Goal: Task Accomplishment & Management: Complete application form

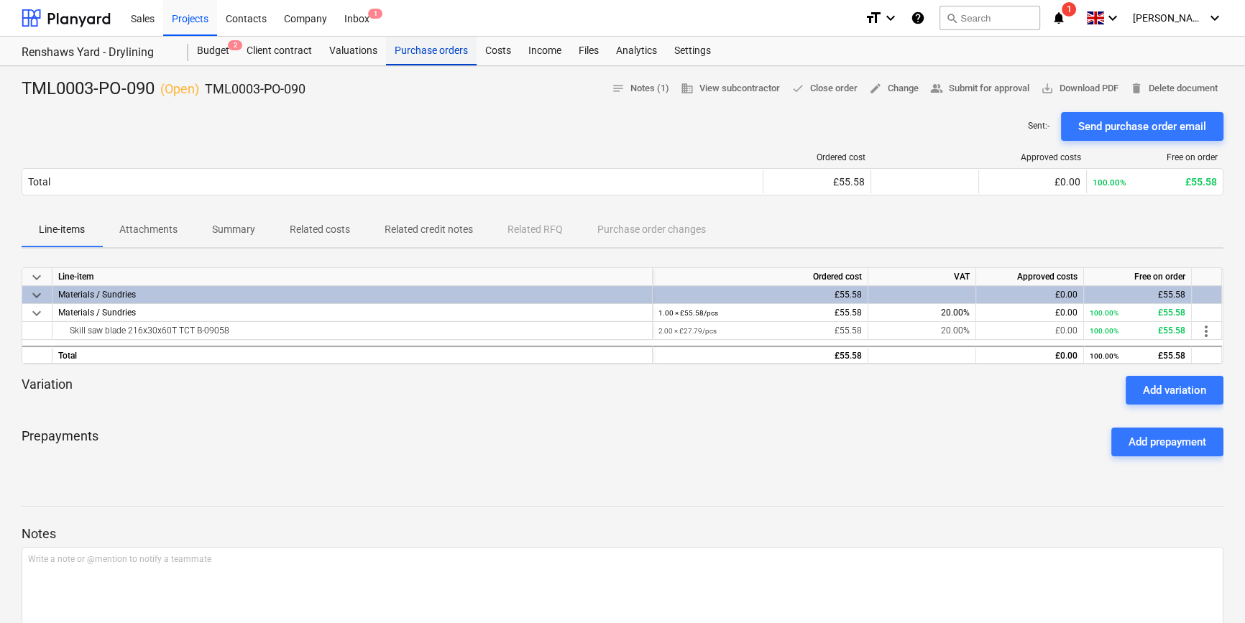
click at [412, 54] on div "Purchase orders" at bounding box center [431, 51] width 91 height 29
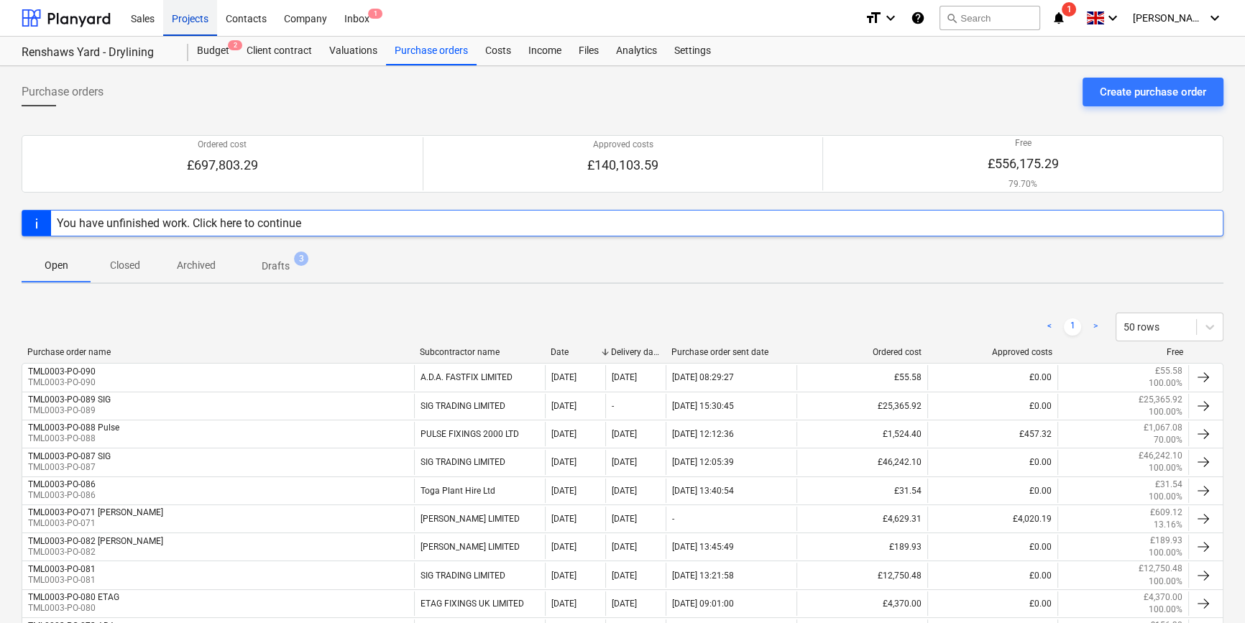
click at [181, 20] on div "Projects" at bounding box center [190, 17] width 54 height 37
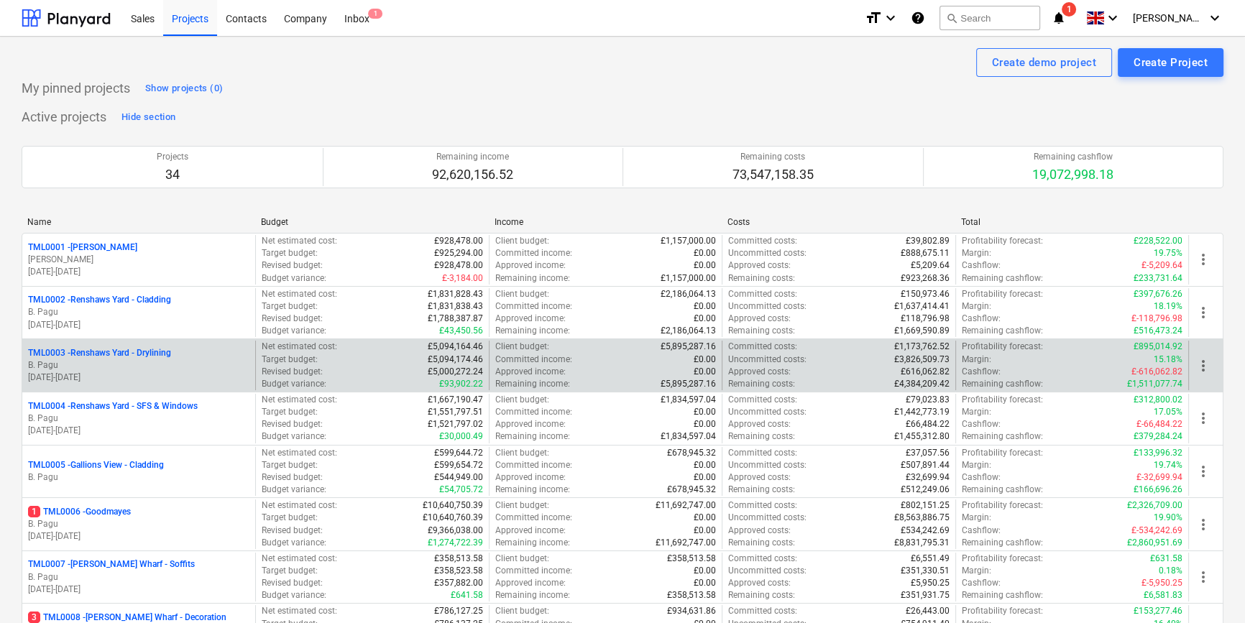
click at [153, 364] on p "B. Pagu" at bounding box center [138, 365] width 221 height 12
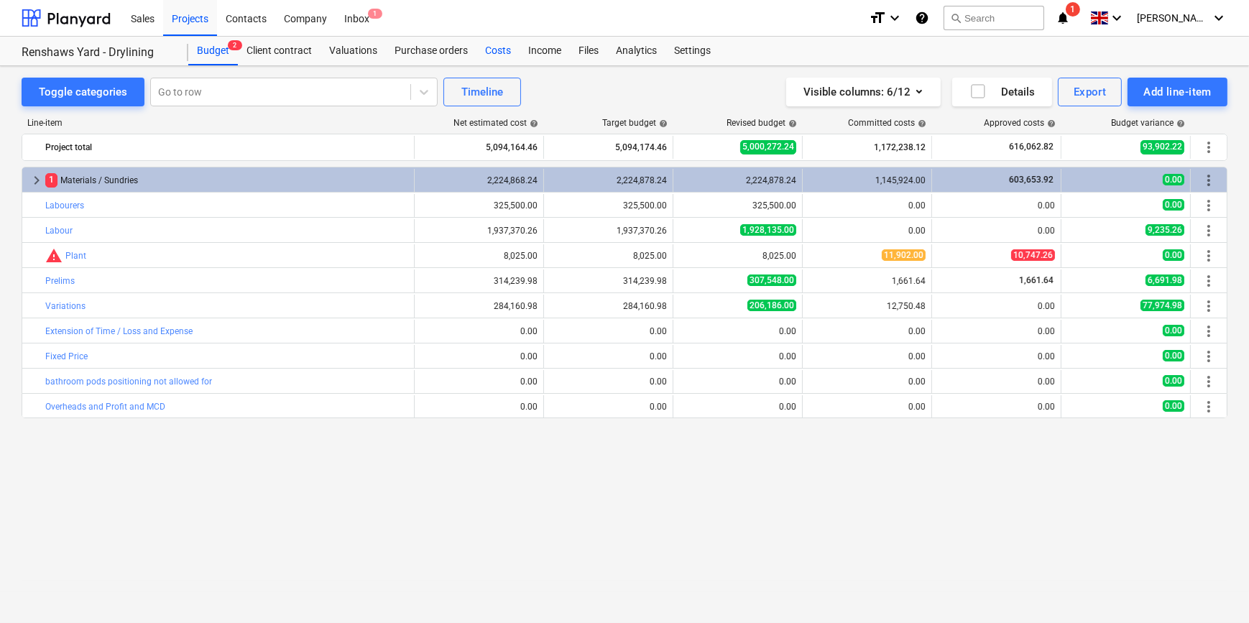
click at [496, 52] on div "Costs" at bounding box center [497, 51] width 43 height 29
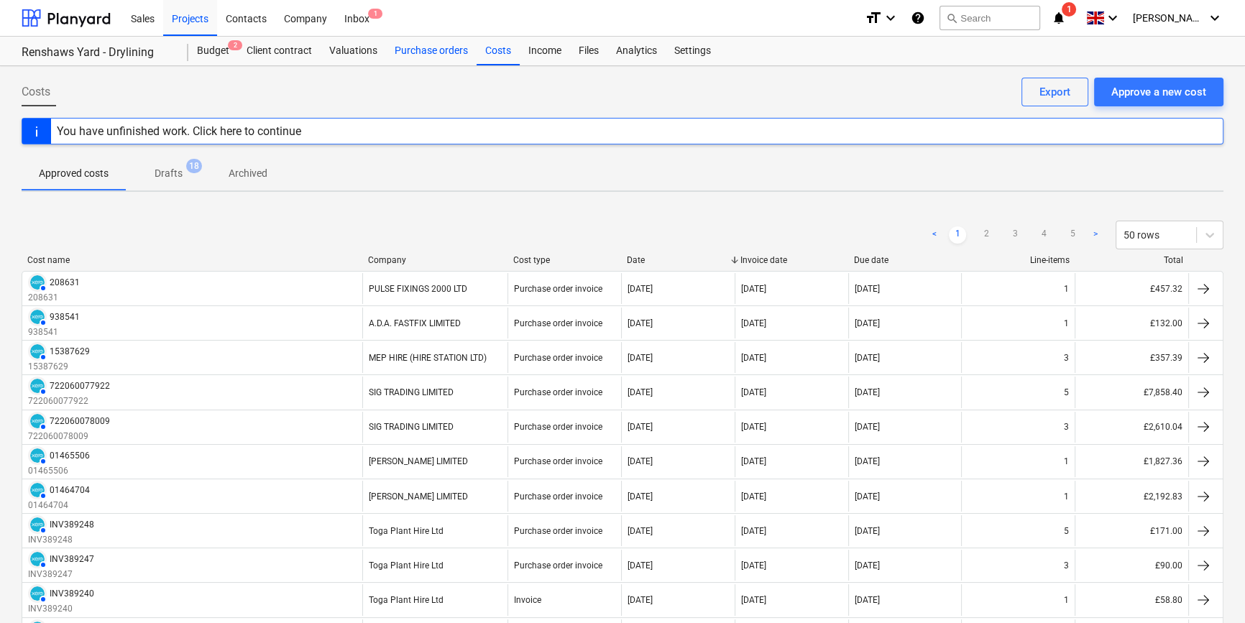
click at [424, 50] on div "Purchase orders" at bounding box center [431, 51] width 91 height 29
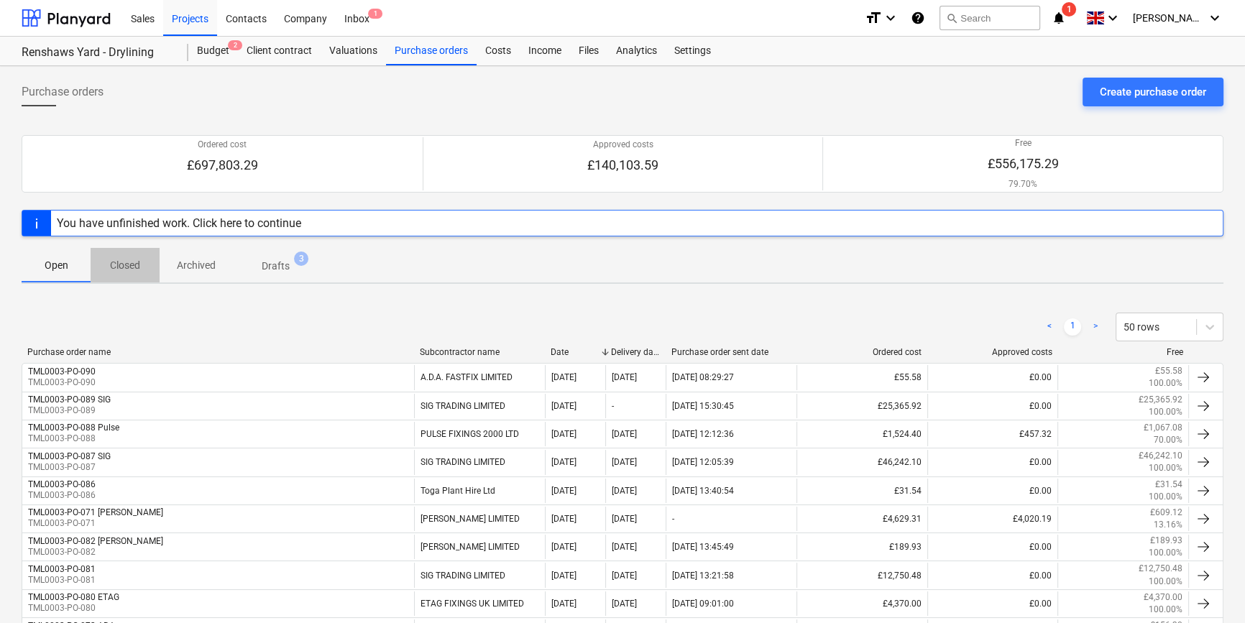
click at [121, 264] on p "Closed" at bounding box center [125, 265] width 34 height 15
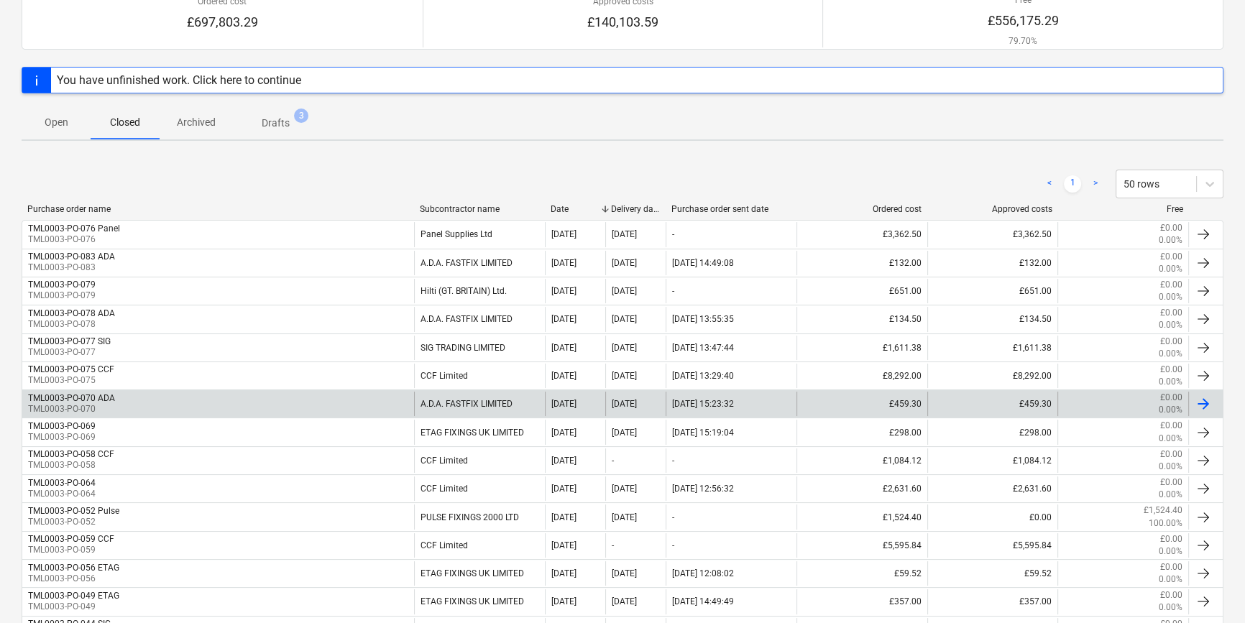
scroll to position [195, 0]
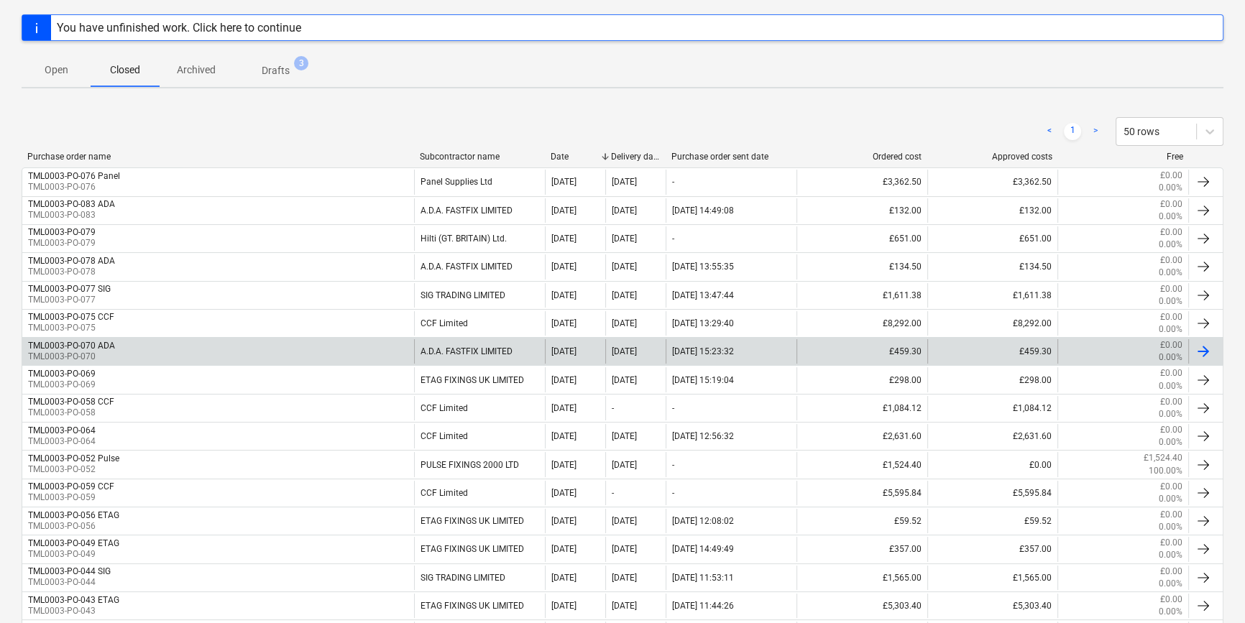
click at [244, 346] on div "TML0003-PO-070 ADA TML0003-PO-070" at bounding box center [218, 351] width 392 height 24
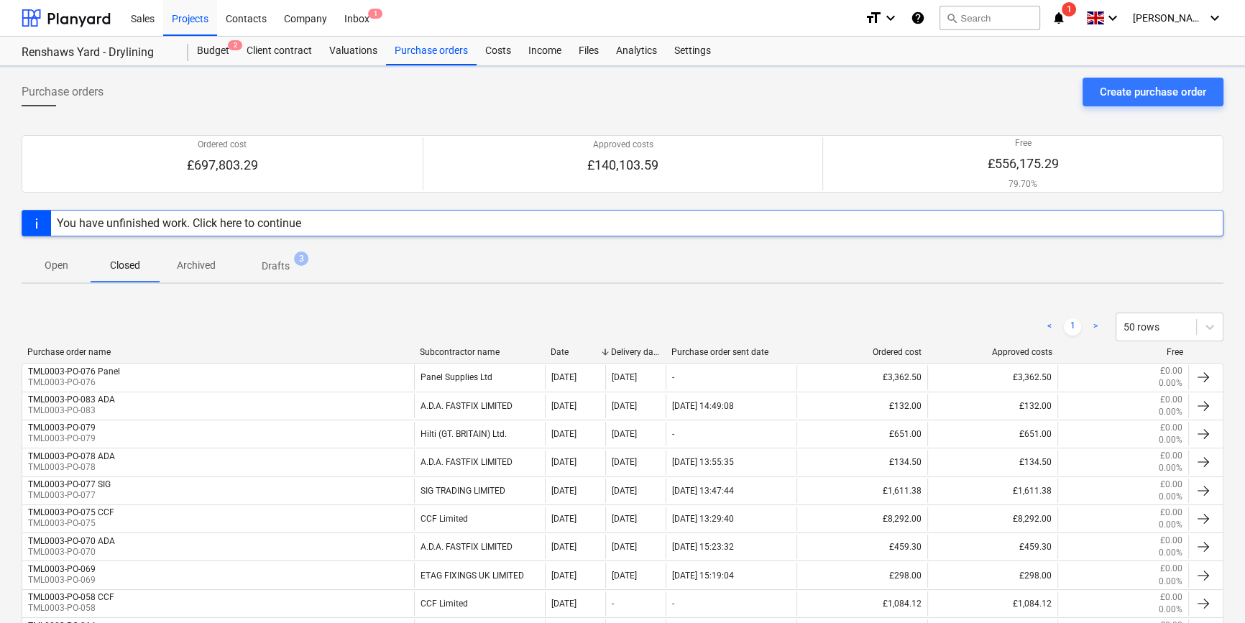
scroll to position [195, 0]
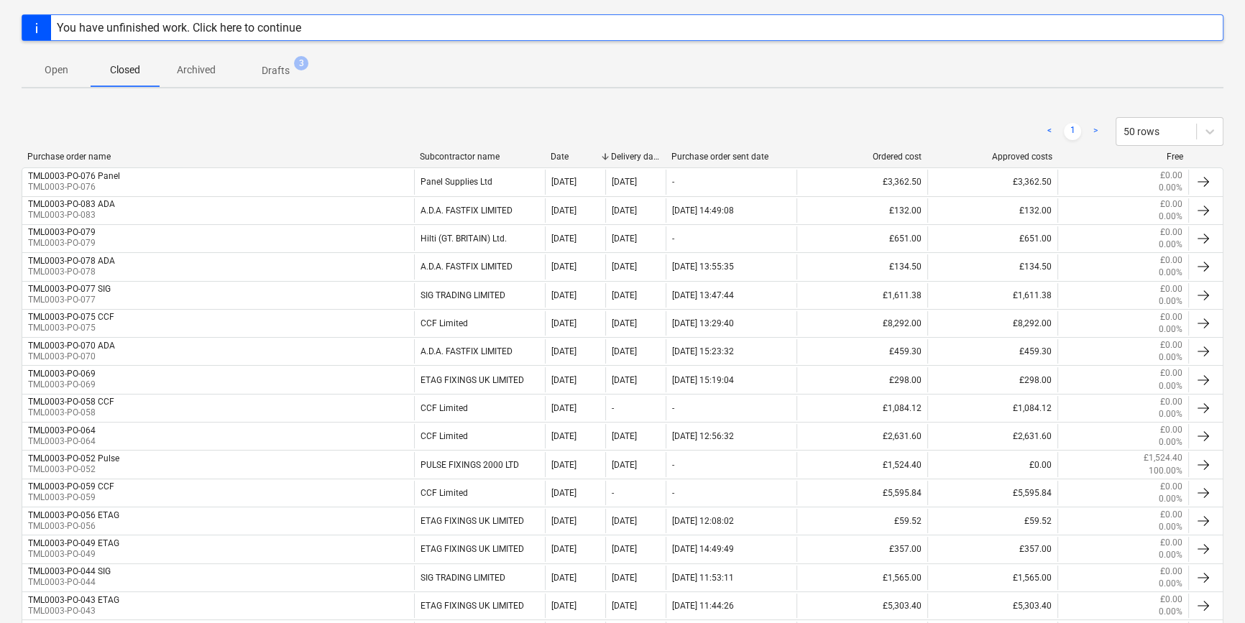
click at [485, 156] on div "Subcontractor name" at bounding box center [479, 157] width 119 height 10
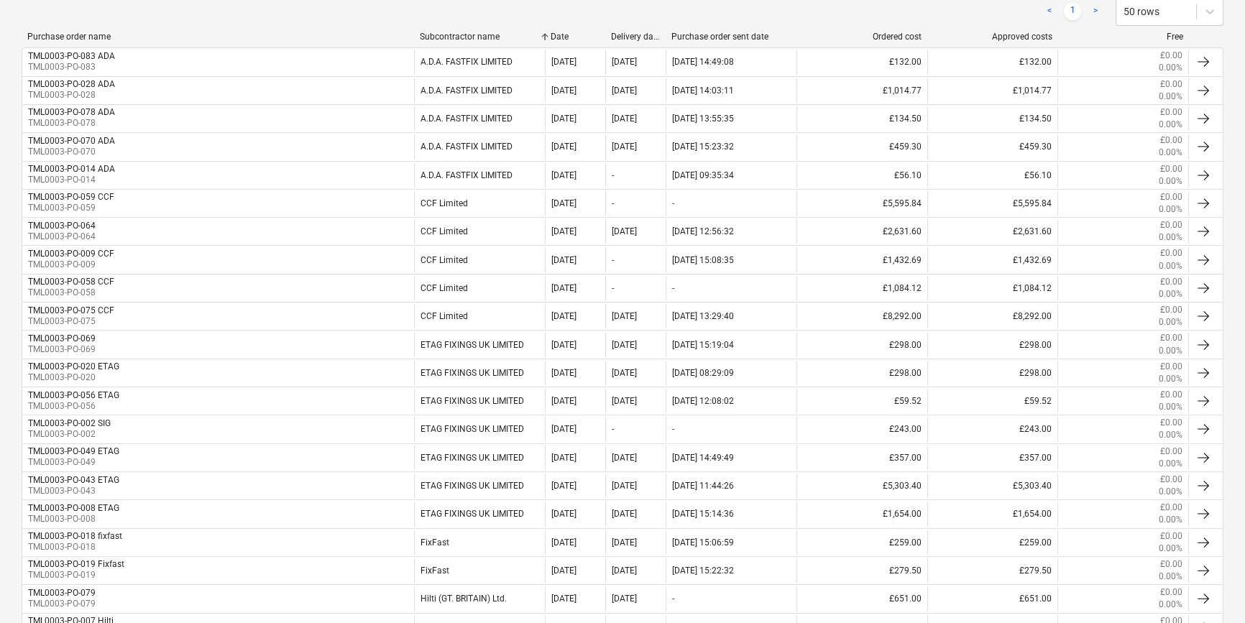
scroll to position [30, 0]
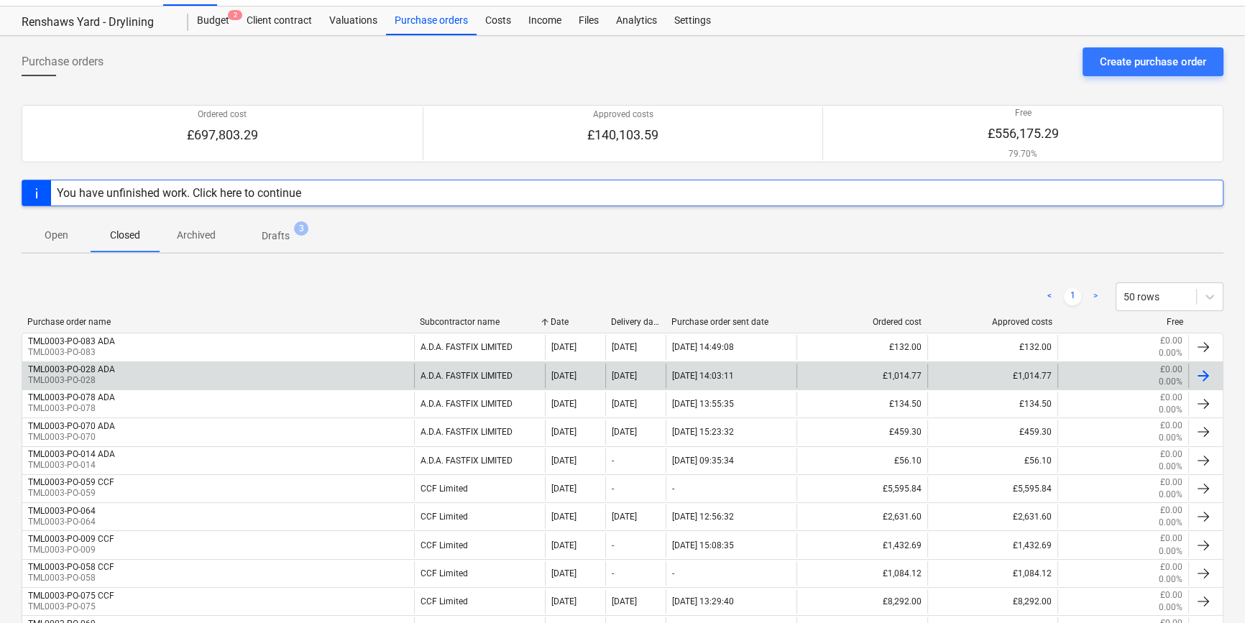
click at [364, 376] on div "TML0003-PO-028 ADA TML0003-PO-028" at bounding box center [218, 376] width 392 height 24
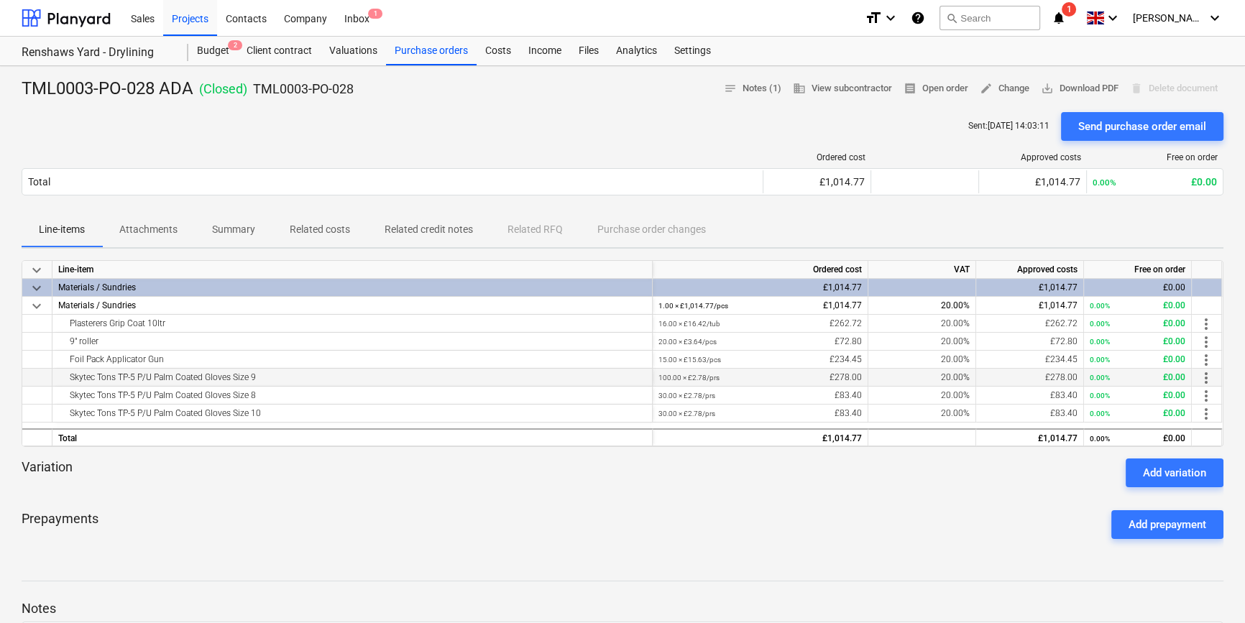
drag, startPoint x: 282, startPoint y: 377, endPoint x: 271, endPoint y: 377, distance: 10.8
click at [281, 377] on div "Skytec Tons TP-5 P/U Palm Coated Gloves Size 9" at bounding box center [352, 377] width 588 height 17
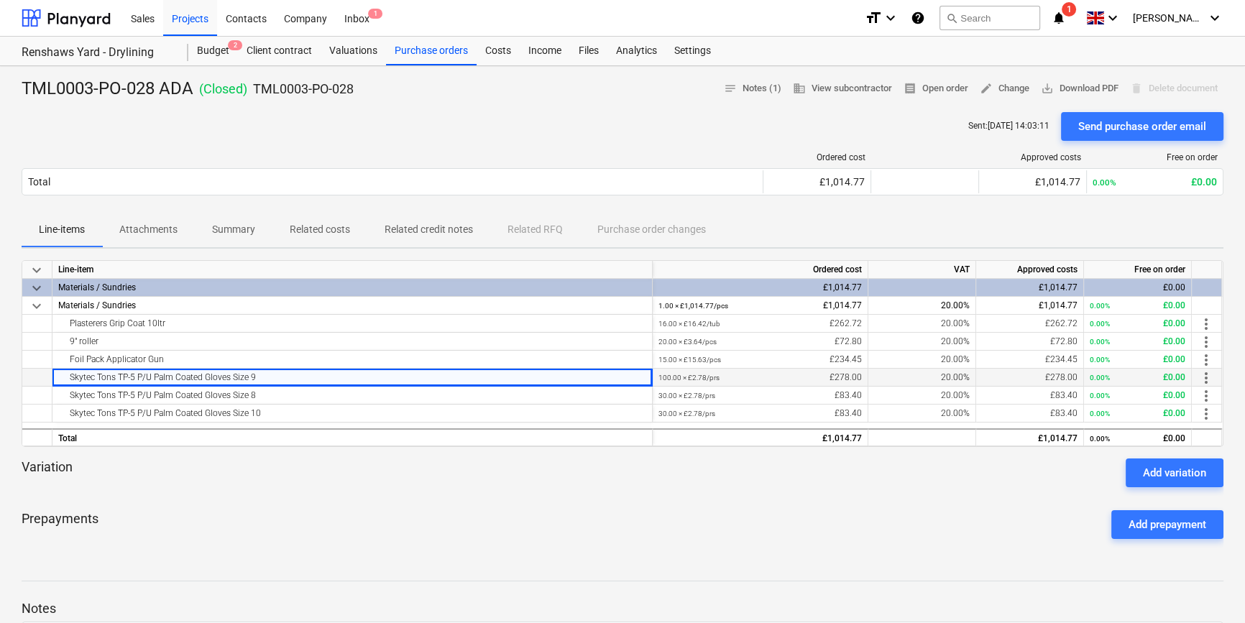
drag, startPoint x: 265, startPoint y: 377, endPoint x: 230, endPoint y: 378, distance: 35.2
click at [230, 378] on div "Skytec Tons TP-5 P/U Palm Coated Gloves Size 9" at bounding box center [352, 377] width 588 height 17
click at [353, 471] on div "Variation Add variation" at bounding box center [623, 472] width 1202 height 29
click at [194, 17] on div "Projects" at bounding box center [190, 17] width 54 height 37
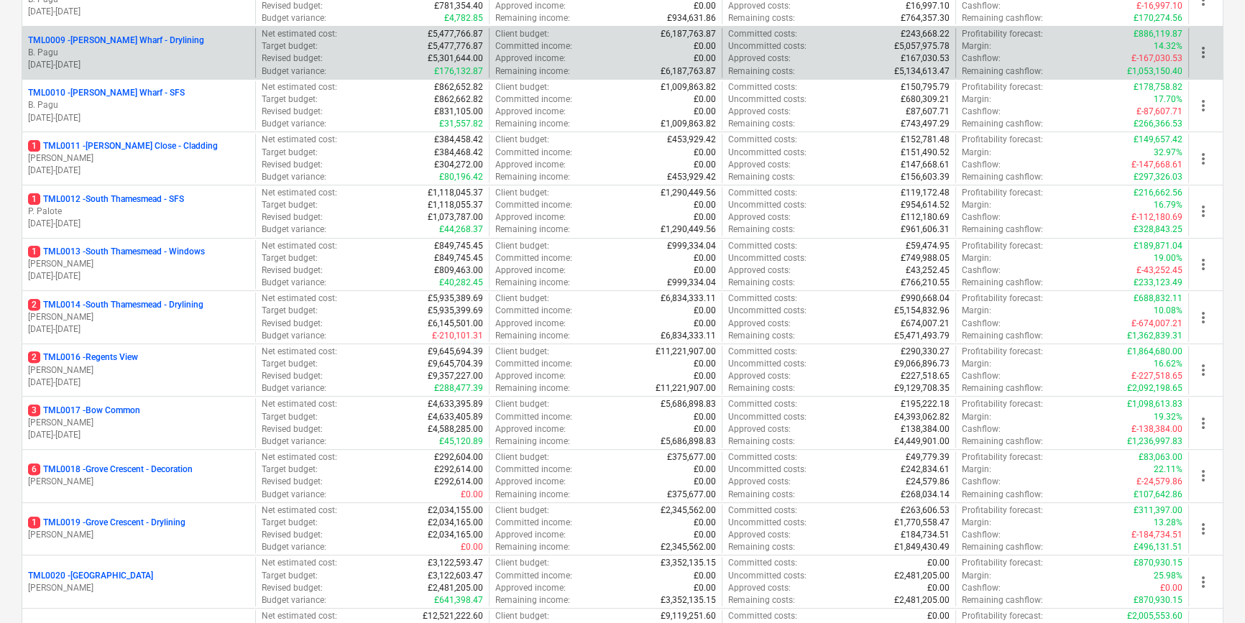
scroll to position [653, 0]
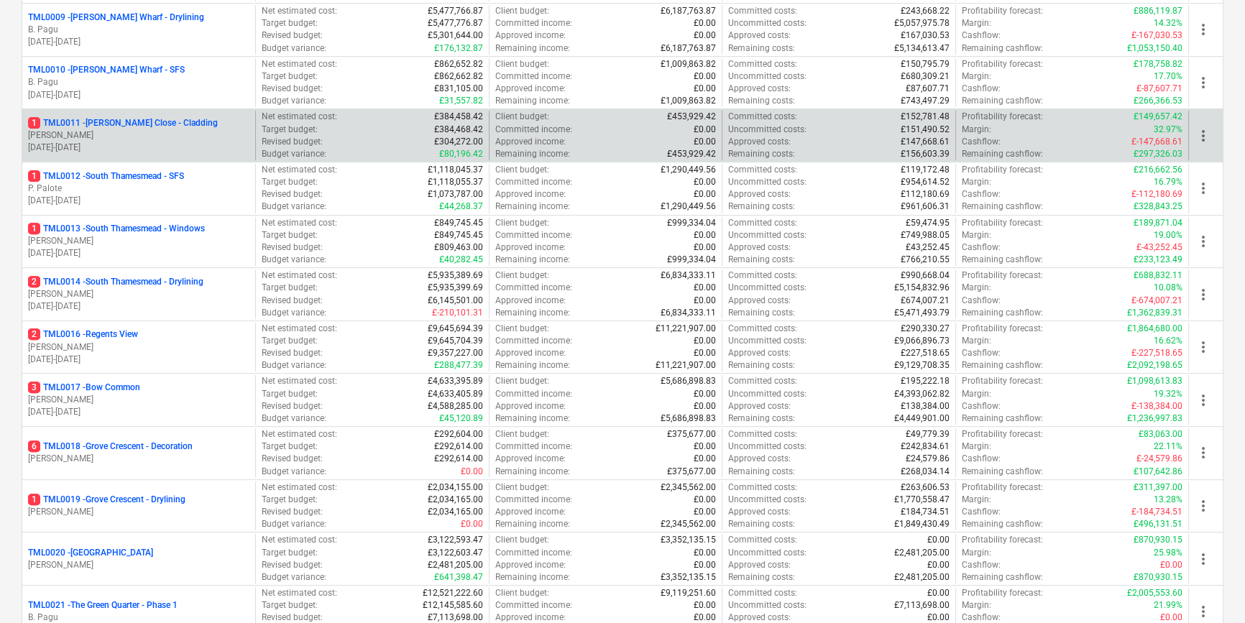
click at [175, 129] on p "[PERSON_NAME]" at bounding box center [138, 135] width 221 height 12
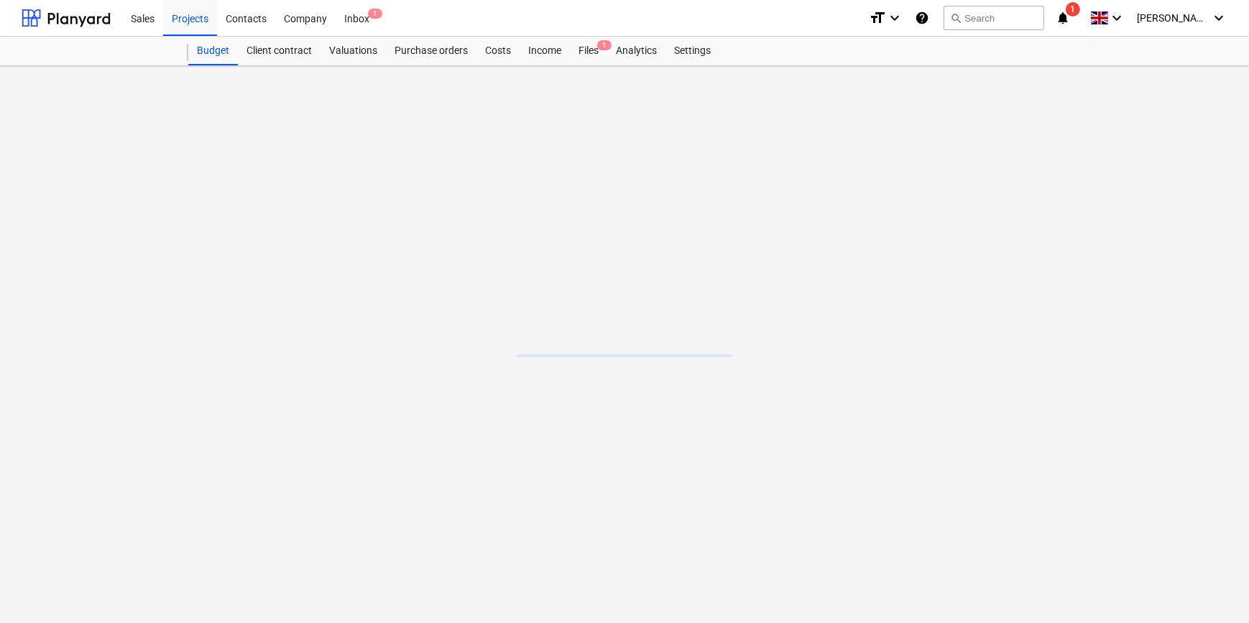
click at [175, 129] on main at bounding box center [624, 344] width 1249 height 557
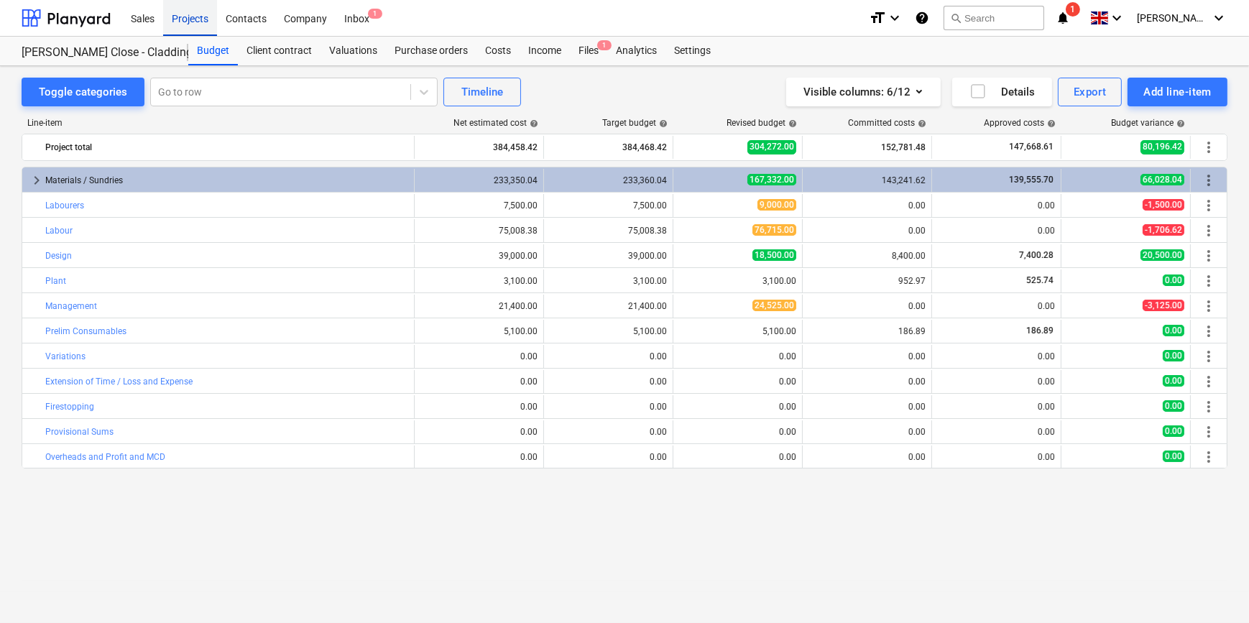
click at [186, 19] on div "Projects" at bounding box center [190, 17] width 54 height 37
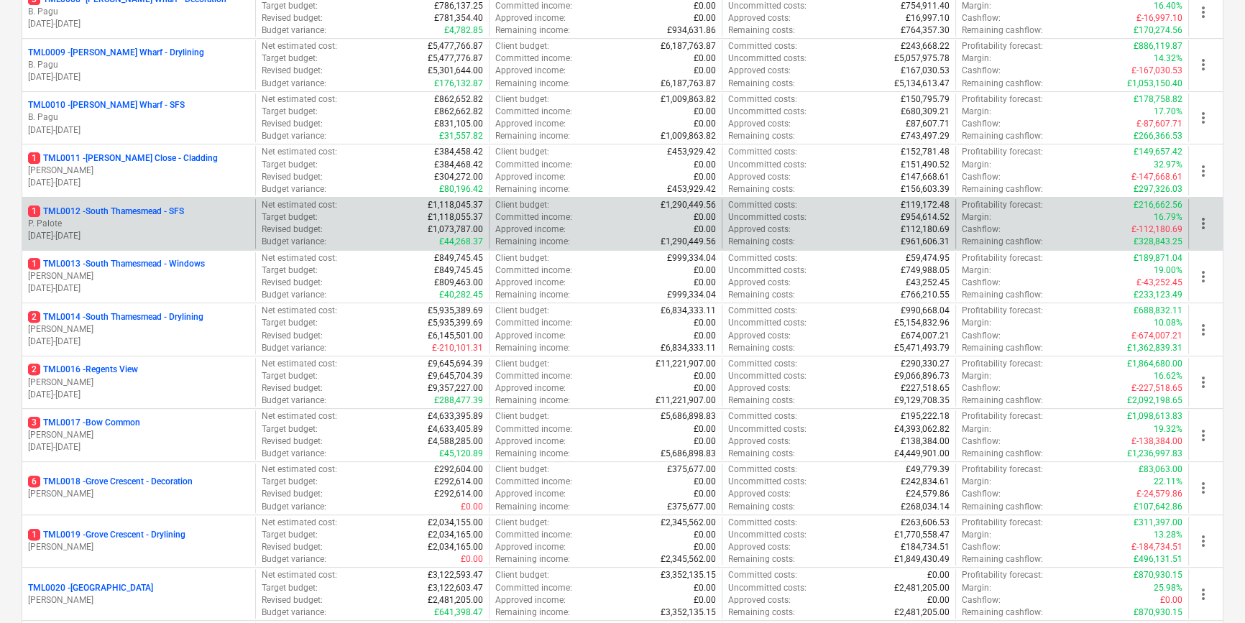
scroll to position [653, 0]
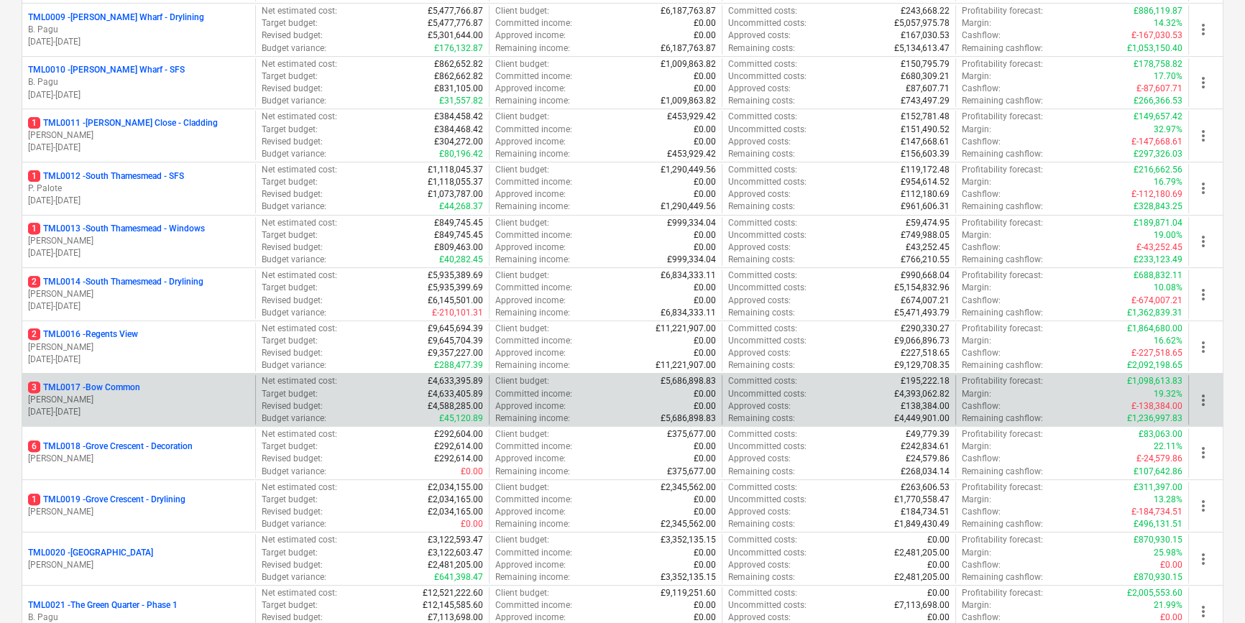
click at [133, 406] on p "[DATE] - [DATE]" at bounding box center [138, 412] width 221 height 12
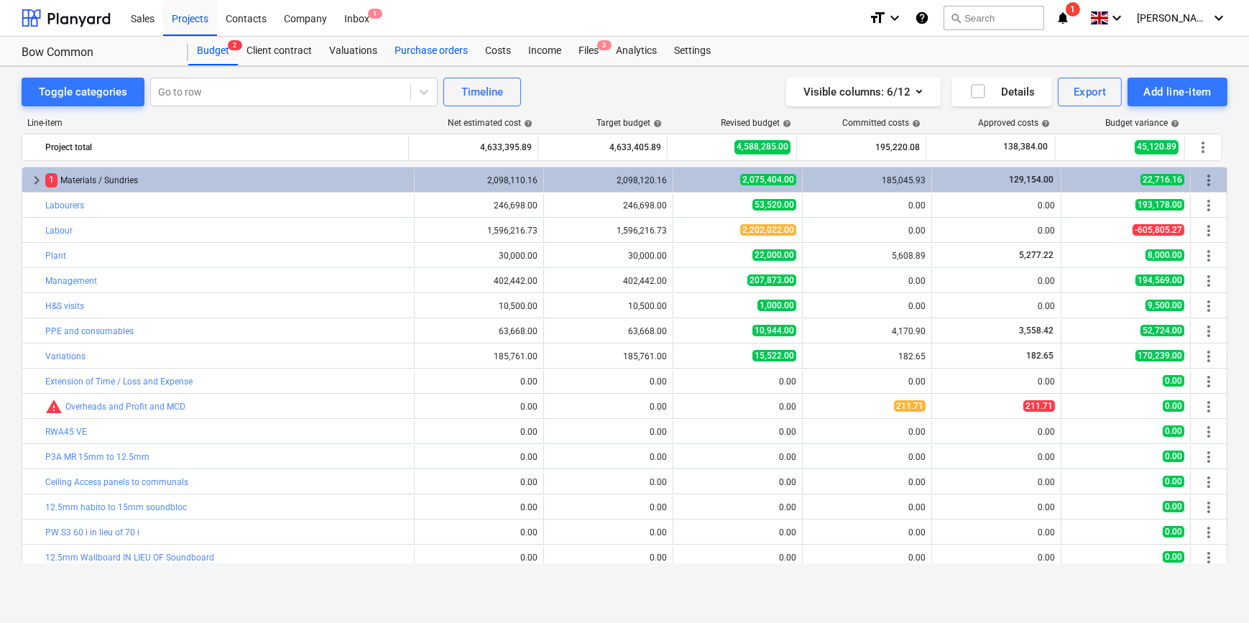
click at [435, 54] on div "Purchase orders" at bounding box center [431, 51] width 91 height 29
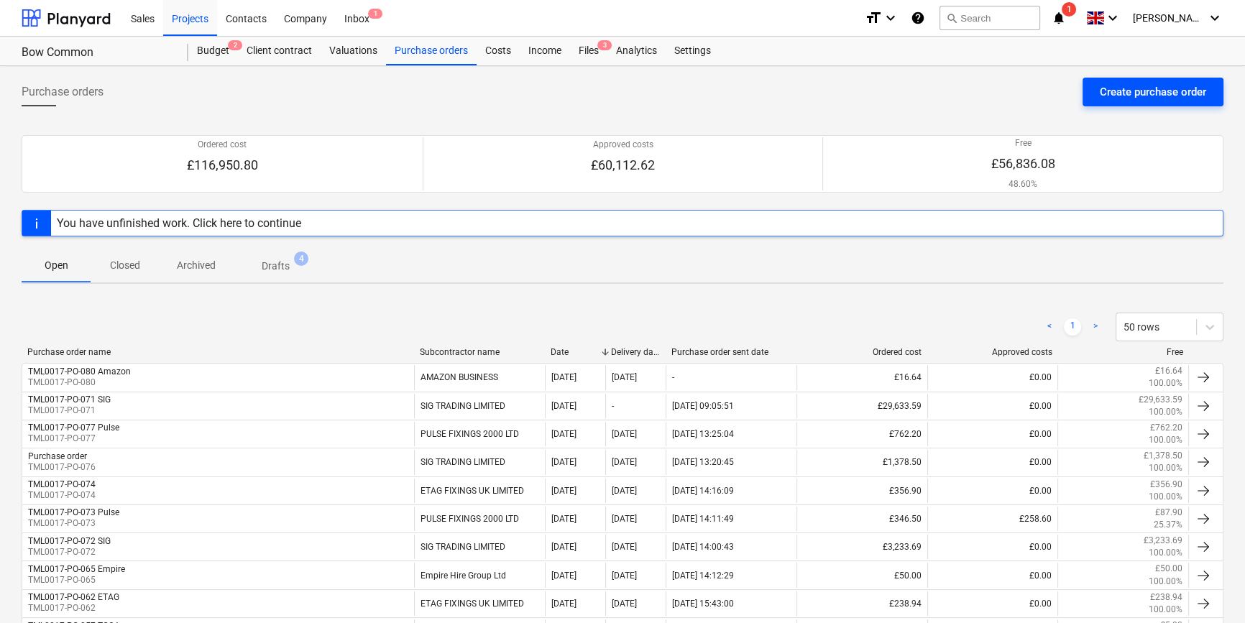
click at [1139, 93] on div "Create purchase order" at bounding box center [1152, 92] width 106 height 19
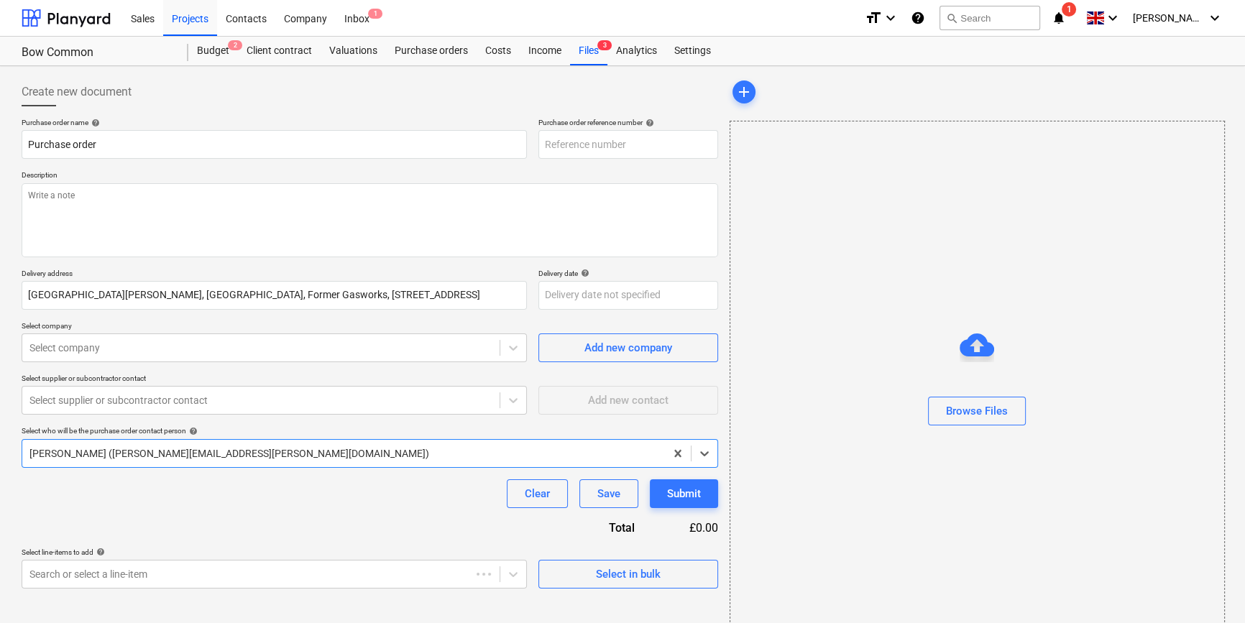
type textarea "x"
type input "TML0017-PO-082"
drag, startPoint x: 628, startPoint y: 143, endPoint x: 540, endPoint y: 145, distance: 87.7
click at [540, 145] on input "TML0017-PO-082" at bounding box center [628, 144] width 180 height 29
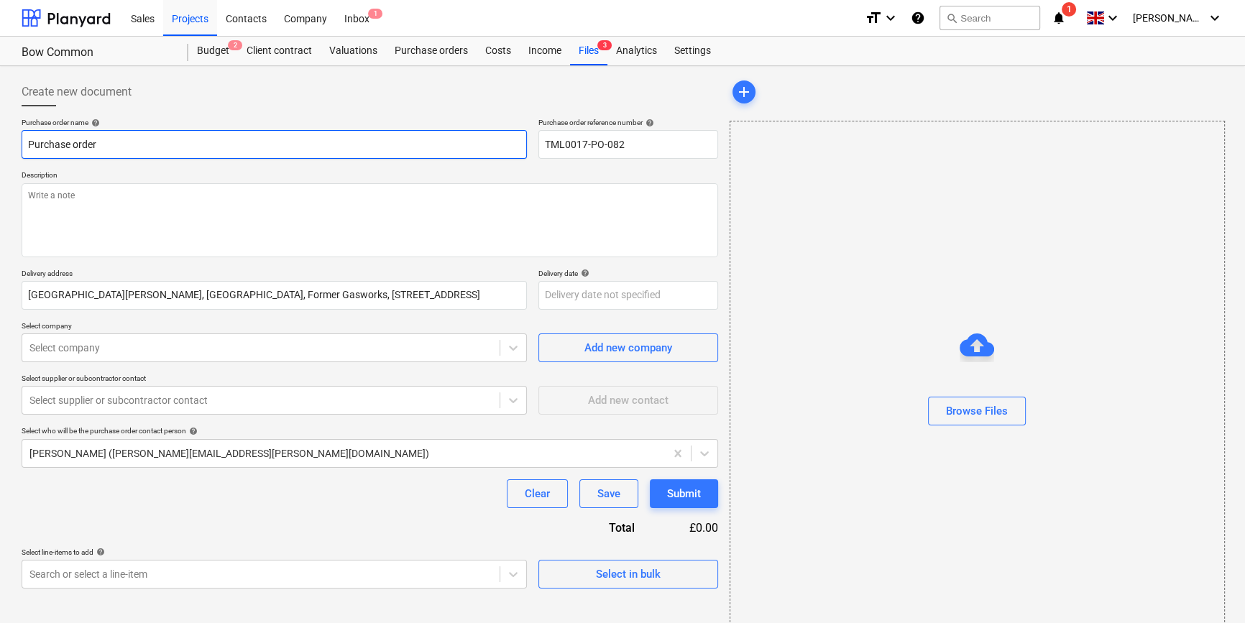
drag, startPoint x: 107, startPoint y: 142, endPoint x: 29, endPoint y: 141, distance: 78.3
click at [29, 141] on input "Purchase order" at bounding box center [274, 144] width 505 height 29
type textarea "x"
paste input "TML0017-PO-082"
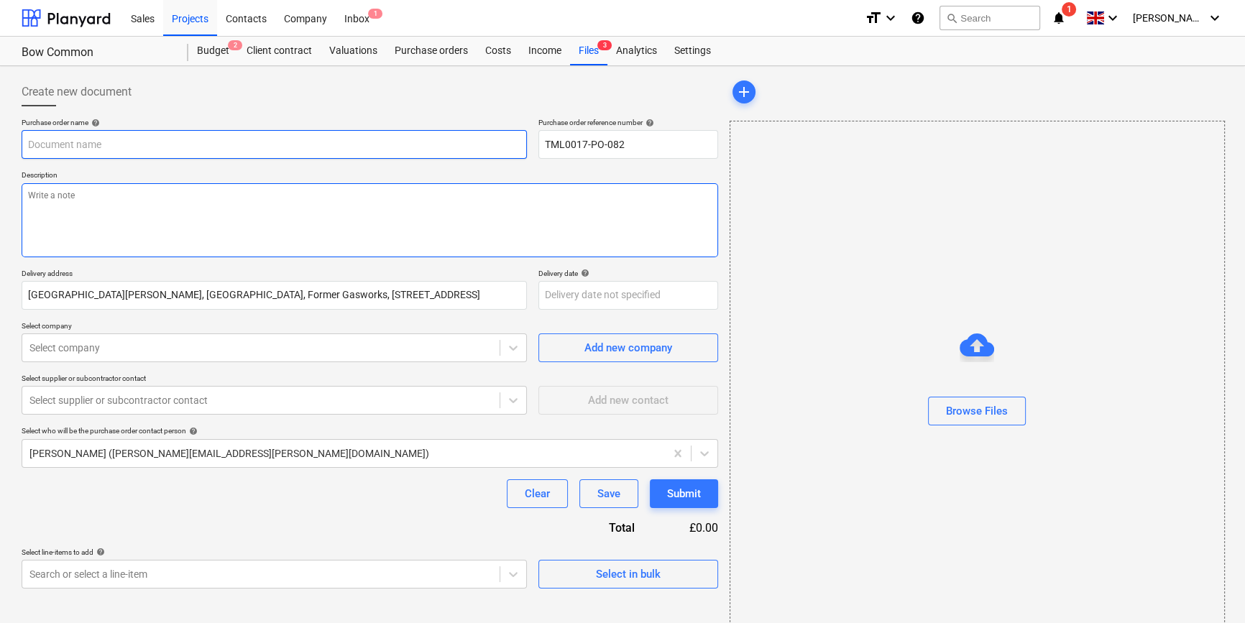
type textarea "x"
type input "TML0017-PO-082"
type textarea "x"
type input "TML0017-PO-082"
type textarea "x"
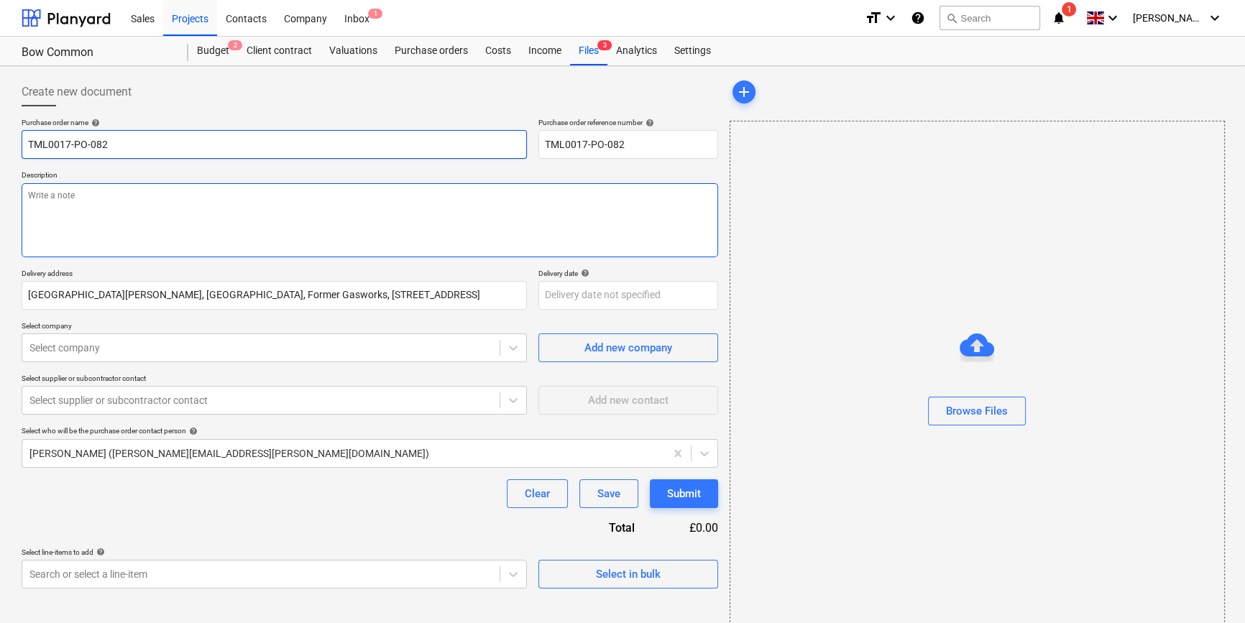
type input "TML0017-PO-082 S"
type textarea "x"
type input "TML0017-PO-082 SI"
type textarea "x"
type input "TML0017-PO-082 SIG"
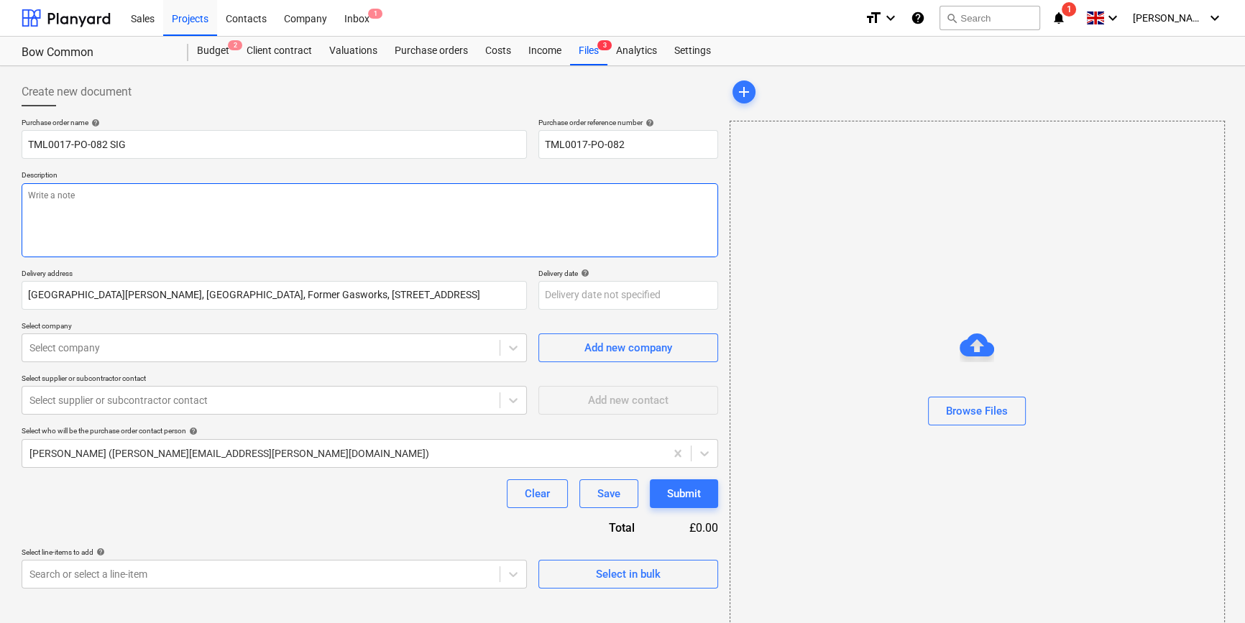
drag, startPoint x: 42, startPoint y: 201, endPoint x: 122, endPoint y: 207, distance: 80.7
click at [42, 202] on textarea at bounding box center [370, 220] width 696 height 74
type textarea "x"
type textarea "S"
type textarea "x"
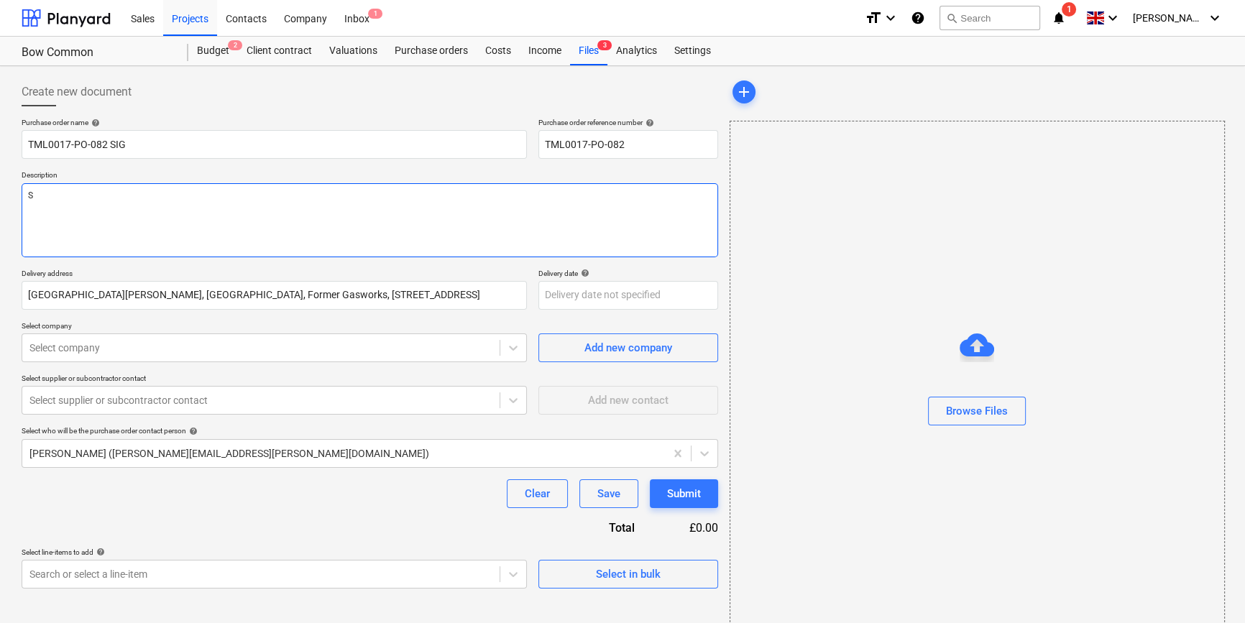
type textarea "Si"
type textarea "x"
type textarea "Sit"
type textarea "x"
type textarea "Site"
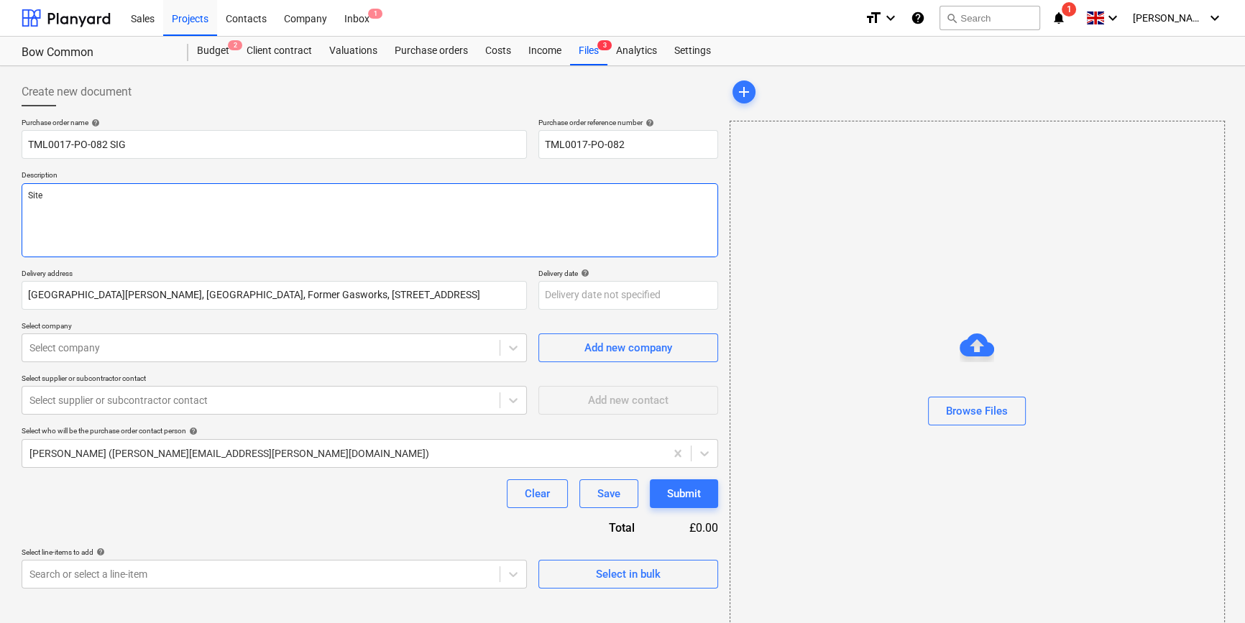
type textarea "x"
type textarea "Site"
type textarea "x"
type textarea "Site c"
type textarea "x"
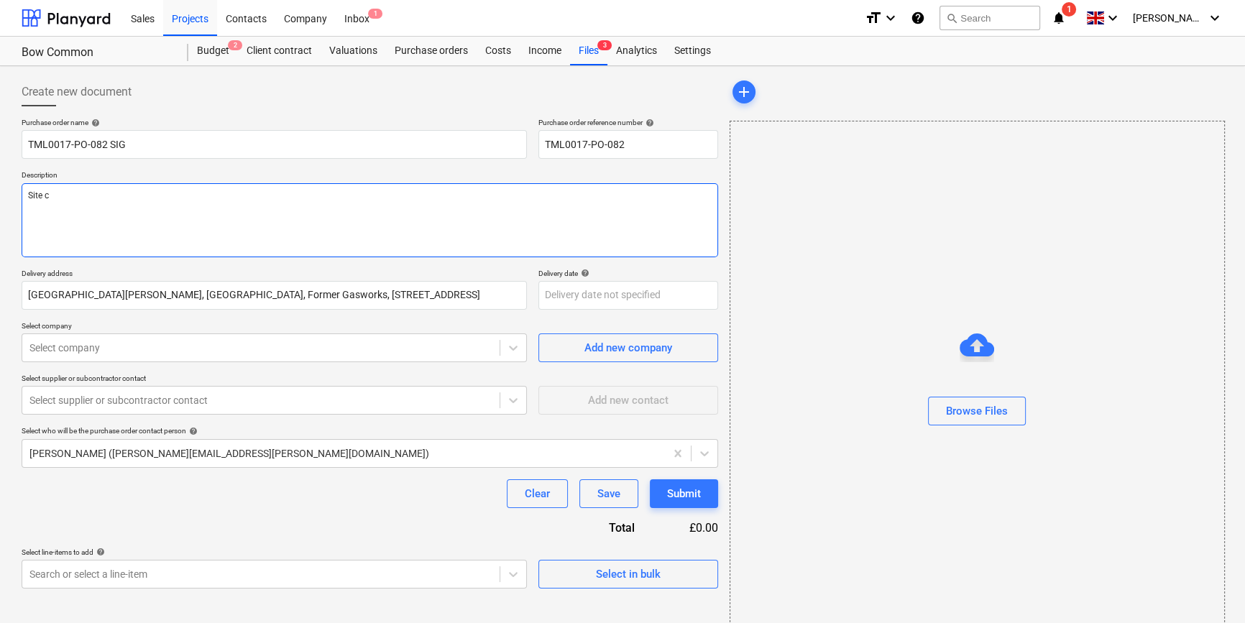
type textarea "Site co"
type textarea "x"
type textarea "Site con"
type textarea "x"
type textarea "Site cont"
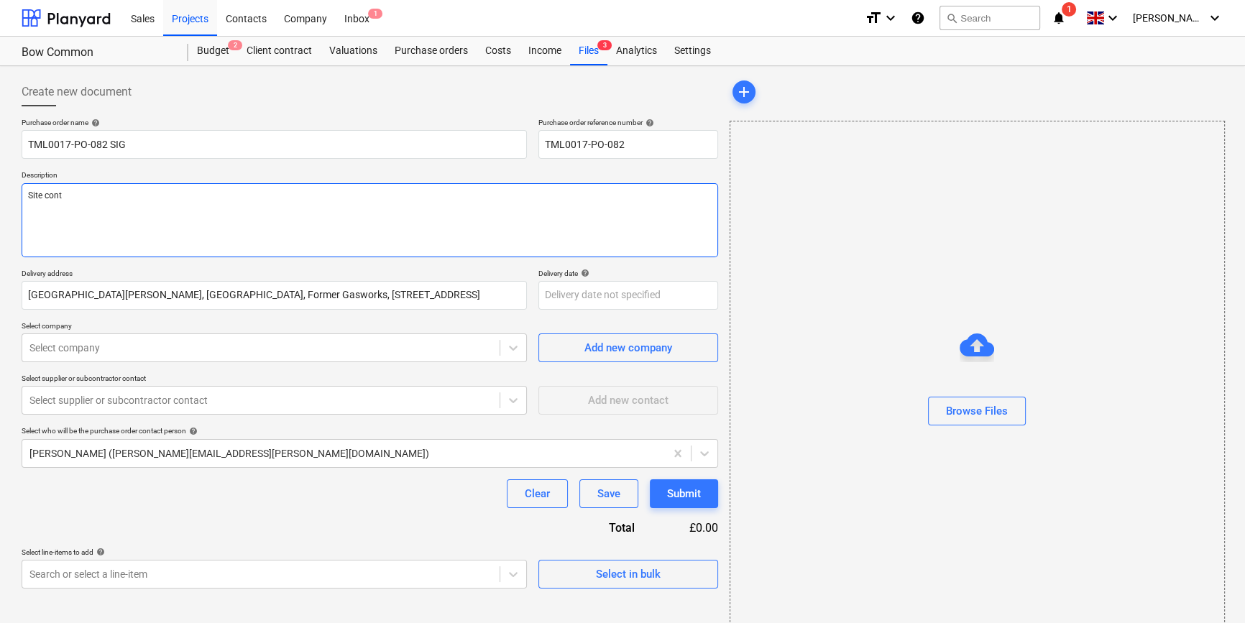
type textarea "x"
type textarea "Site conta"
type textarea "x"
type textarea "Site contac"
type textarea "x"
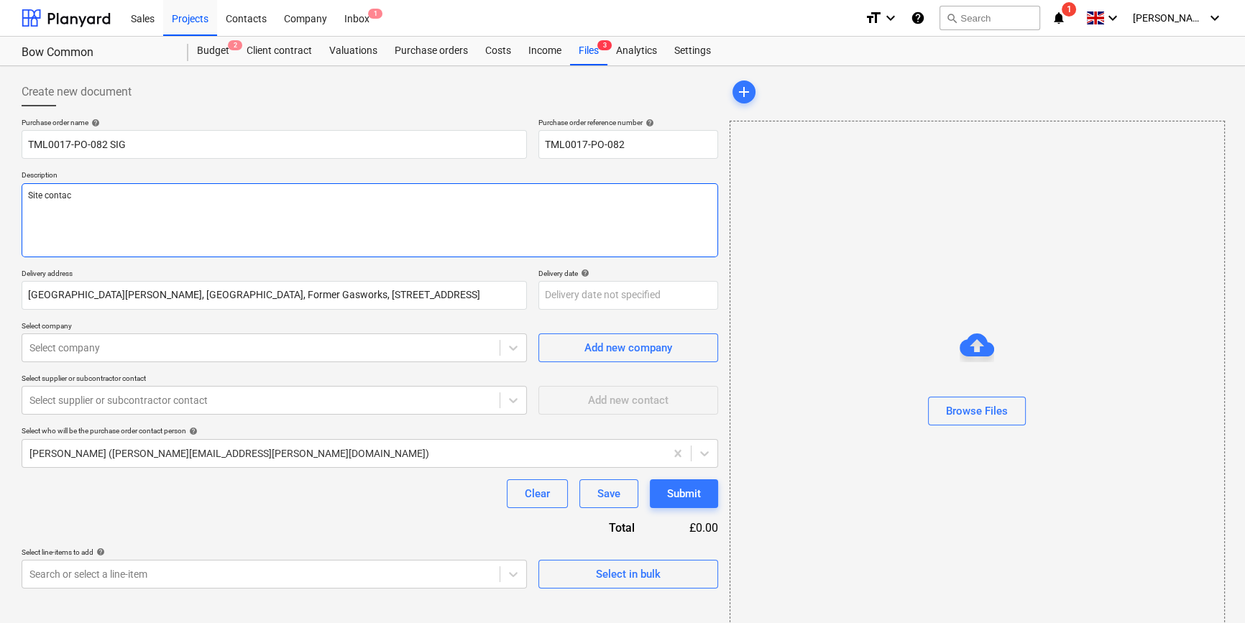
type textarea "Site contact"
type textarea "x"
type textarea "Site contact"
type textarea "x"
type textarea "Site contact T"
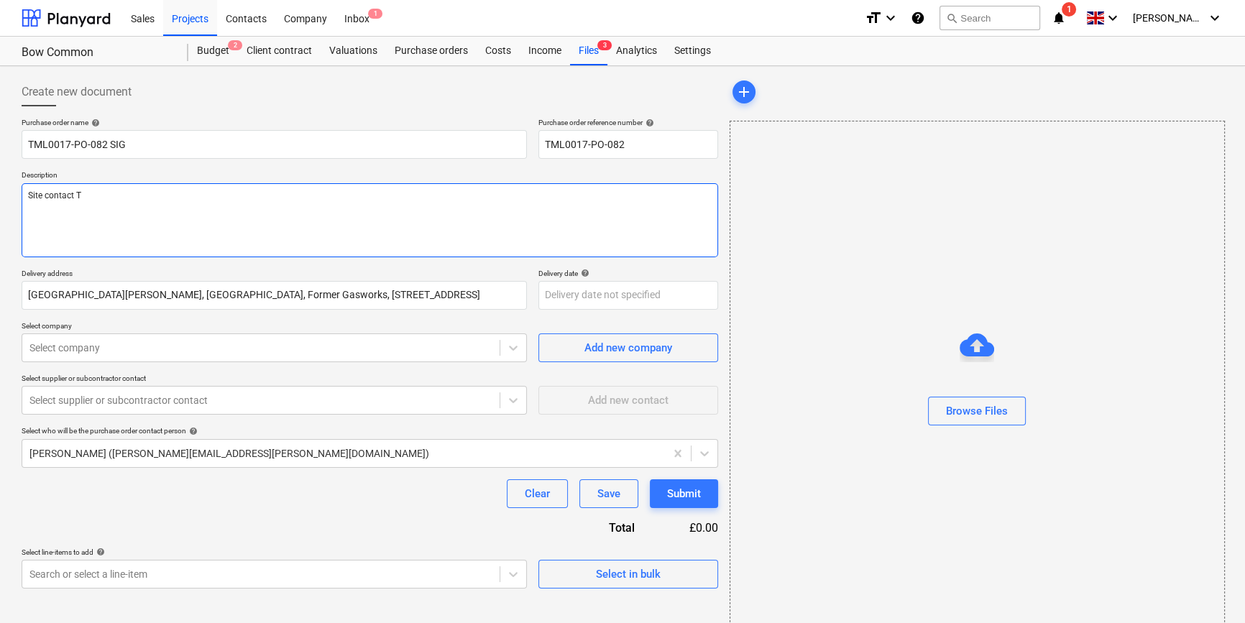
type textarea "x"
type textarea "Site contact Te"
type textarea "x"
type textarea "Site contact [PERSON_NAME]"
type textarea "x"
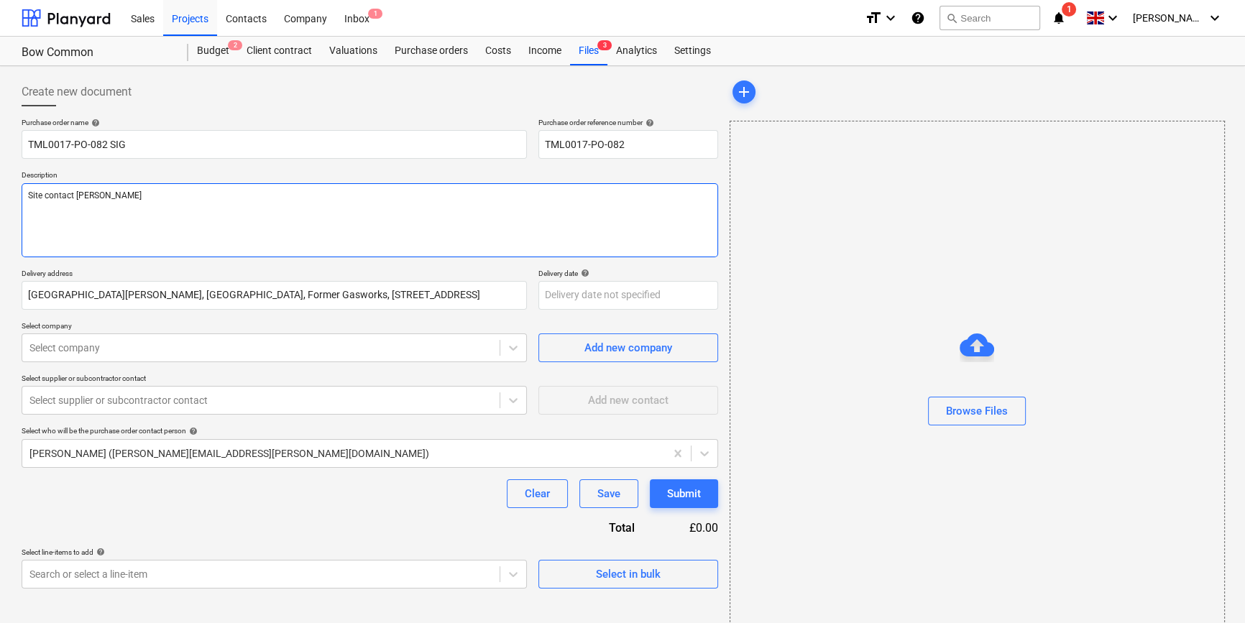
type textarea "Site contact [PERSON_NAME]"
type textarea "x"
type textarea "Site contact [PERSON_NAME]"
type textarea "x"
type textarea "Site contact [PERSON_NAME]"
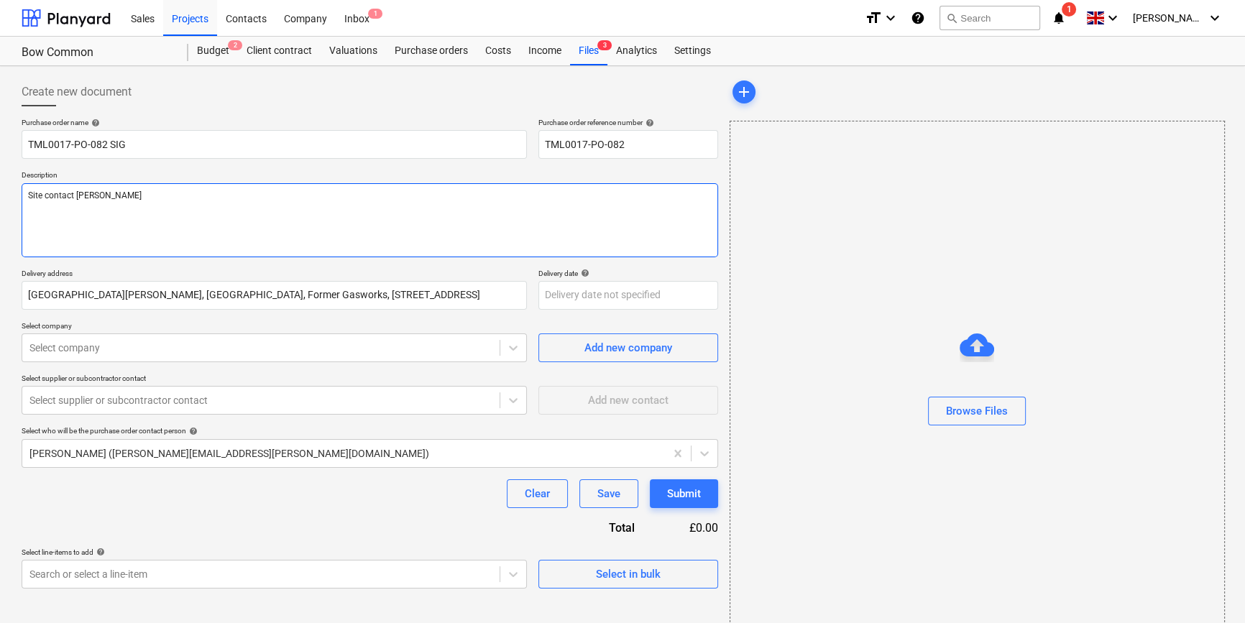
paste textarea "07359993035"
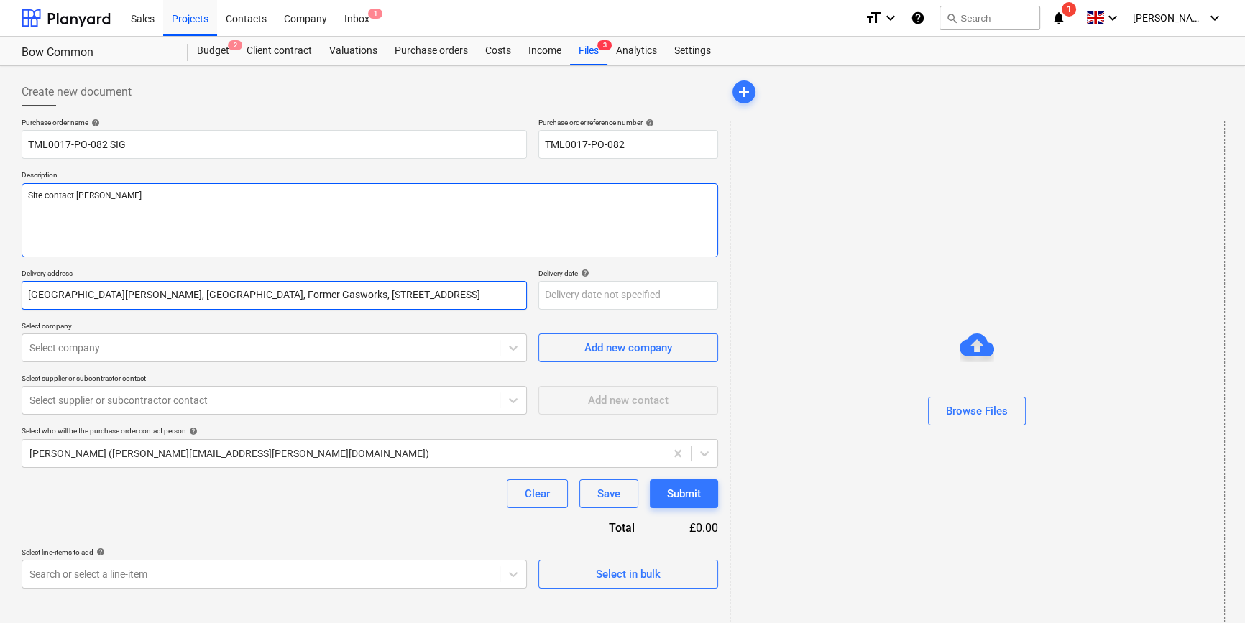
type textarea "x"
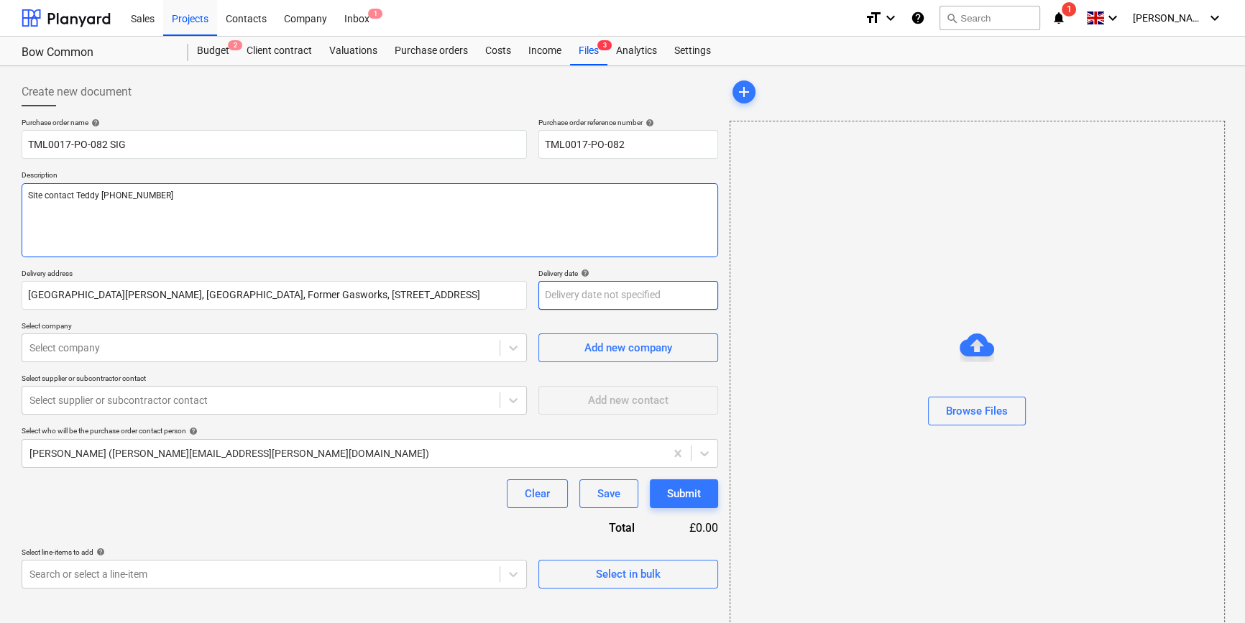
type textarea "Site contact Teddy [PHONE_NUMBER]"
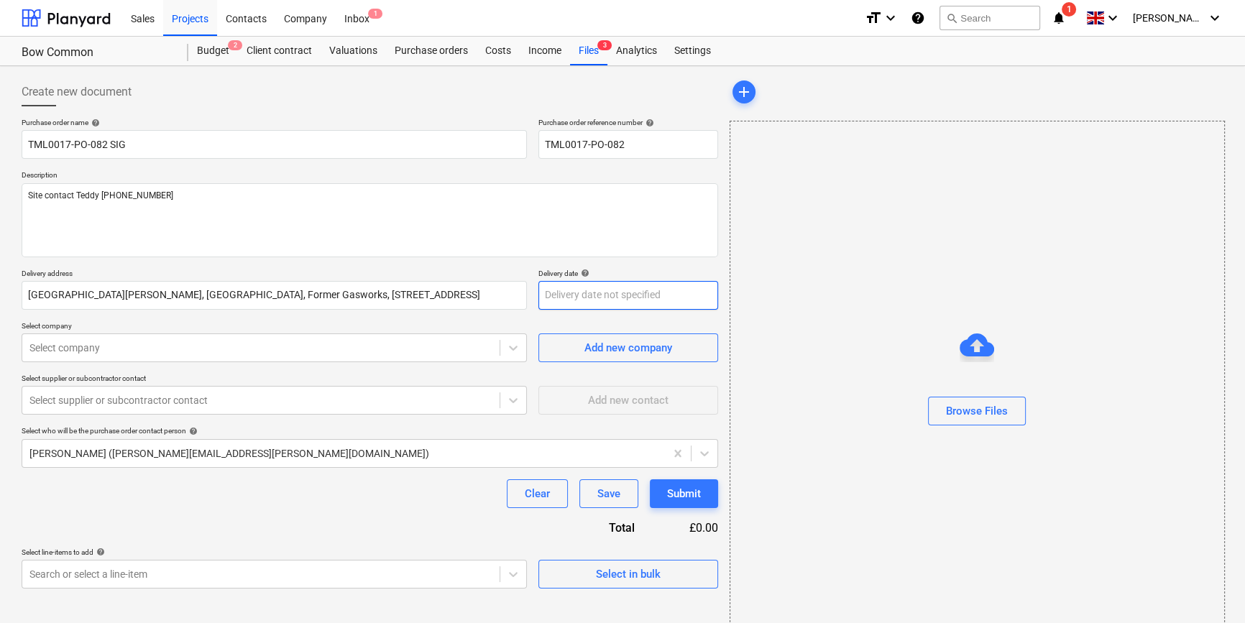
click at [561, 302] on body "Sales Projects Contacts Company Inbox 1 format_size keyboard_arrow_down help se…" at bounding box center [622, 311] width 1245 height 623
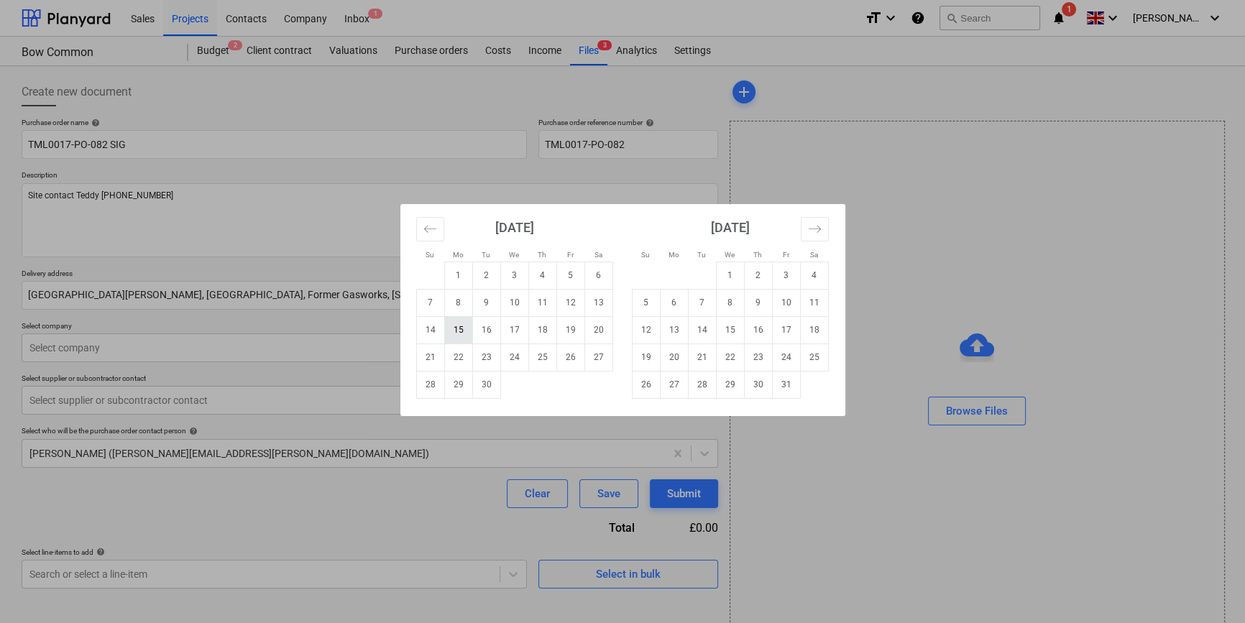
click at [460, 326] on td "15" at bounding box center [458, 329] width 28 height 27
type textarea "x"
type input "[DATE]"
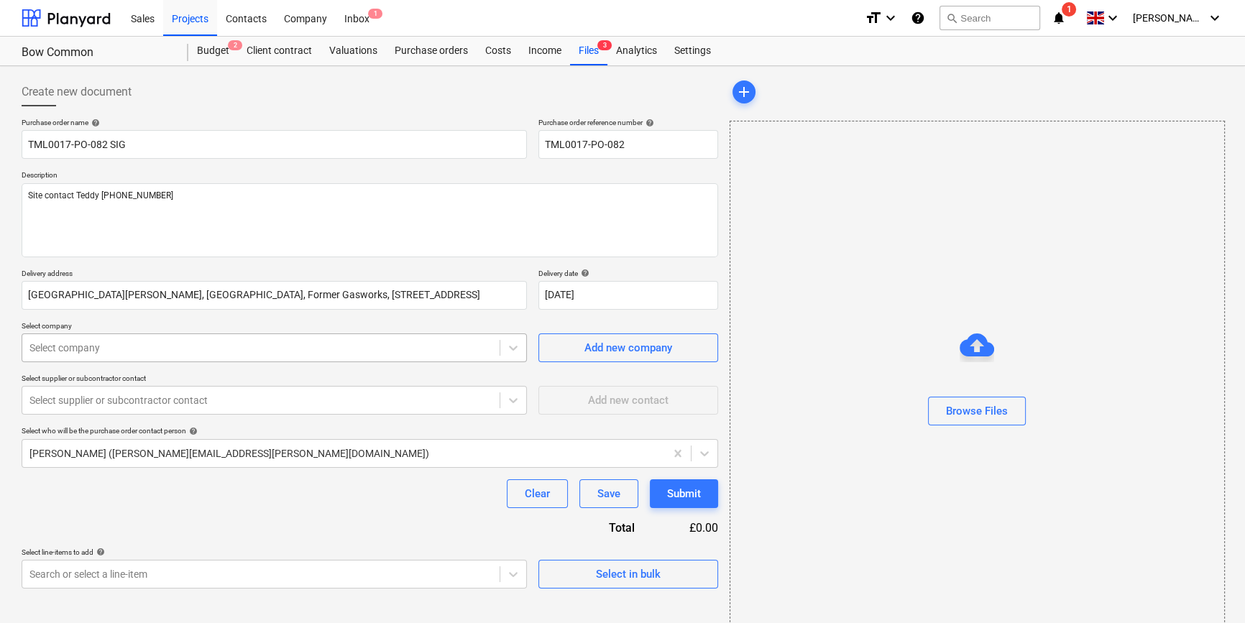
click at [417, 346] on div at bounding box center [260, 348] width 463 height 14
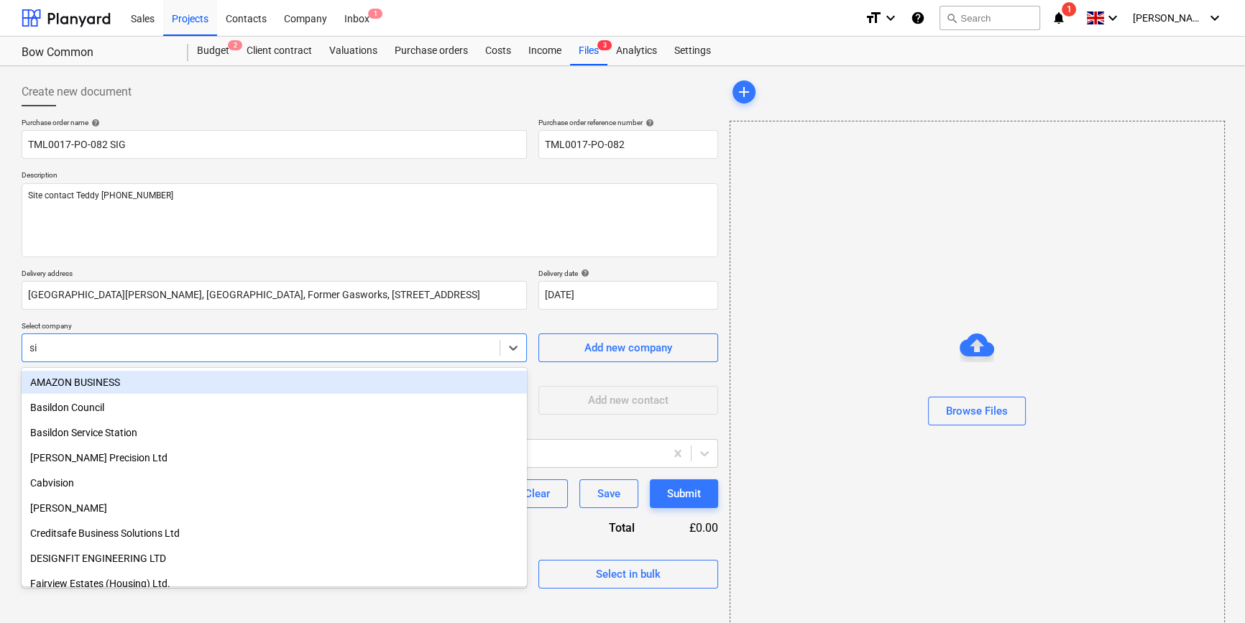
type input "sig"
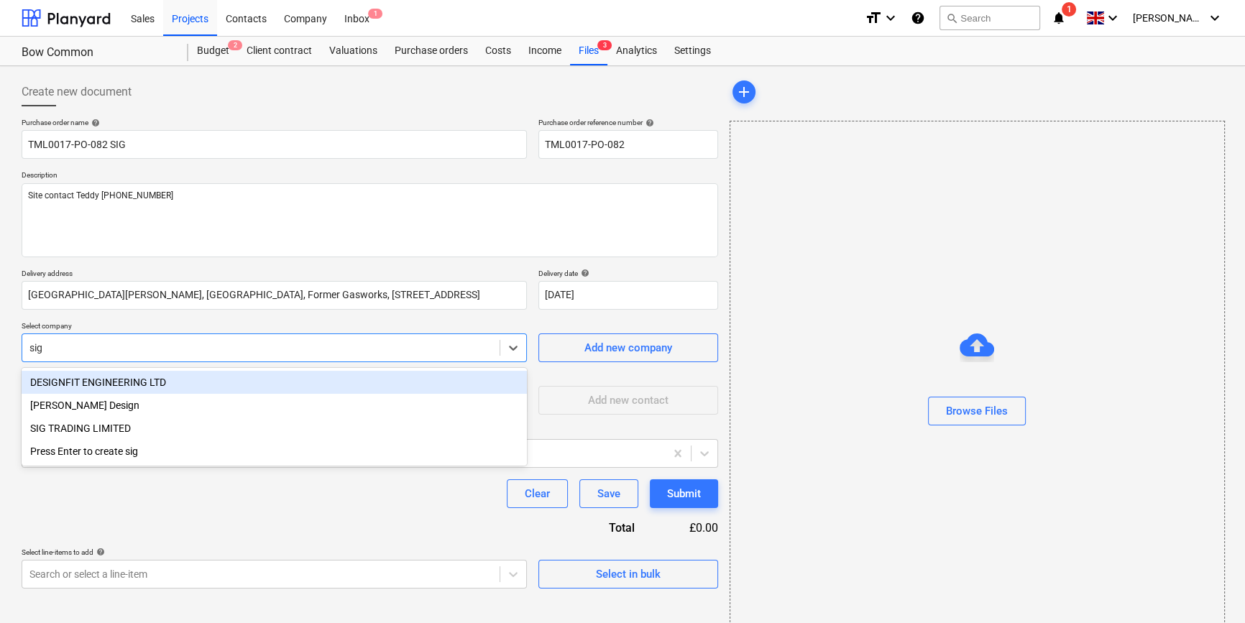
type textarea "x"
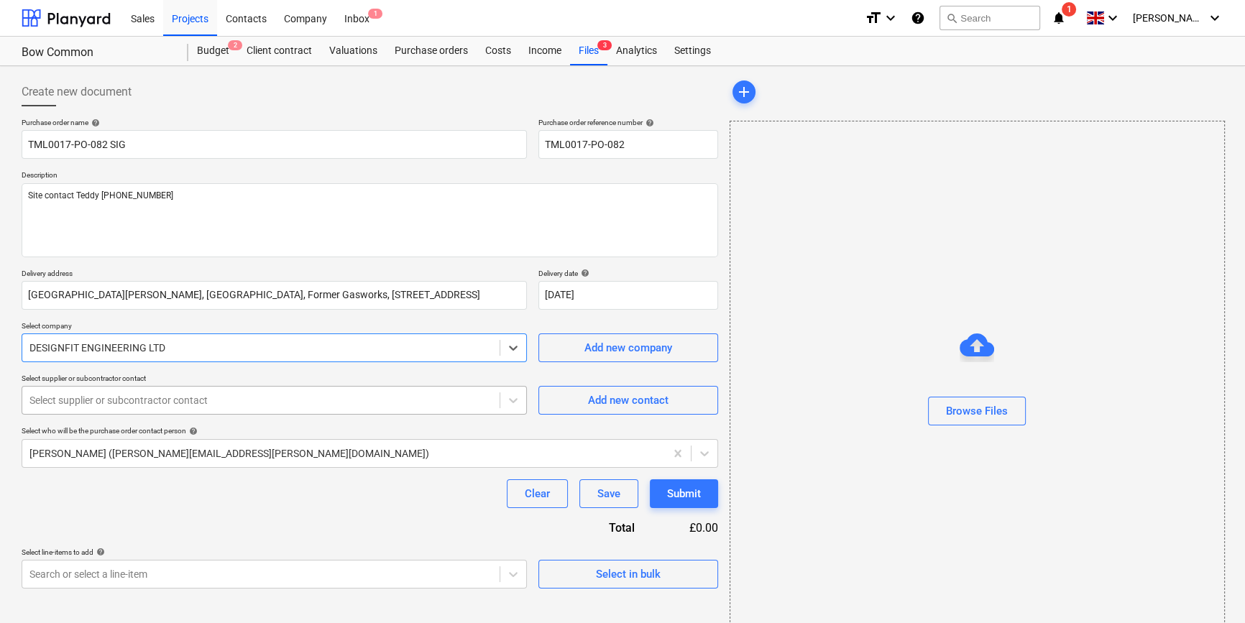
click at [330, 407] on div at bounding box center [260, 400] width 463 height 14
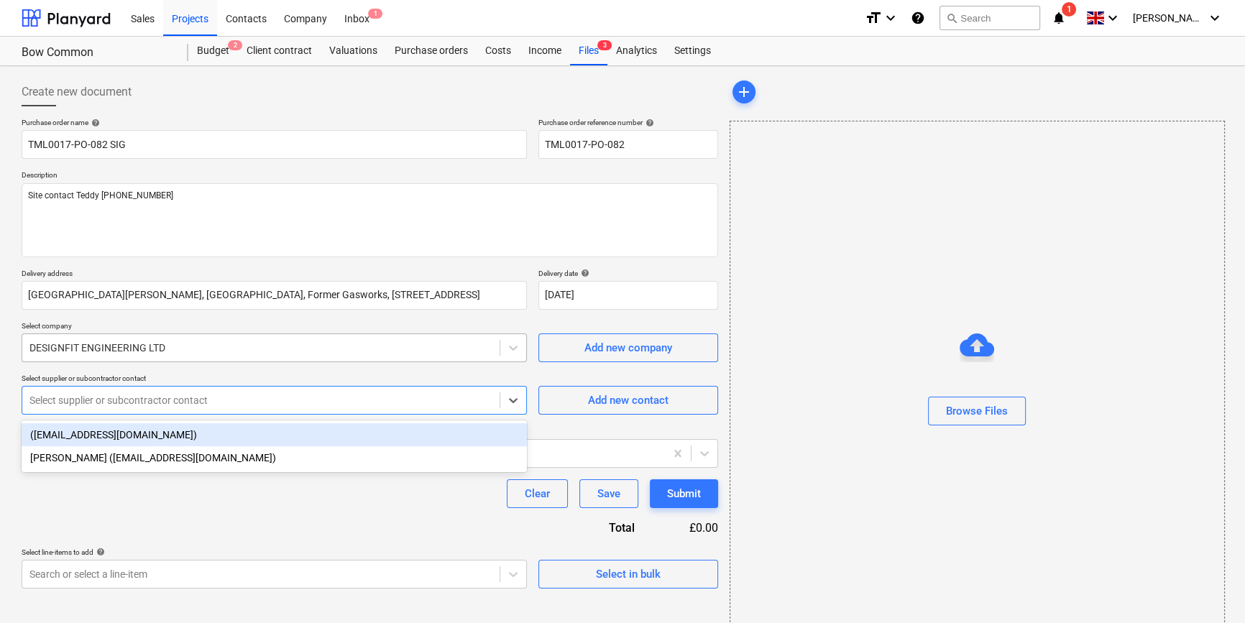
type textarea "x"
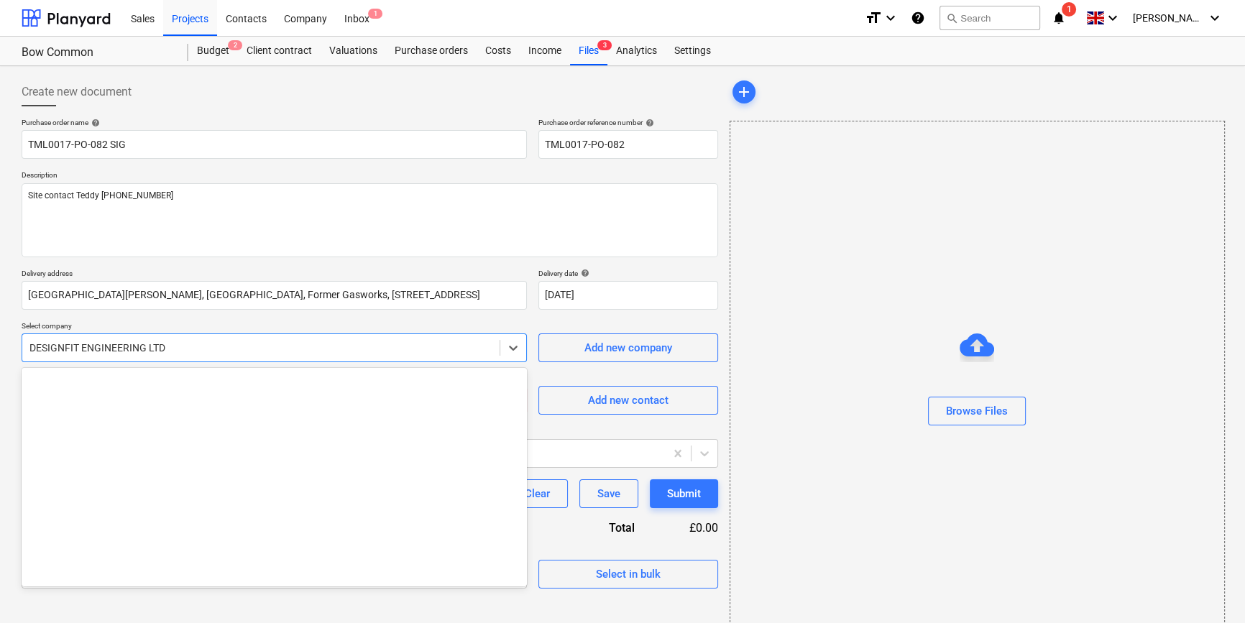
click at [226, 352] on div at bounding box center [260, 348] width 463 height 14
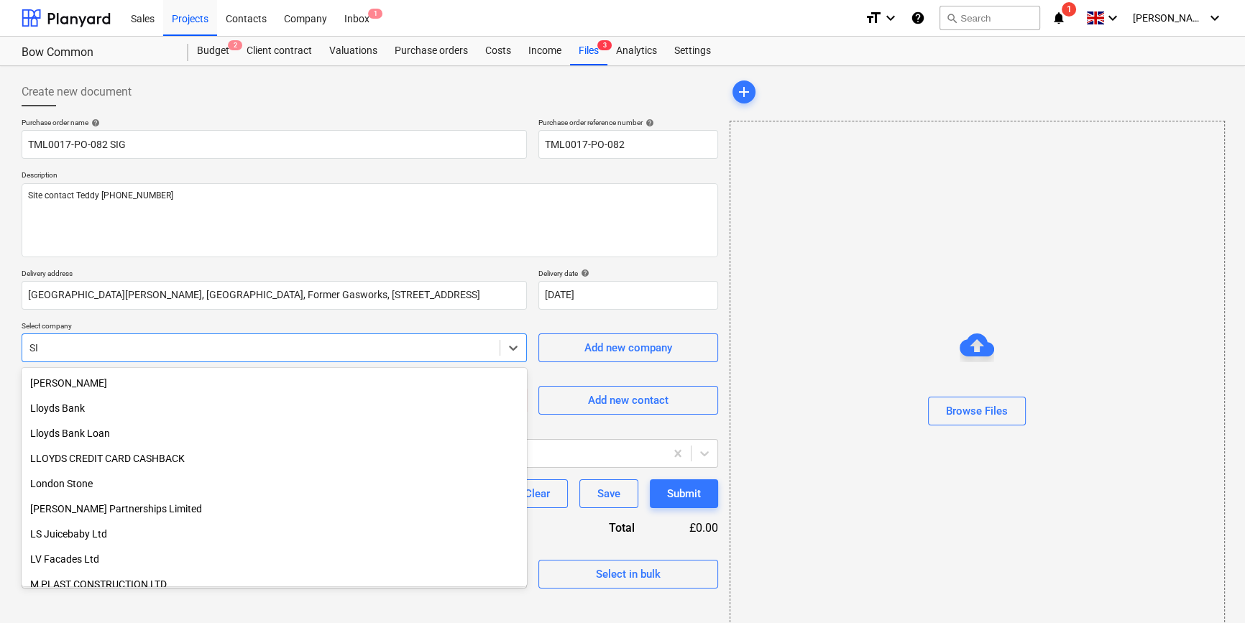
scroll to position [589, 0]
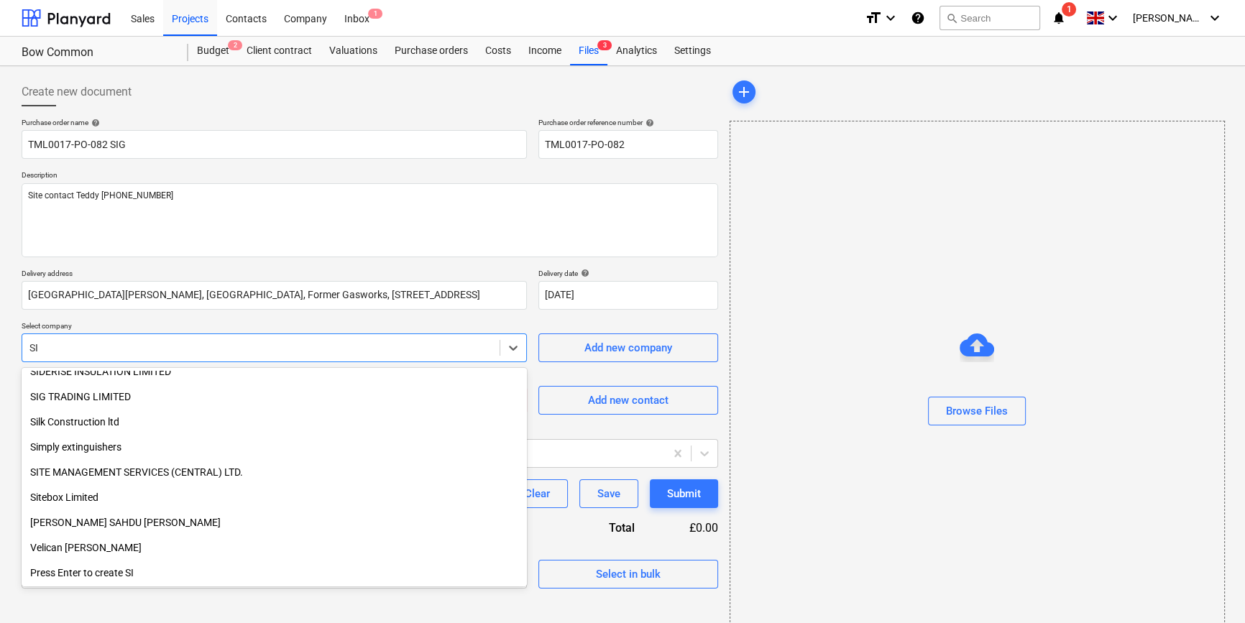
type input "SIG"
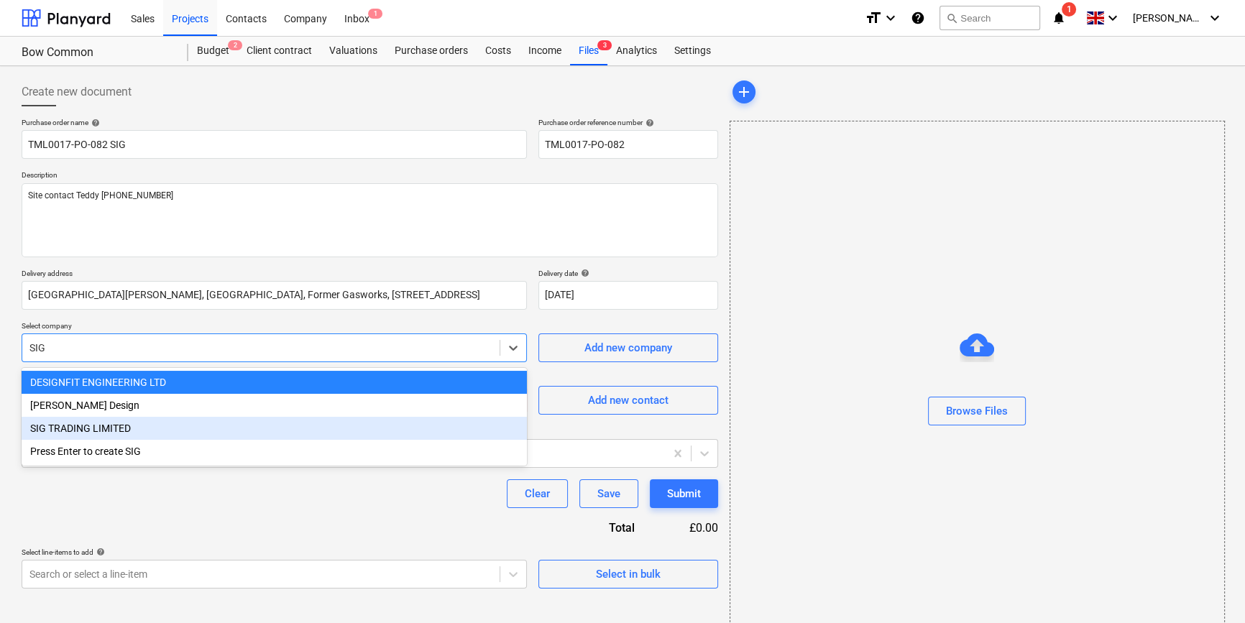
click at [93, 430] on div "SIG TRADING LIMITED" at bounding box center [274, 428] width 505 height 23
type textarea "x"
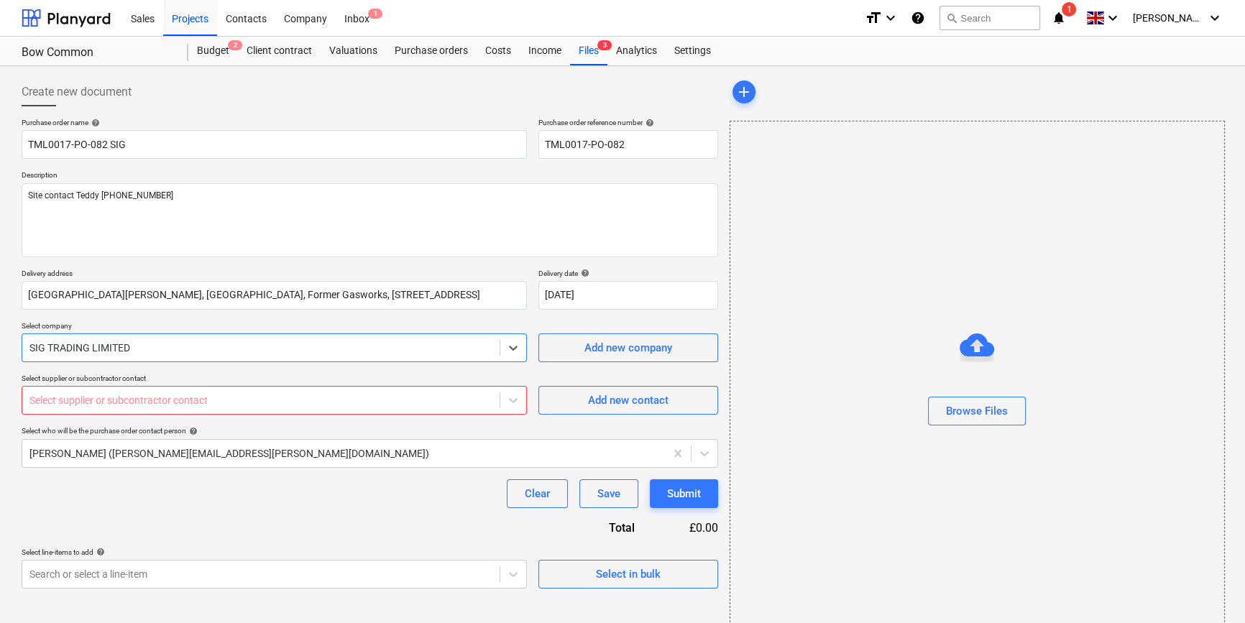
click at [80, 401] on div at bounding box center [260, 400] width 463 height 14
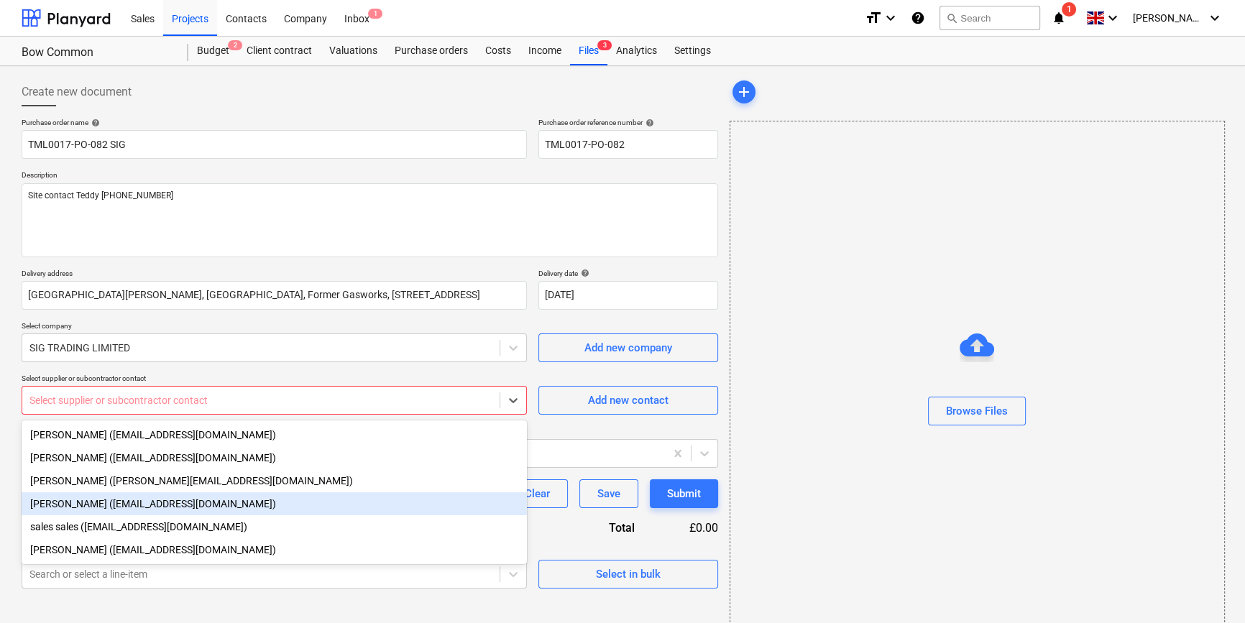
click at [109, 508] on div "[PERSON_NAME] ([EMAIL_ADDRESS][DOMAIN_NAME])" at bounding box center [274, 503] width 505 height 23
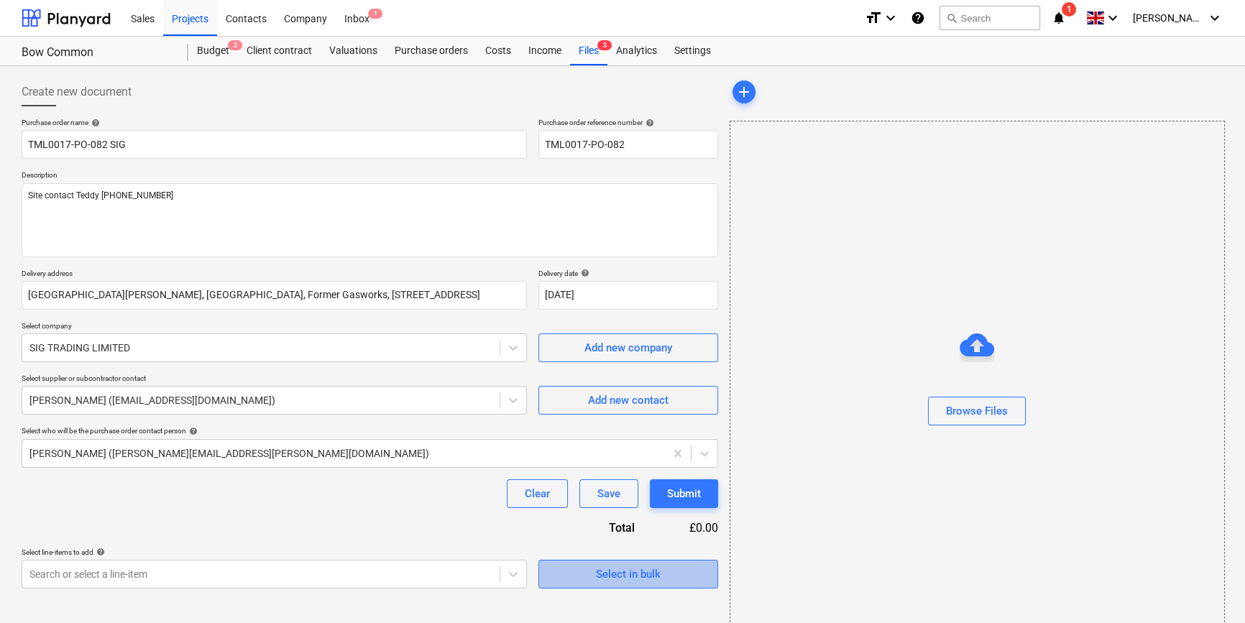
click at [594, 573] on span "Select in bulk" at bounding box center [628, 574] width 144 height 19
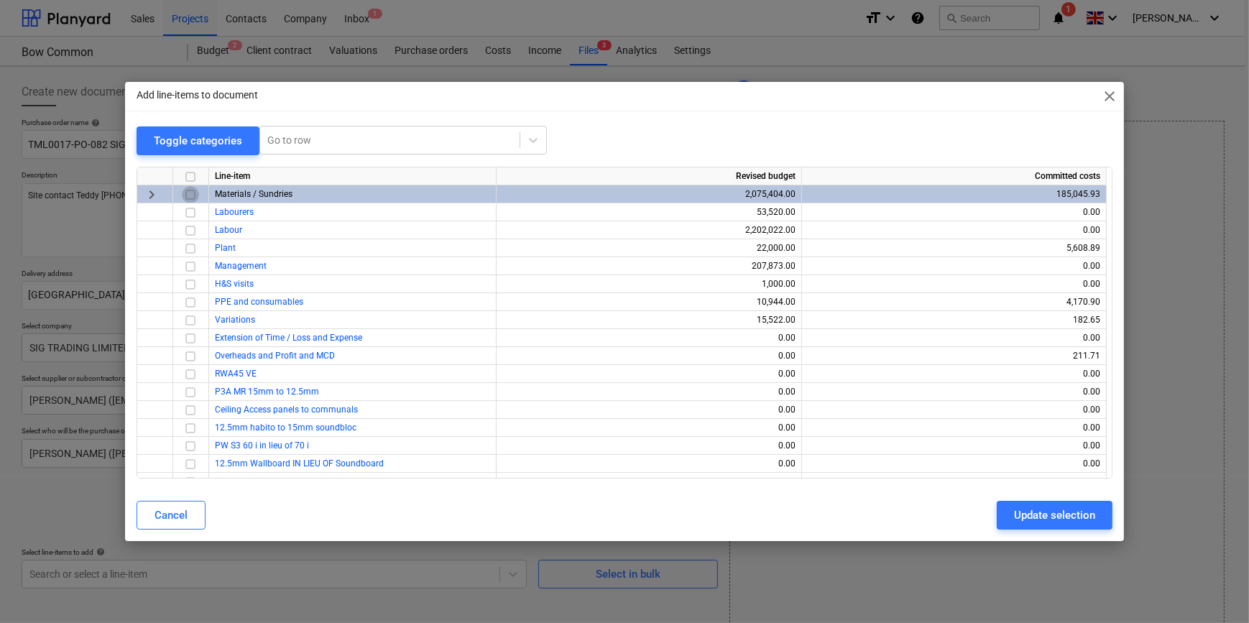
click at [188, 193] on input "checkbox" at bounding box center [190, 193] width 17 height 17
click at [188, 319] on input "checkbox" at bounding box center [190, 319] width 17 height 17
click at [1013, 516] on button "Update selection" at bounding box center [1055, 515] width 116 height 29
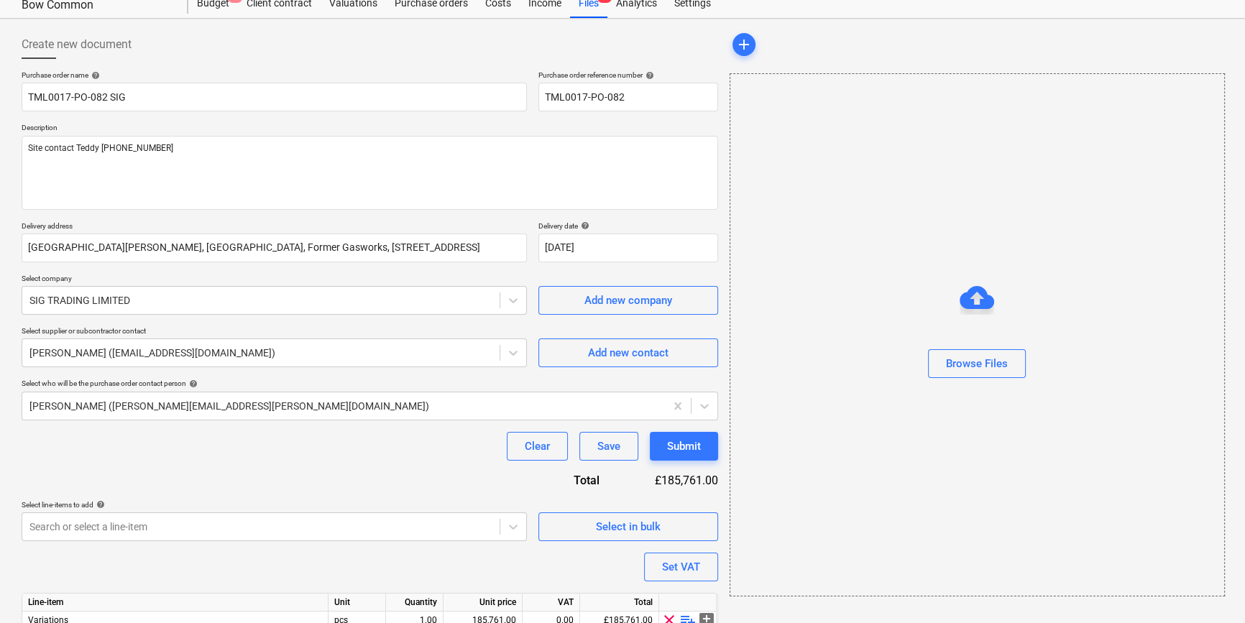
scroll to position [111, 0]
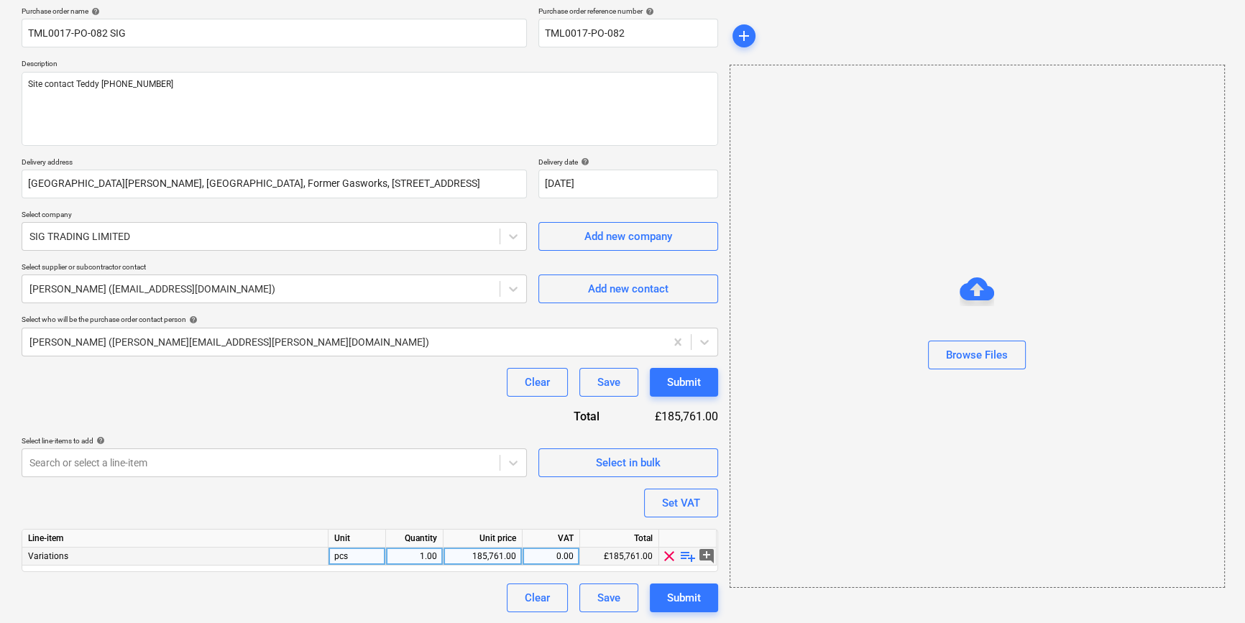
click at [683, 555] on span "playlist_add" at bounding box center [687, 556] width 17 height 17
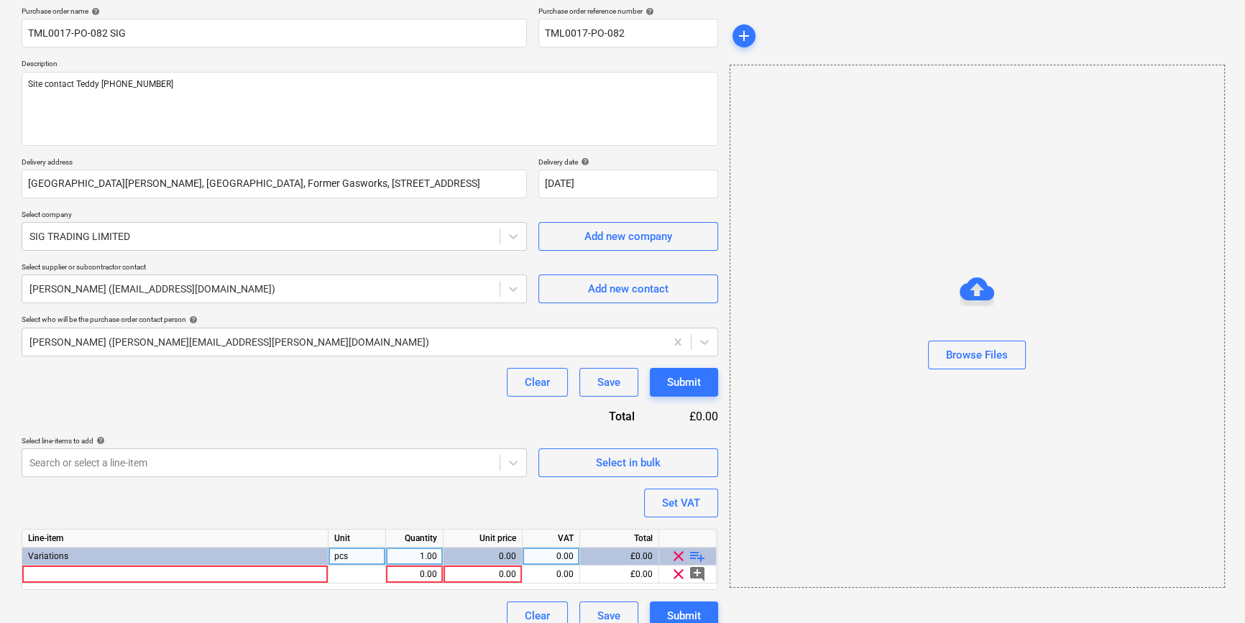
type textarea "x"
click at [57, 571] on div at bounding box center [175, 575] width 306 height 18
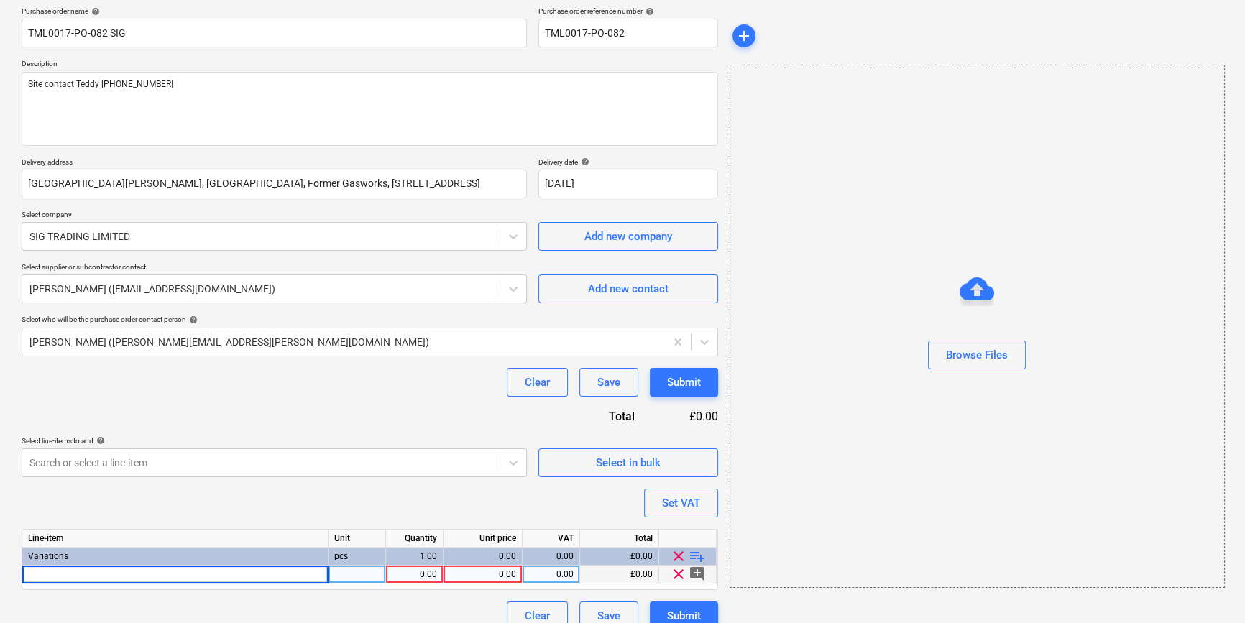
type input "IPP MAGPLY12MM Magply A1 Board 12mm x 1200mm x 2400mm"
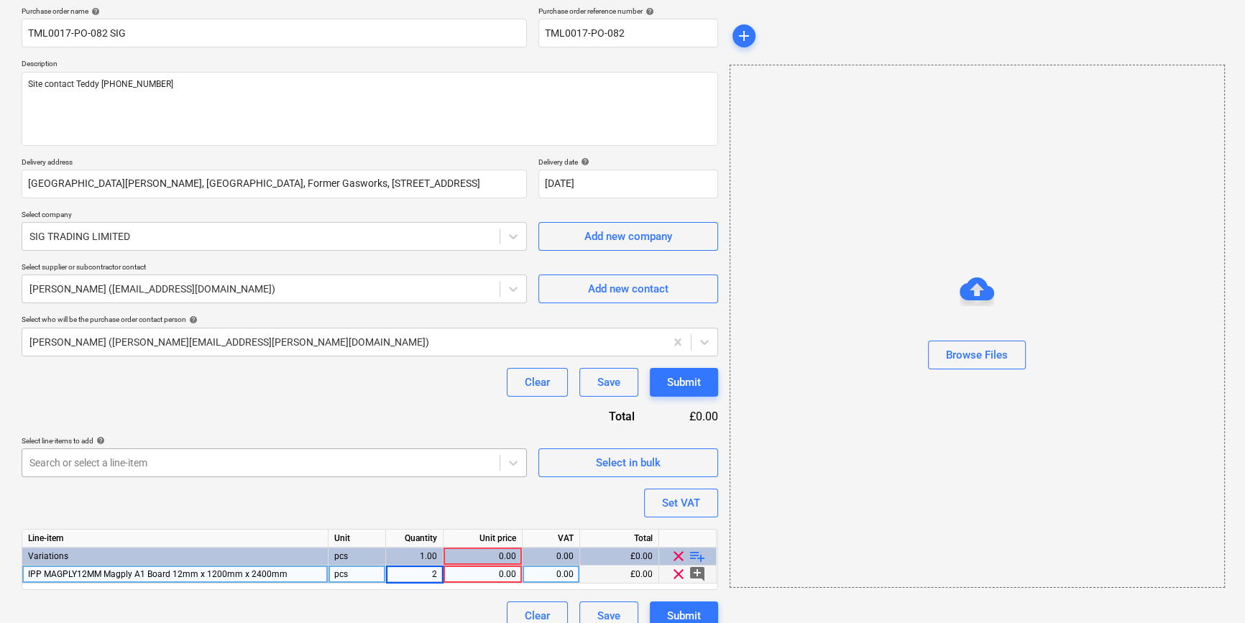
type textarea "x"
type input "38.5"
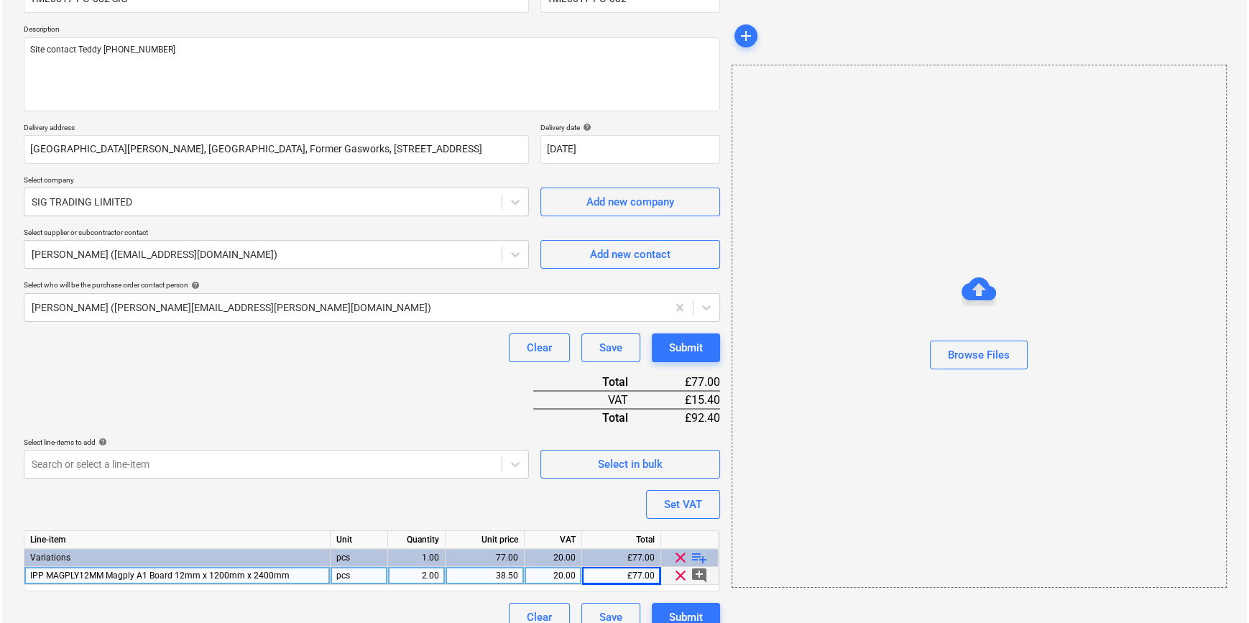
scroll to position [165, 0]
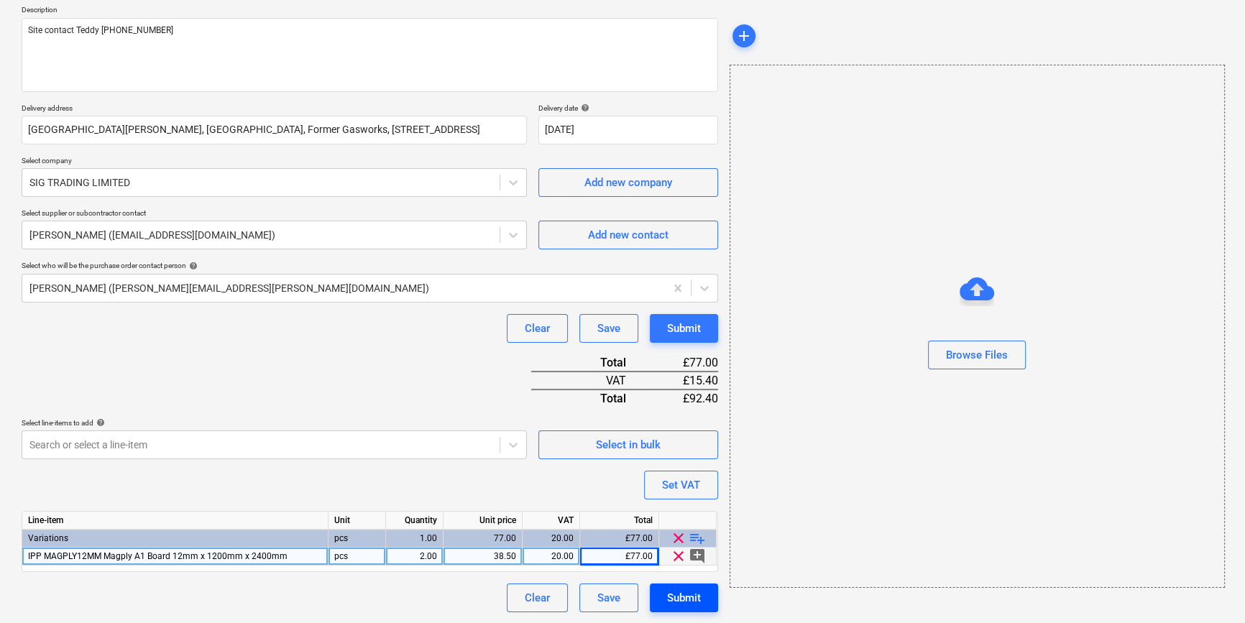
click at [668, 599] on div "Submit" at bounding box center [684, 598] width 34 height 19
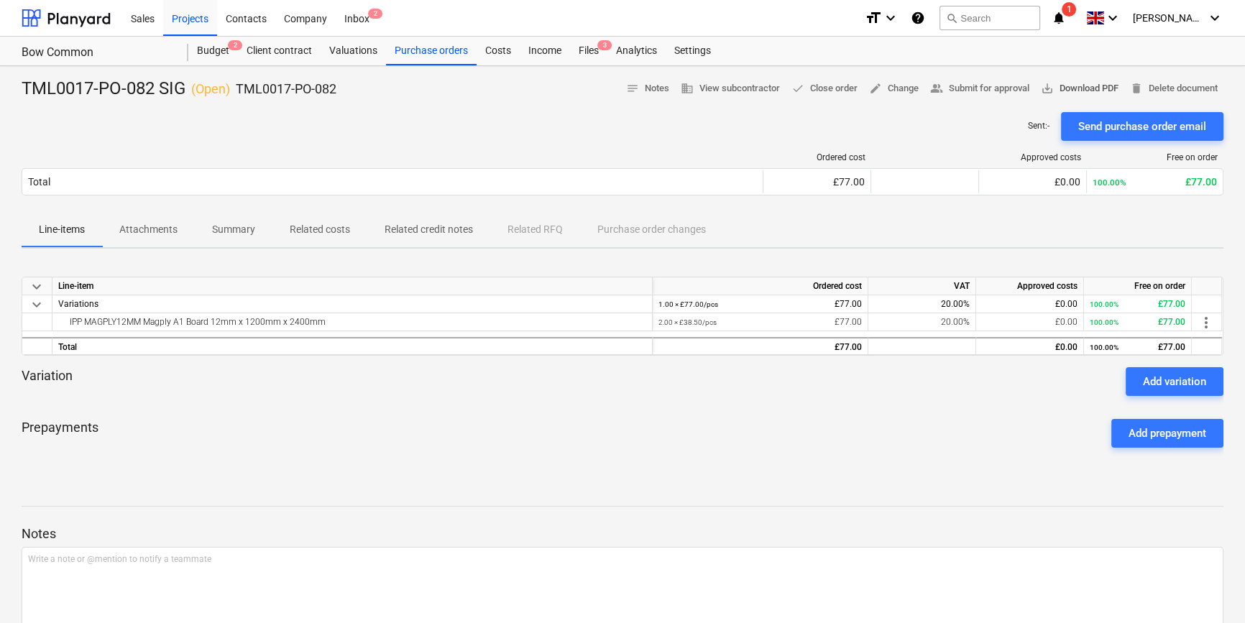
click at [1089, 88] on span "save_alt Download PDF" at bounding box center [1080, 88] width 78 height 17
click at [182, 22] on div "Projects" at bounding box center [190, 17] width 54 height 37
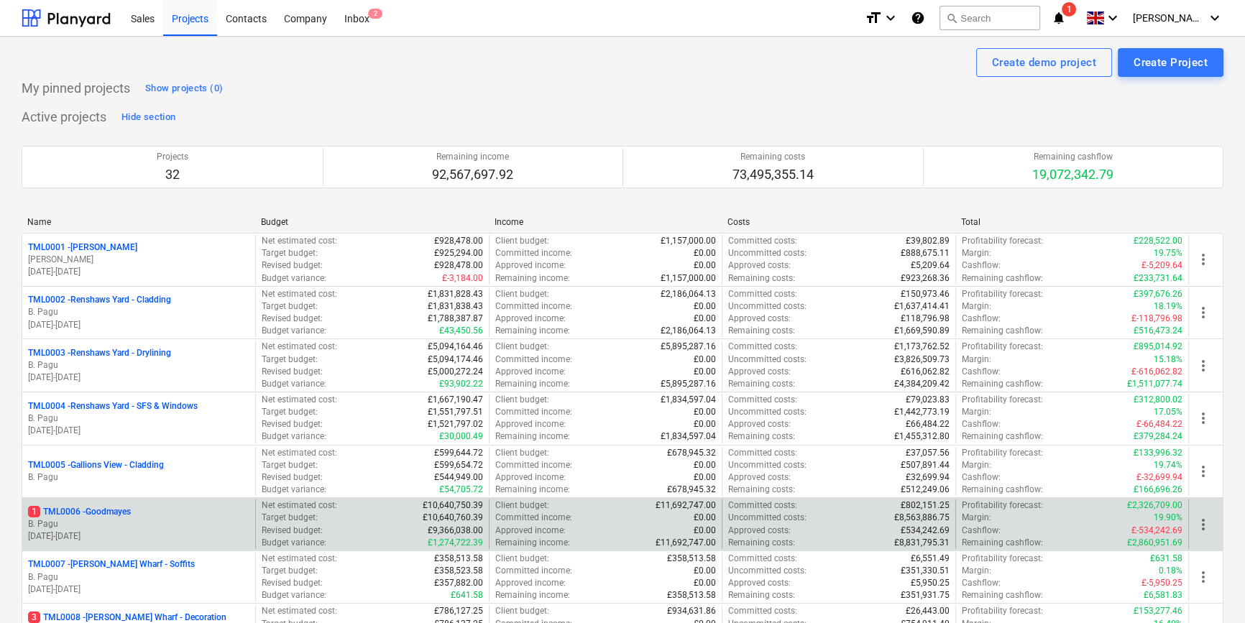
click at [157, 518] on p "B. Pagu" at bounding box center [138, 524] width 221 height 12
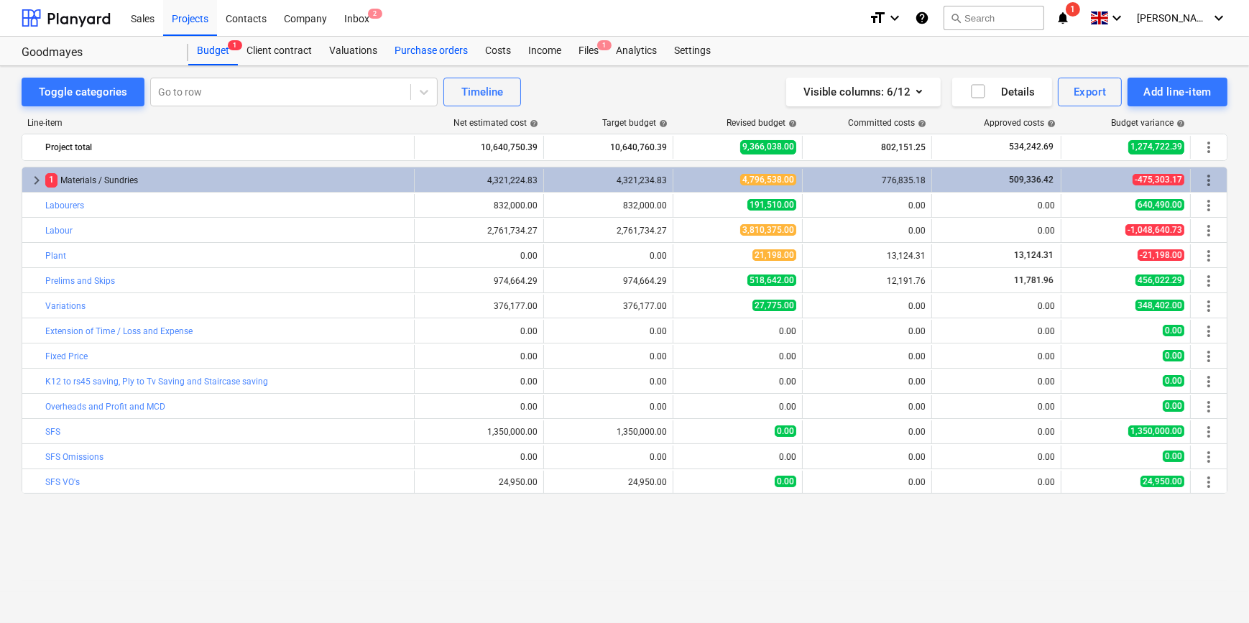
click at [437, 53] on div "Purchase orders" at bounding box center [431, 51] width 91 height 29
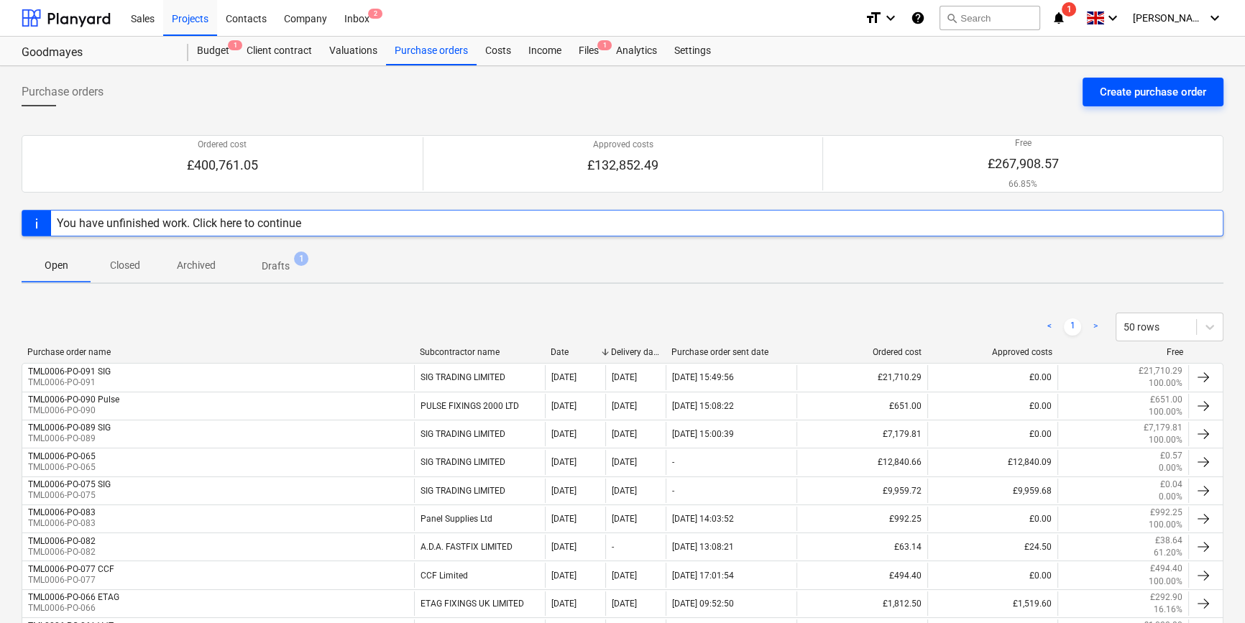
click at [1155, 92] on div "Create purchase order" at bounding box center [1152, 92] width 106 height 19
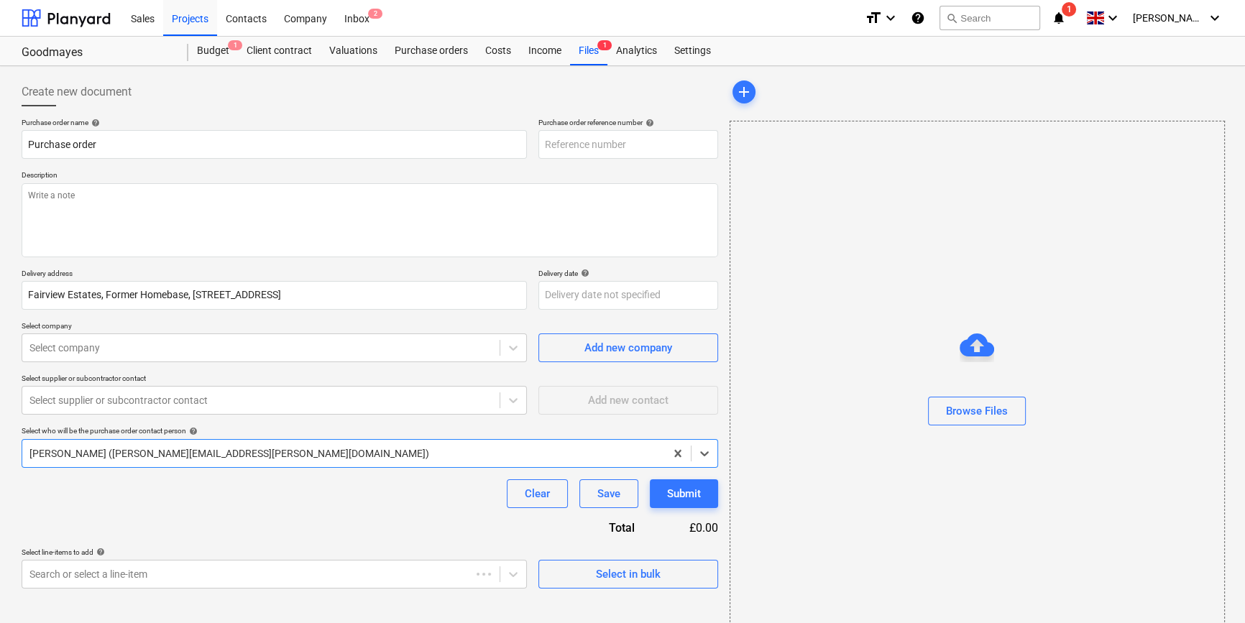
type textarea "x"
type input "TML0006-PO-093"
drag, startPoint x: 622, startPoint y: 144, endPoint x: 546, endPoint y: 144, distance: 76.2
click at [546, 144] on input "TML0006-PO-093" at bounding box center [628, 144] width 180 height 29
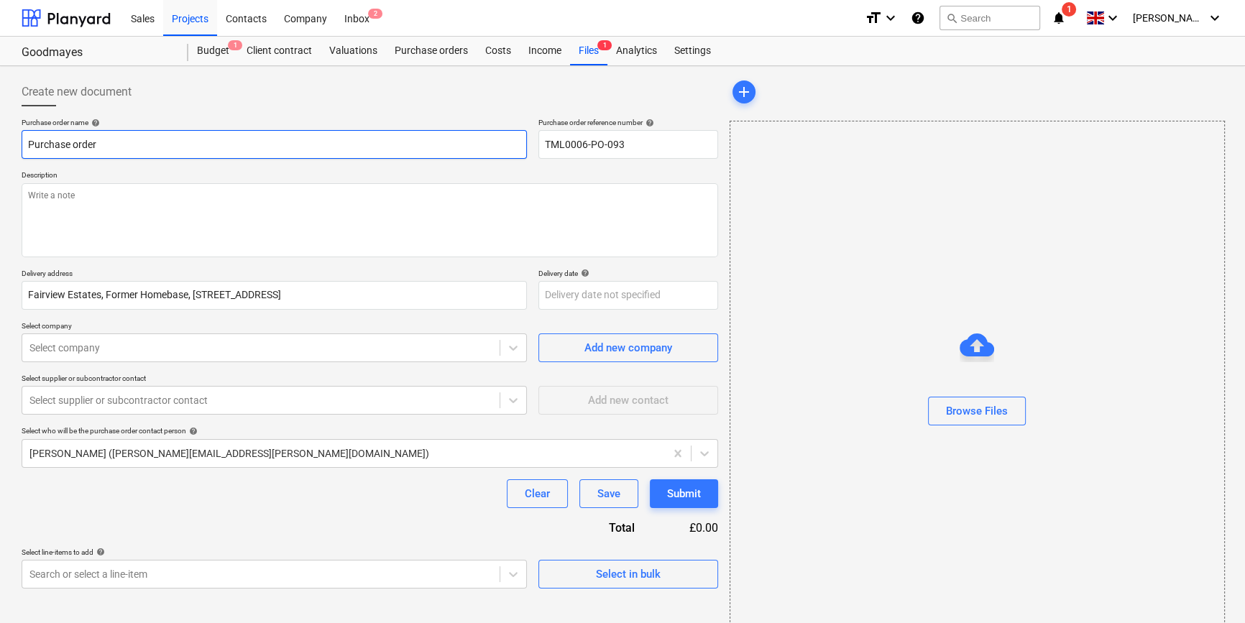
drag, startPoint x: 98, startPoint y: 143, endPoint x: 22, endPoint y: 144, distance: 76.2
click at [22, 144] on input "Purchase order" at bounding box center [274, 144] width 505 height 29
type textarea "x"
paste input "TML0006-PO-093"
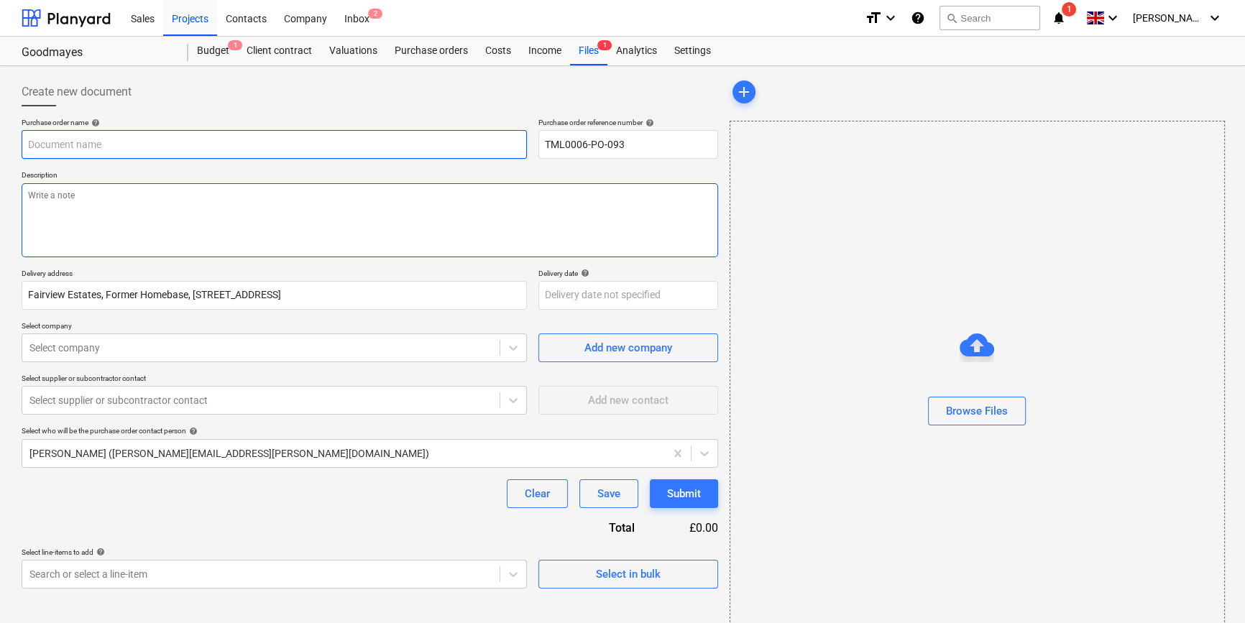
type textarea "x"
type input "TML0006-PO-093"
type textarea "x"
type input "TML0006-PO-093"
type textarea "x"
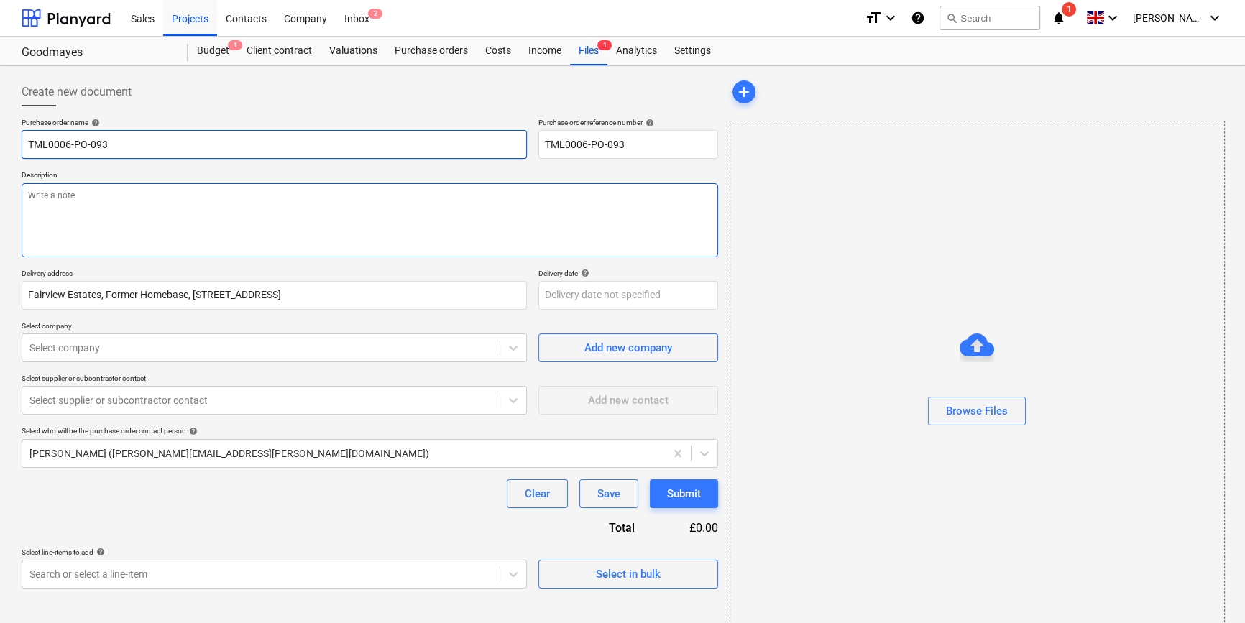
type input "TML0006-PO-093 C"
type textarea "x"
type input "TML0006-PO-093 CC"
type textarea "x"
type input "TML0006-PO-093 CCF"
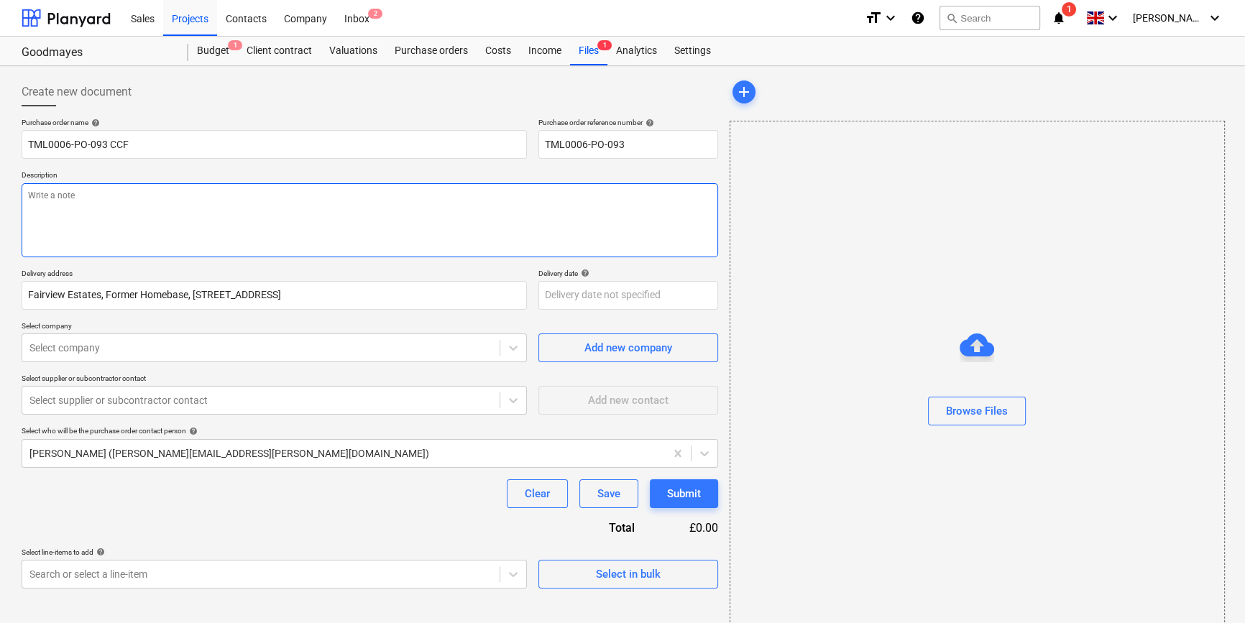
click at [86, 221] on textarea at bounding box center [370, 220] width 696 height 74
type textarea "x"
type textarea "S"
type textarea "x"
type textarea "Si"
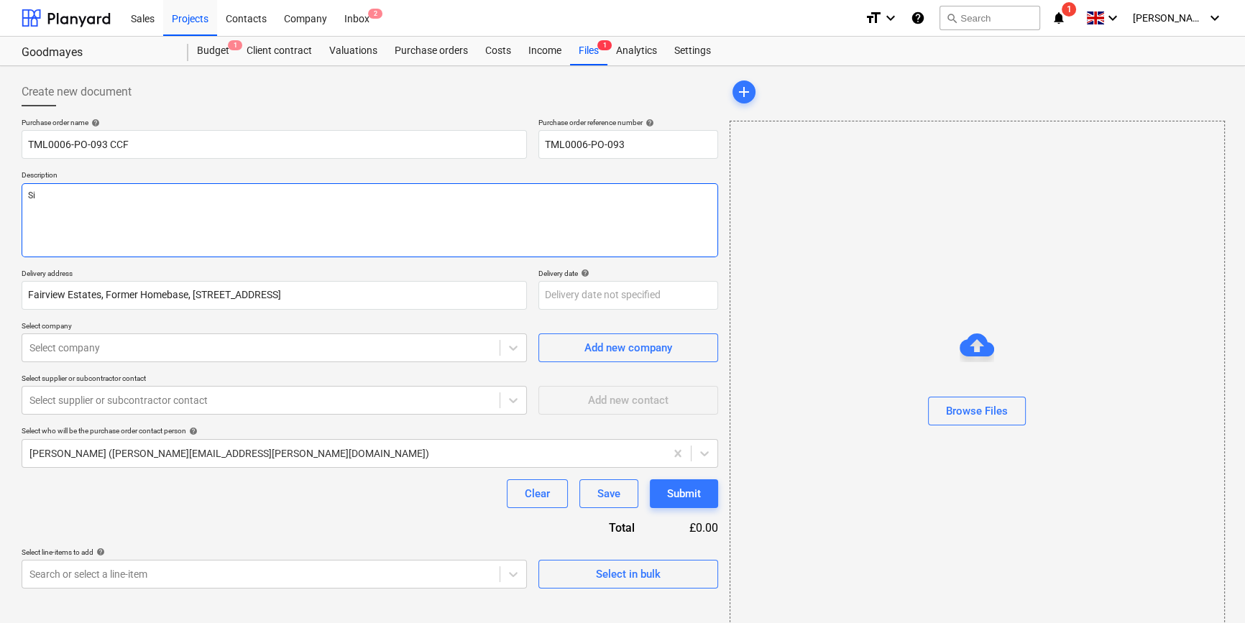
type textarea "x"
type textarea "Sit"
type textarea "x"
type textarea "Site"
type textarea "x"
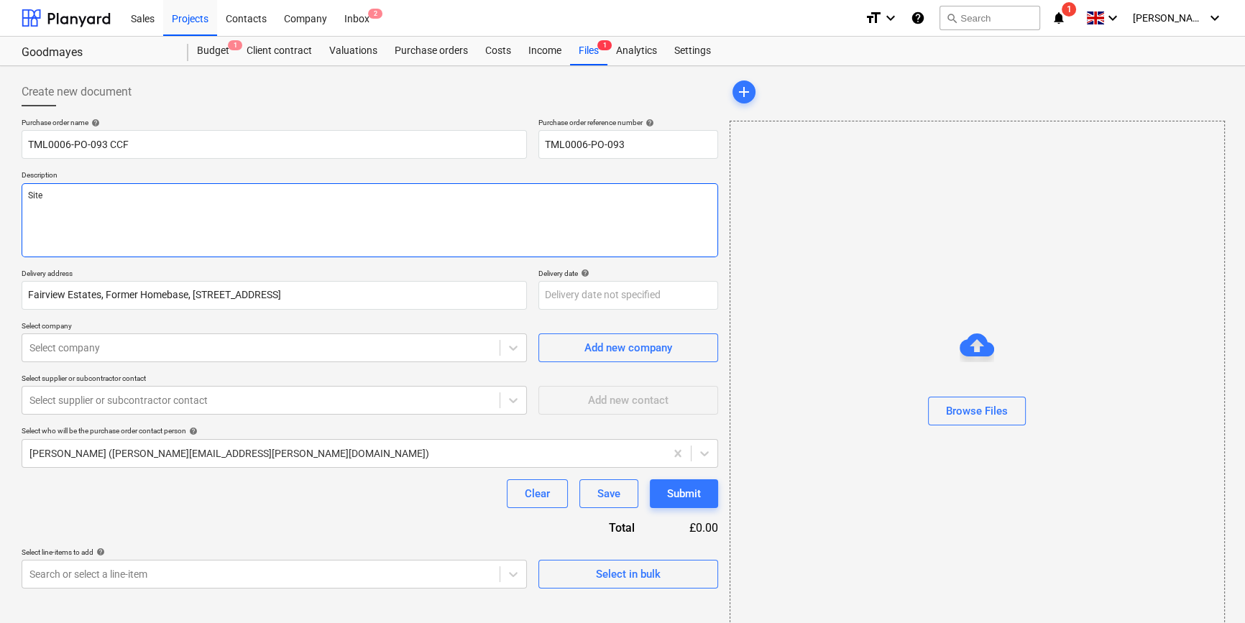
type textarea "Site"
type textarea "x"
type textarea "Site c"
type textarea "x"
type textarea "Site co"
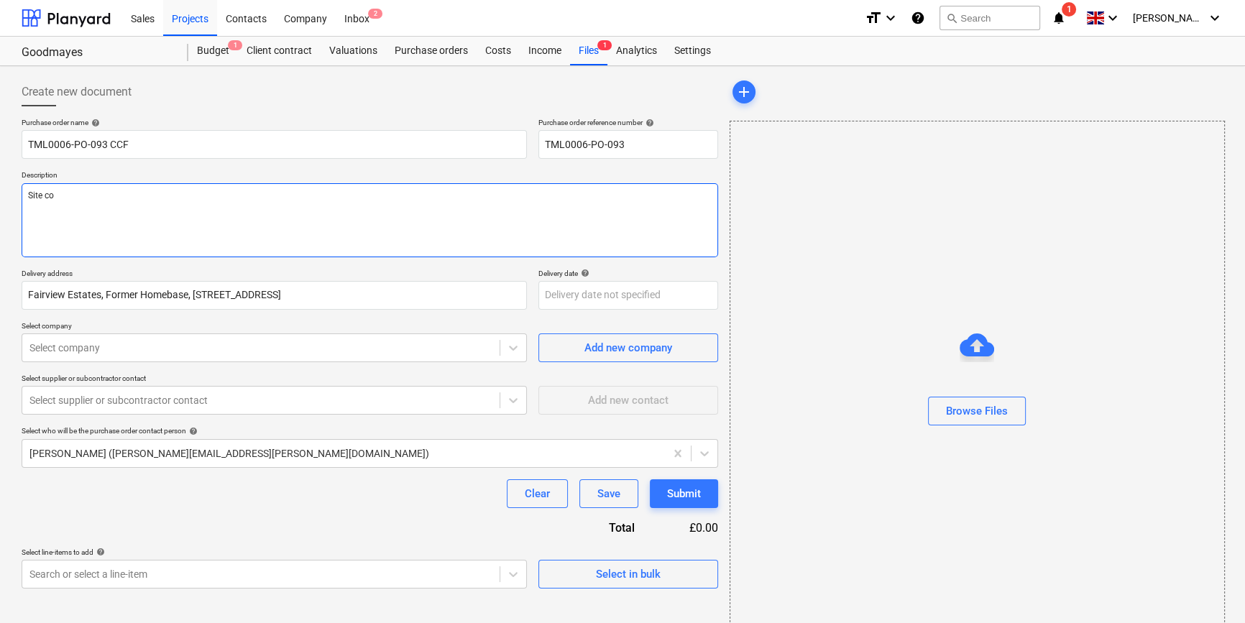
type textarea "x"
type textarea "Site con"
type textarea "x"
type textarea "Site cont"
type textarea "x"
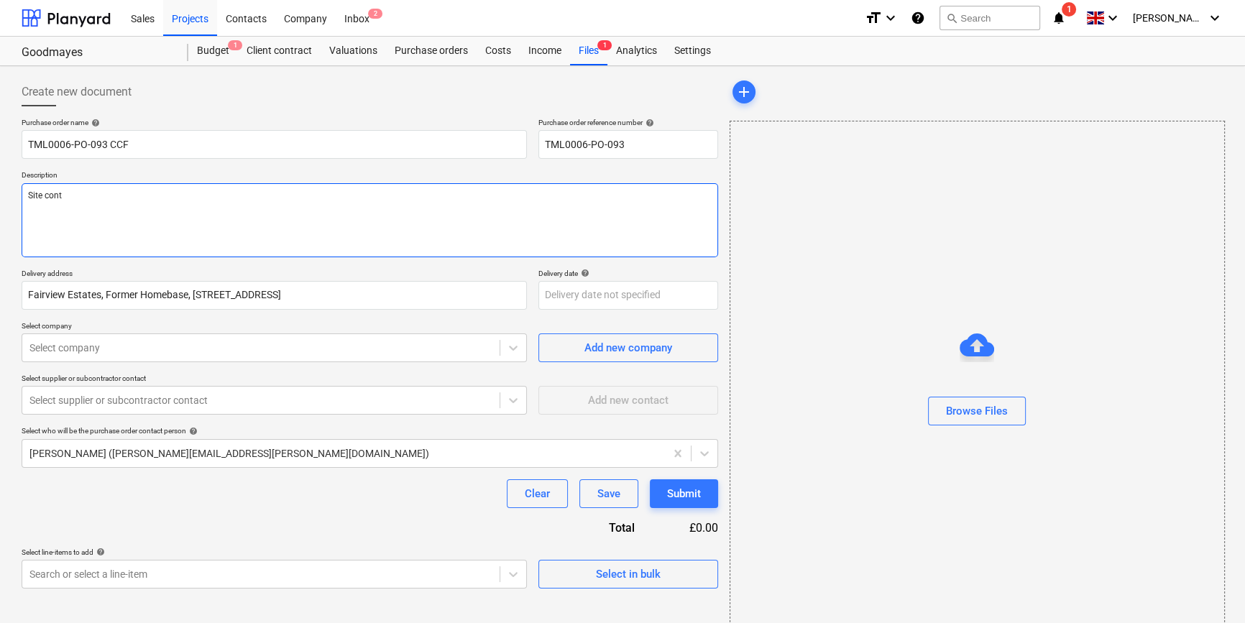
type textarea "Site conta"
type textarea "x"
type textarea "Site contac"
type textarea "x"
type textarea "Site contact"
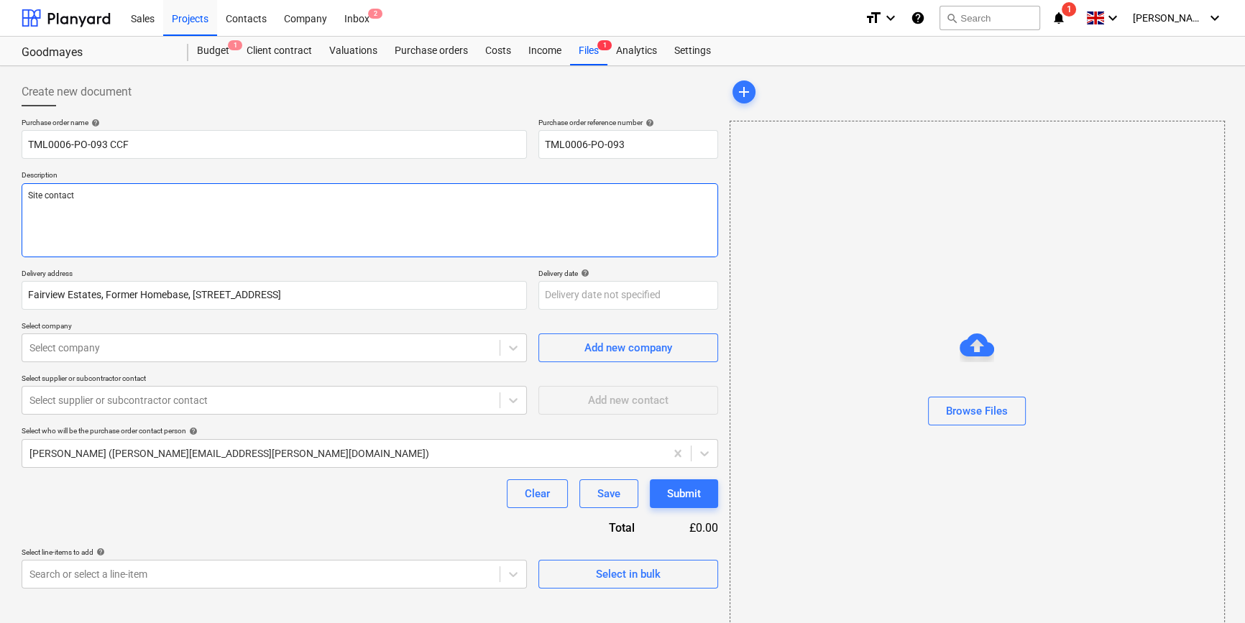
type textarea "x"
type textarea "Site contact"
type textarea "x"
type textarea "Site contact D"
type textarea "x"
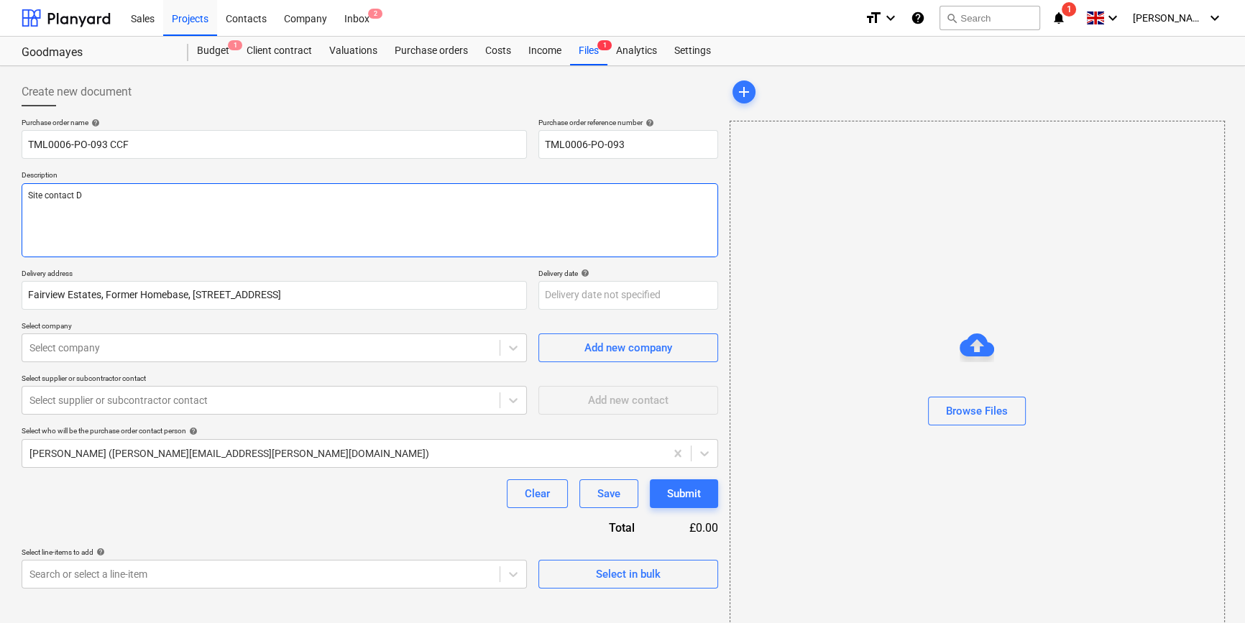
type textarea "Site contact Da"
type textarea "x"
type textarea "Site contact [PERSON_NAME]"
type textarea "x"
type textarea "Site contact [PERSON_NAME]"
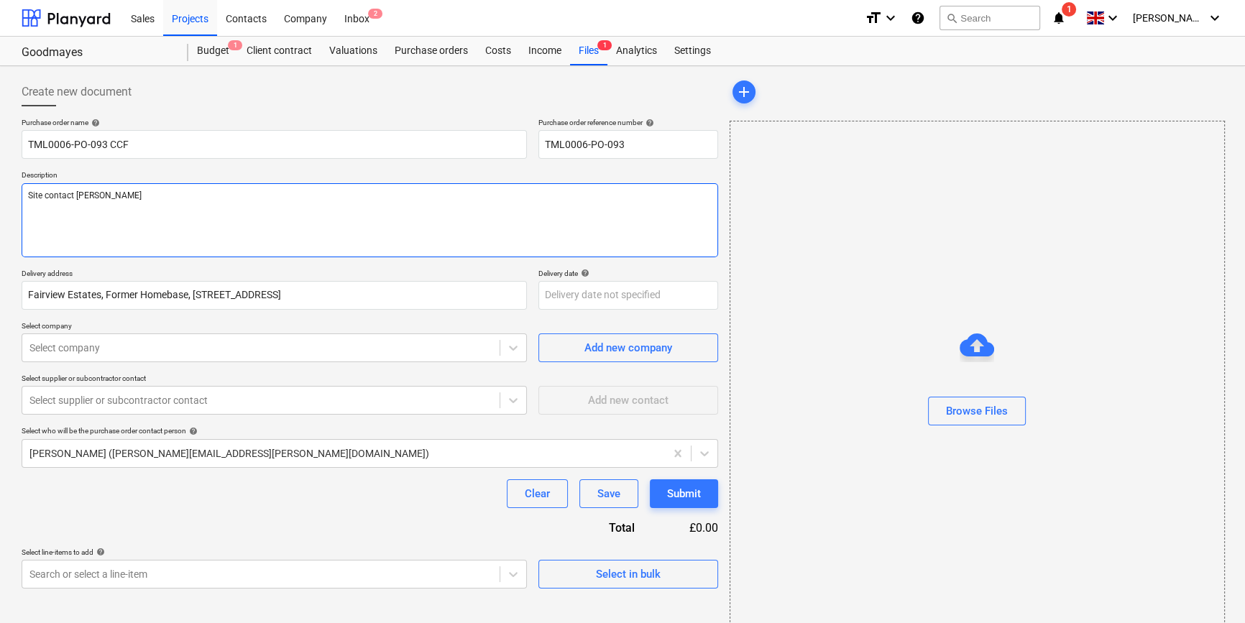
type textarea "x"
type textarea "Site contact [PERSON_NAME]"
type textarea "x"
type textarea "Site contact [PERSON_NAME]"
type textarea "x"
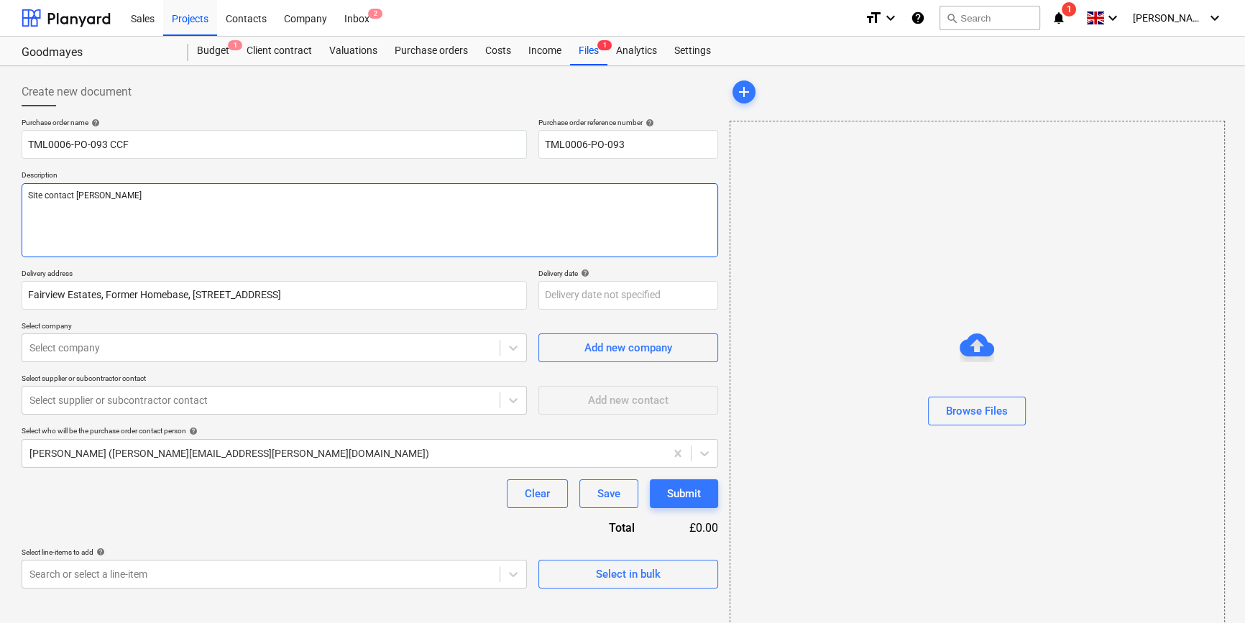
type textarea "Site contact [PERSON_NAME]"
type textarea "x"
type textarea "Site contact [PERSON_NAME] 0"
type textarea "x"
type textarea "Site contact [PERSON_NAME] 07"
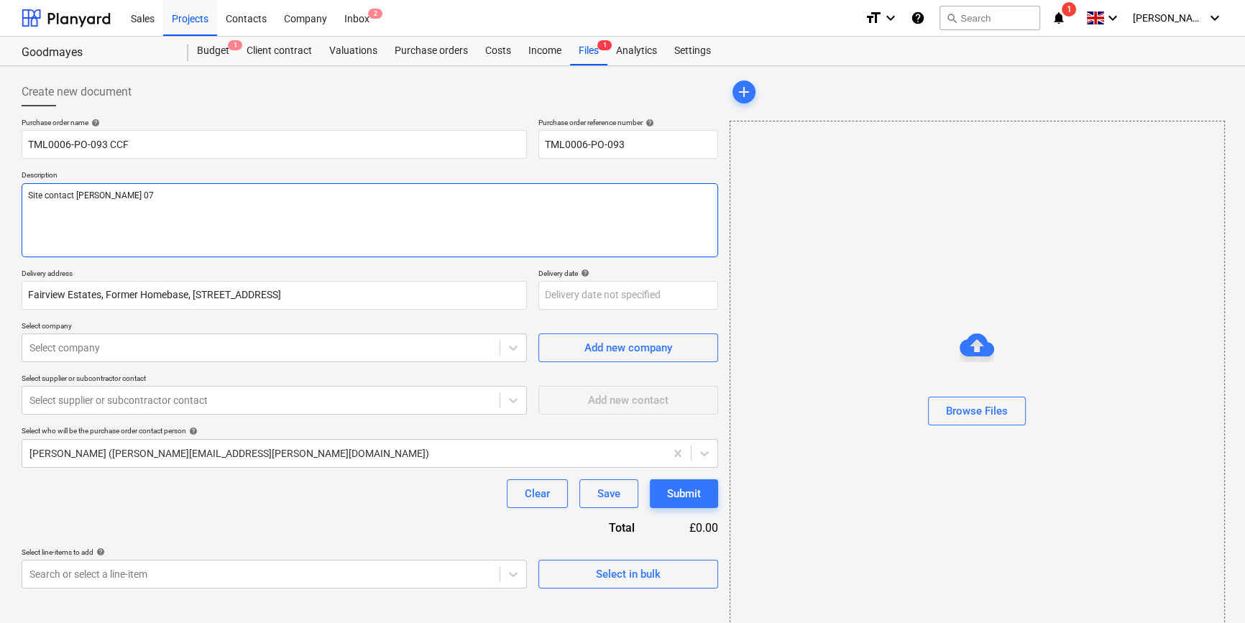
type textarea "x"
type textarea "Site contact [PERSON_NAME] 079"
type textarea "x"
type textarea "Site contact [PERSON_NAME] 0792"
type textarea "x"
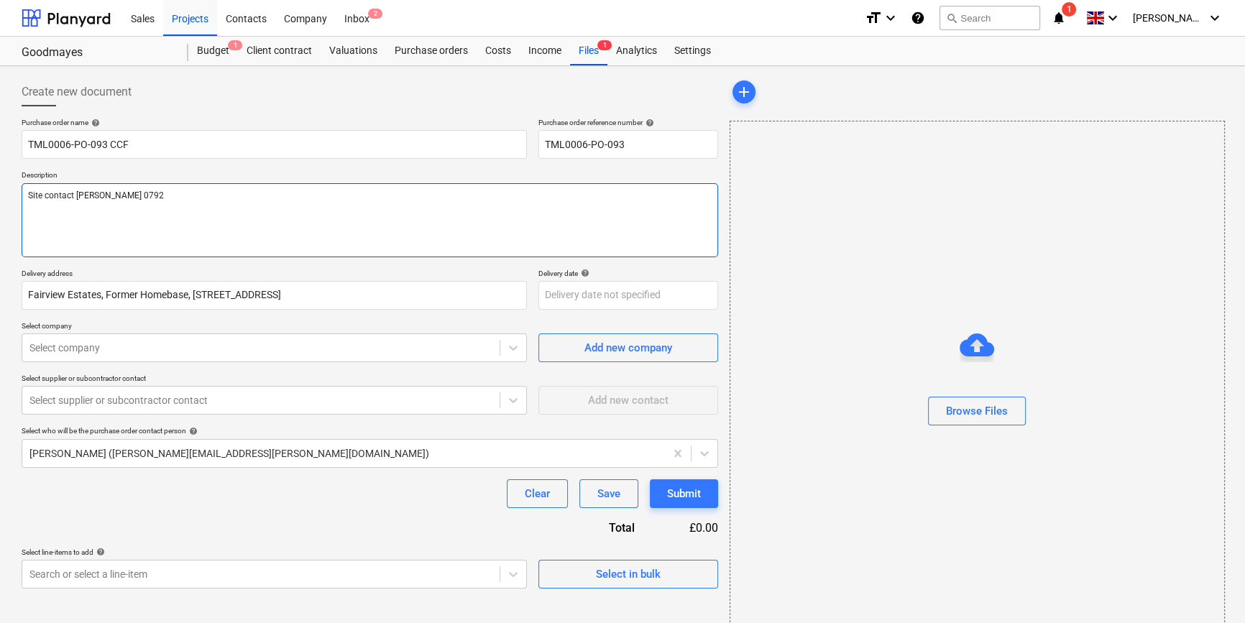
type textarea "Site contact [PERSON_NAME] 07923"
type textarea "x"
type textarea "Site contact [PERSON_NAME] 07923"
type textarea "x"
type textarea "Site contact [PERSON_NAME] 07923 4"
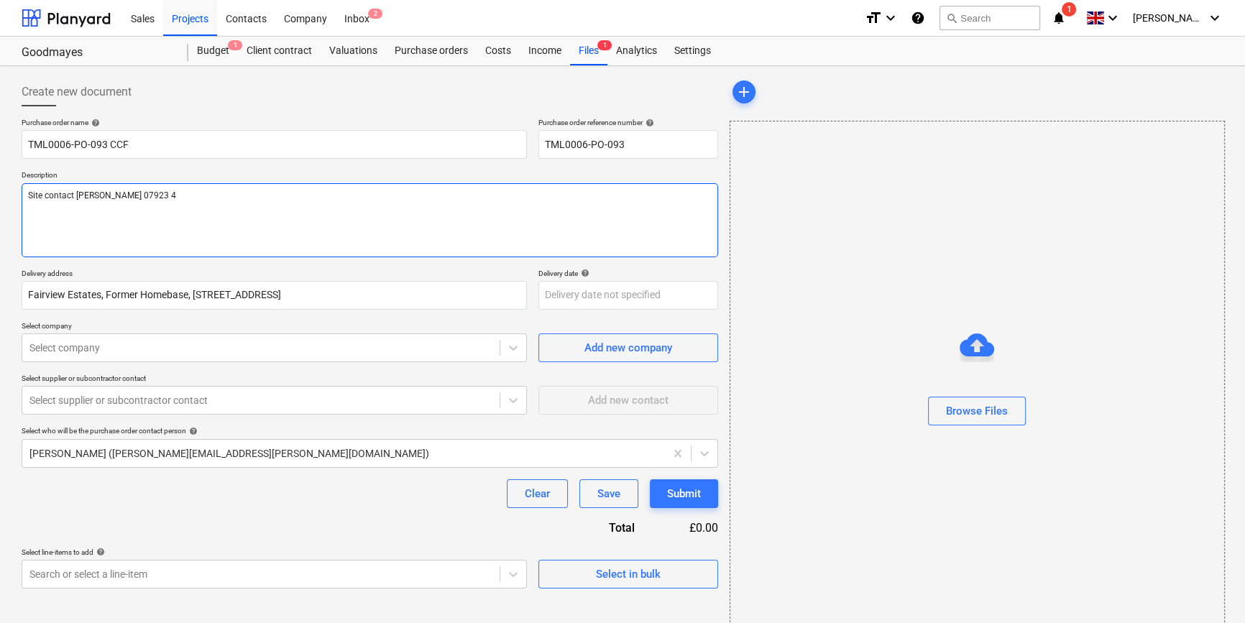
type textarea "x"
type textarea "Site contact [PERSON_NAME] [PHONE_NUMBER]"
type textarea "x"
type textarea "Site contact [PERSON_NAME] [PHONE_NUMBER]"
type textarea "x"
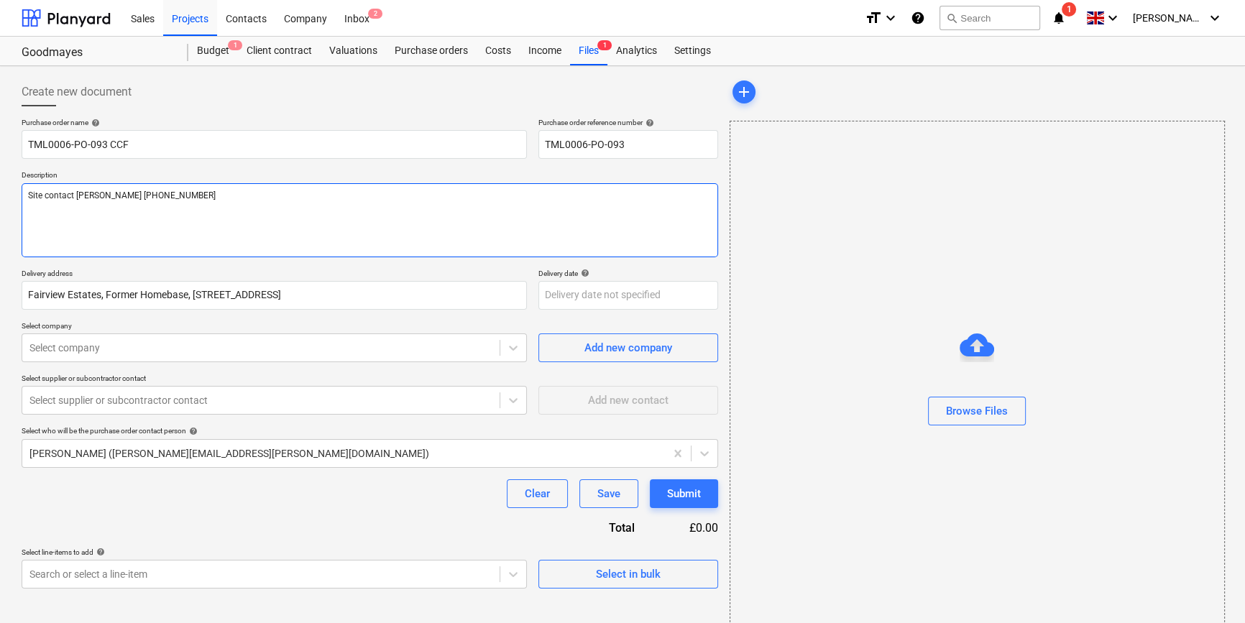
type textarea "Site contact [PERSON_NAME] [PHONE_NUMBER]"
type textarea "x"
type textarea "Site contact [PERSON_NAME] [PHONE_NUMBER]"
type textarea "x"
type textarea "Site contact [PERSON_NAME] [PHONE_NUMBER]"
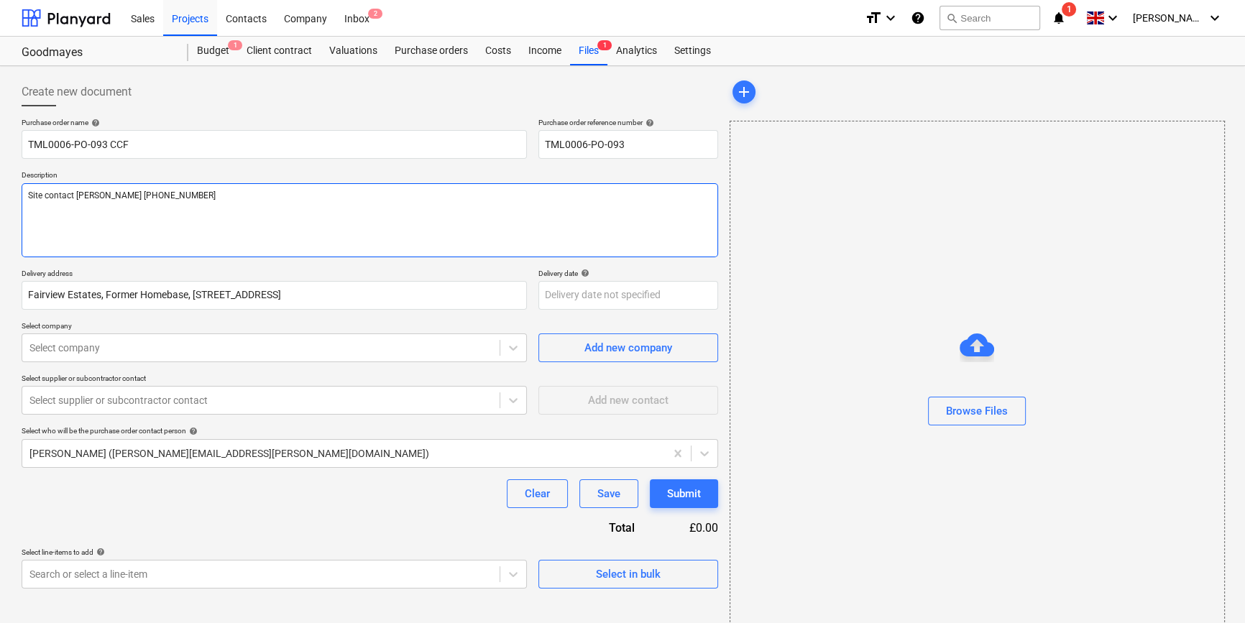
click at [114, 194] on textarea "Site contact [PERSON_NAME] [PHONE_NUMBER]" at bounding box center [370, 220] width 696 height 74
type textarea "x"
type textarea "Site contact [PERSON_NAME] [PHONE_NUMBER]"
type textarea "x"
type textarea "Site contact [PERSON_NAME] [PHONE_NUMBER]"
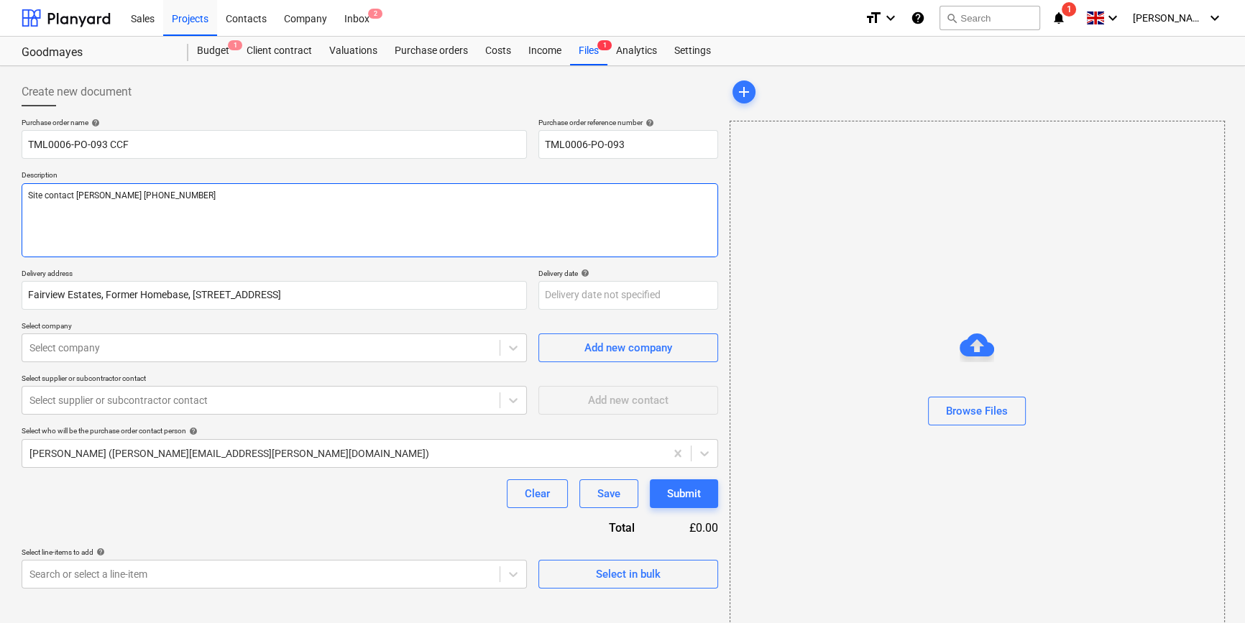
type textarea "x"
type textarea "Site contact [PERSON_NAME] [PHONE_NUMBER]"
type textarea "x"
type textarea "Site contact [PERSON_NAME] [PHONE_NUMBER]"
type textarea "x"
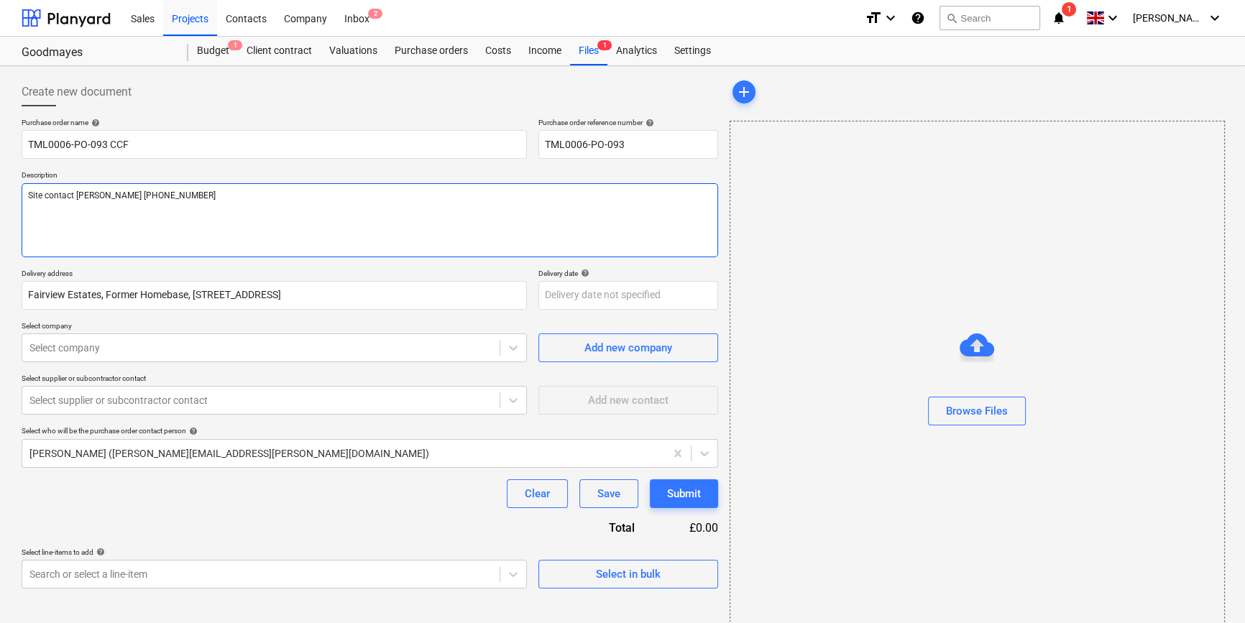
type textarea "Site contact [PERSON_NAME] [PHONE_NUMBER]"
type textarea "x"
type textarea "Site contact [PERSON_NAME] 074104"
type textarea "x"
type textarea "Site contact [PERSON_NAME] 07104"
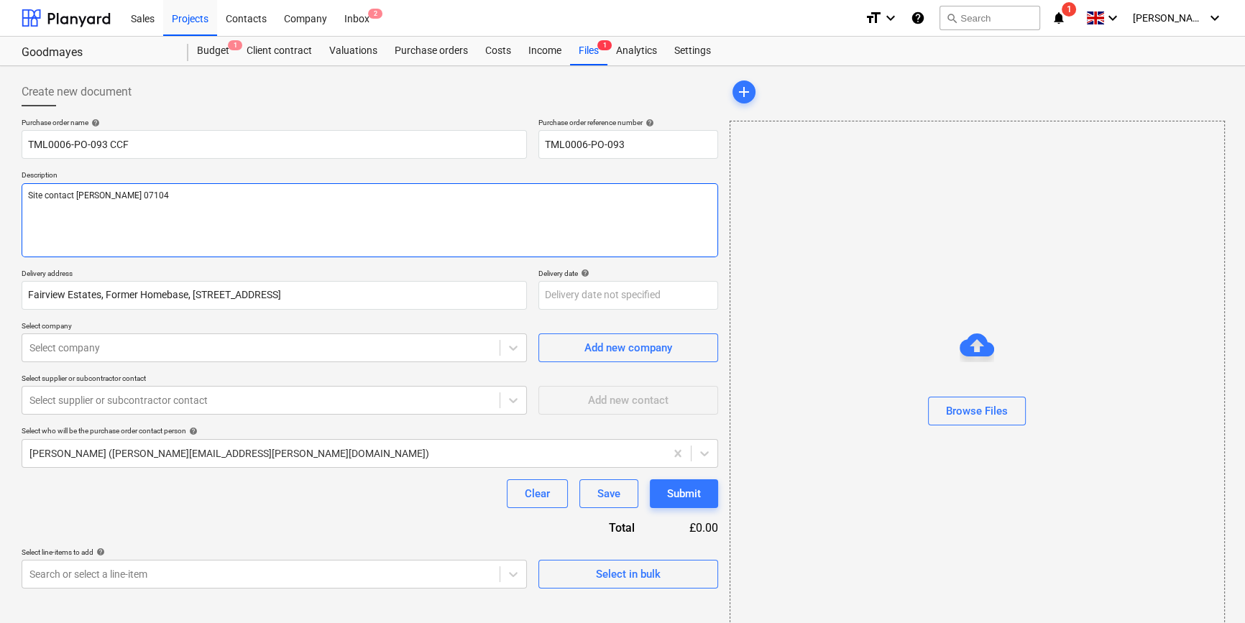
type textarea "x"
type textarea "Site contact [PERSON_NAME] 0704"
type textarea "x"
type textarea "Site contact [PERSON_NAME] 074"
type textarea "x"
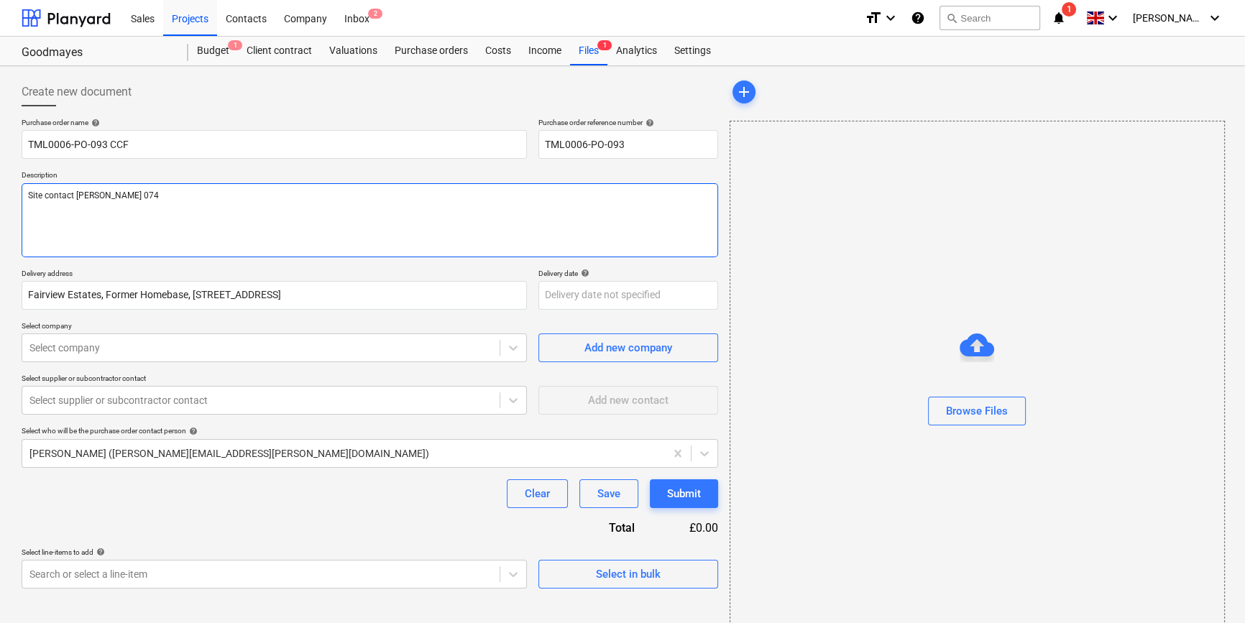
type textarea "Site contact [PERSON_NAME] 07"
type textarea "x"
type textarea "Site contact [PERSON_NAME] 074"
type textarea "x"
type textarea "Site contact [PERSON_NAME] 0742"
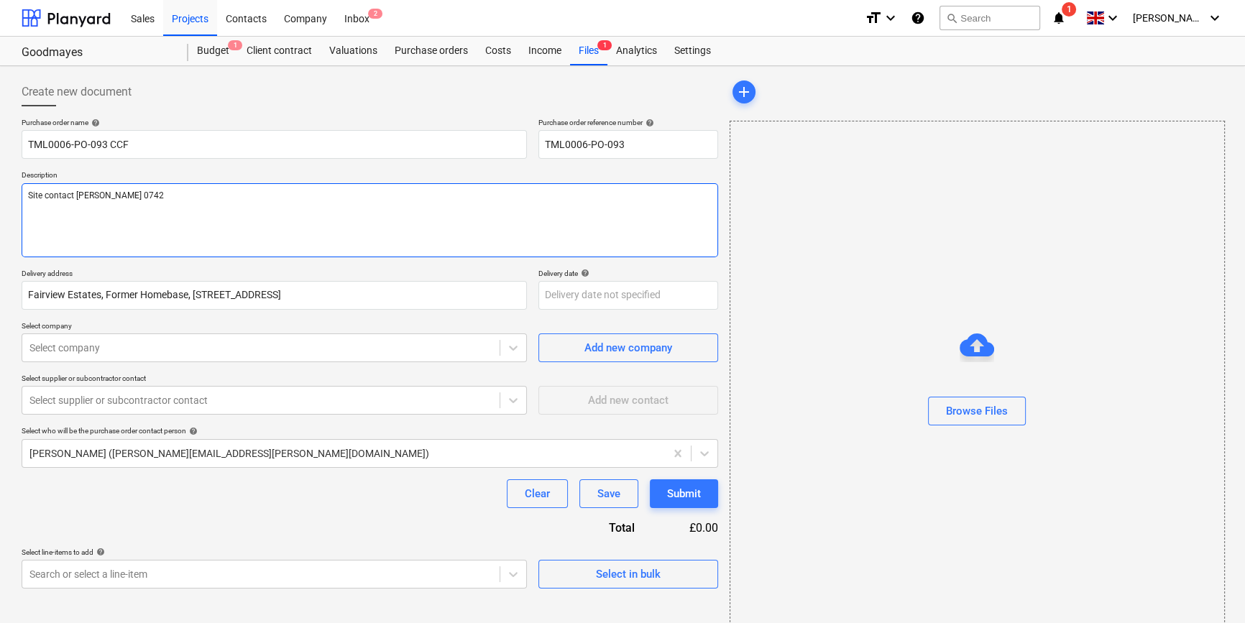
type textarea "x"
type textarea "Site contact [PERSON_NAME] 07427"
type textarea "x"
type textarea "Site contact [PERSON_NAME] 07427"
type textarea "x"
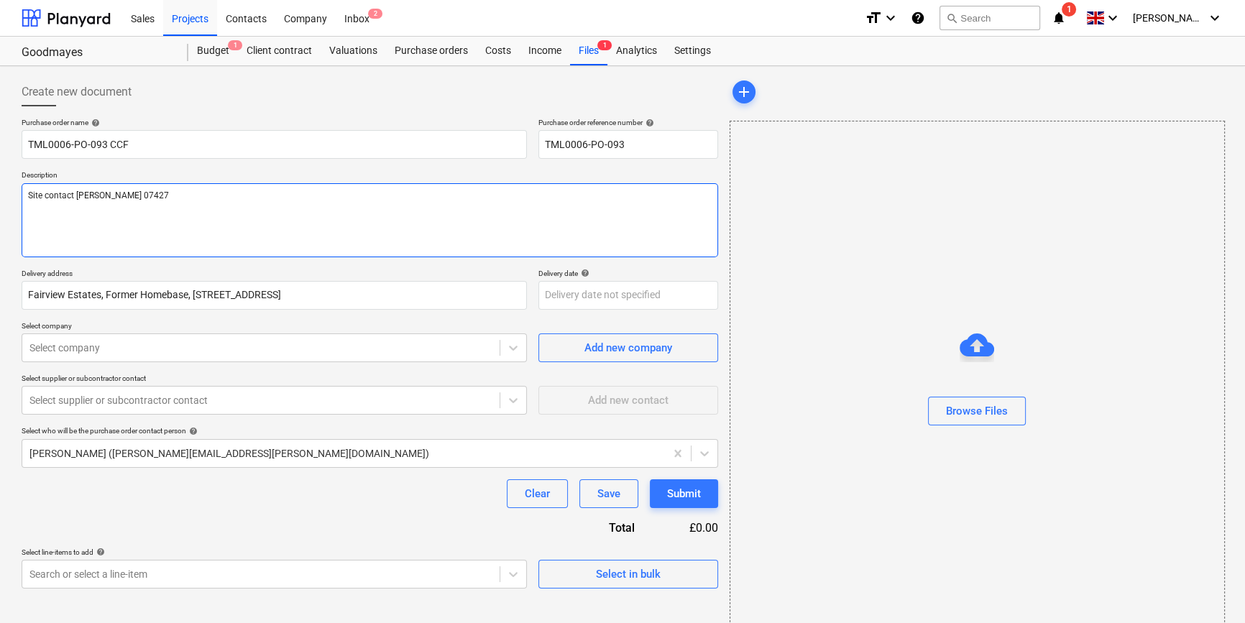
type textarea "Site contact [PERSON_NAME] 07427 6"
type textarea "x"
type textarea "Site contact [PERSON_NAME] [PHONE_NUMBER]"
type textarea "x"
type textarea "Site contact [PERSON_NAME] [PHONE_NUMBER]"
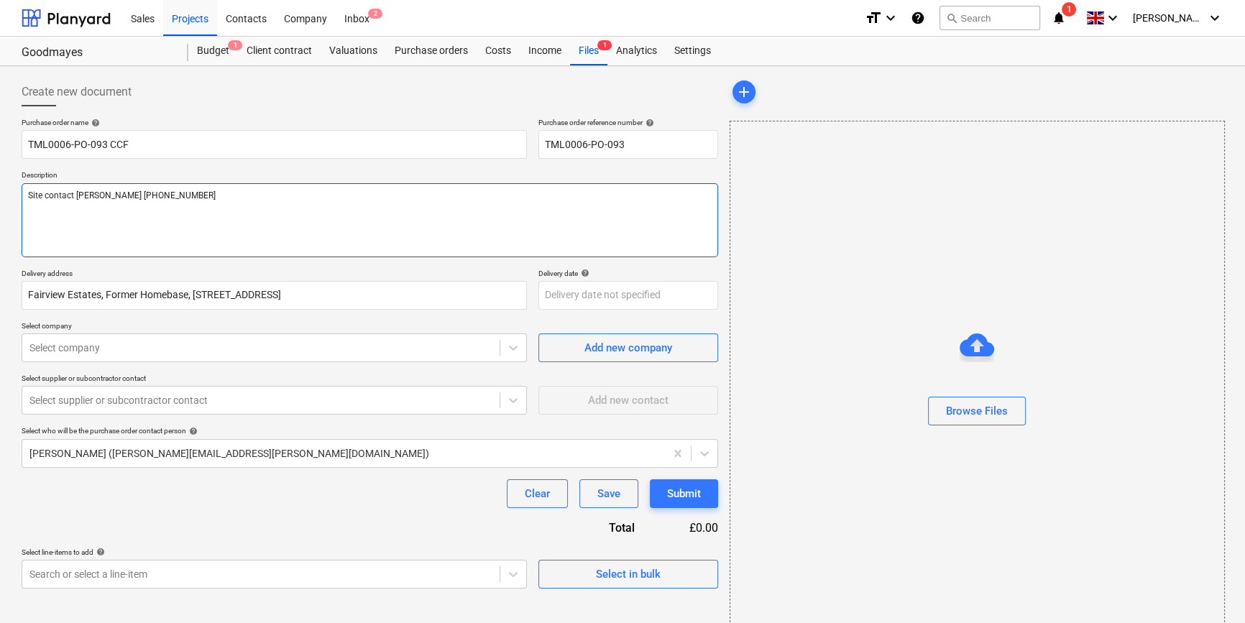
type textarea "x"
type textarea "Site contact [PERSON_NAME] [PHONE_NUMBER]"
type textarea "x"
type textarea "Site contact [PERSON_NAME] [PHONE_NUMBER]"
type textarea "x"
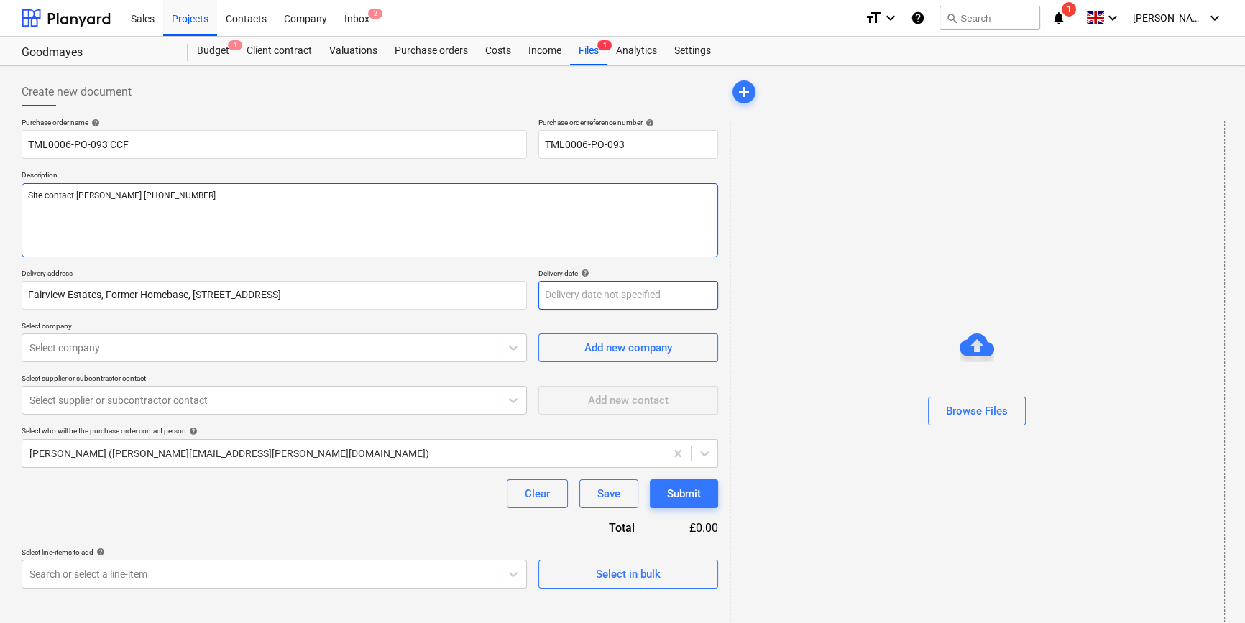
type textarea "Site contact [PERSON_NAME] [PHONE_NUMBER]"
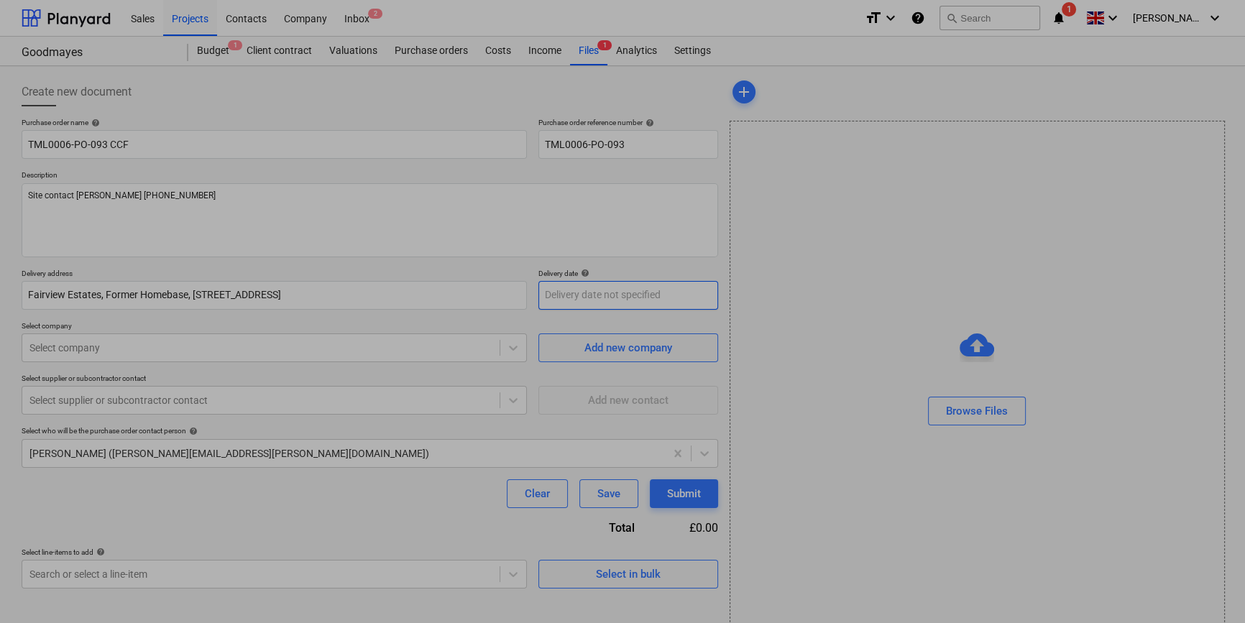
click at [557, 294] on body "Sales Projects Contacts Company Inbox 2 format_size keyboard_arrow_down help se…" at bounding box center [622, 311] width 1245 height 623
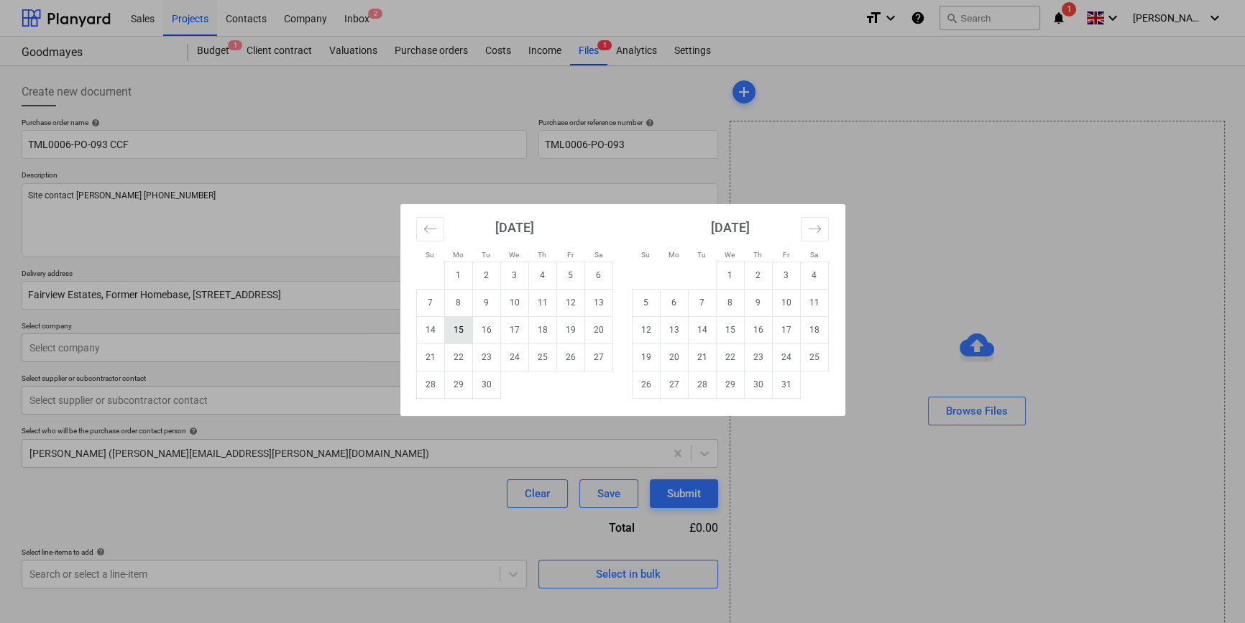
click at [458, 327] on td "15" at bounding box center [458, 329] width 28 height 27
type textarea "x"
type input "[DATE]"
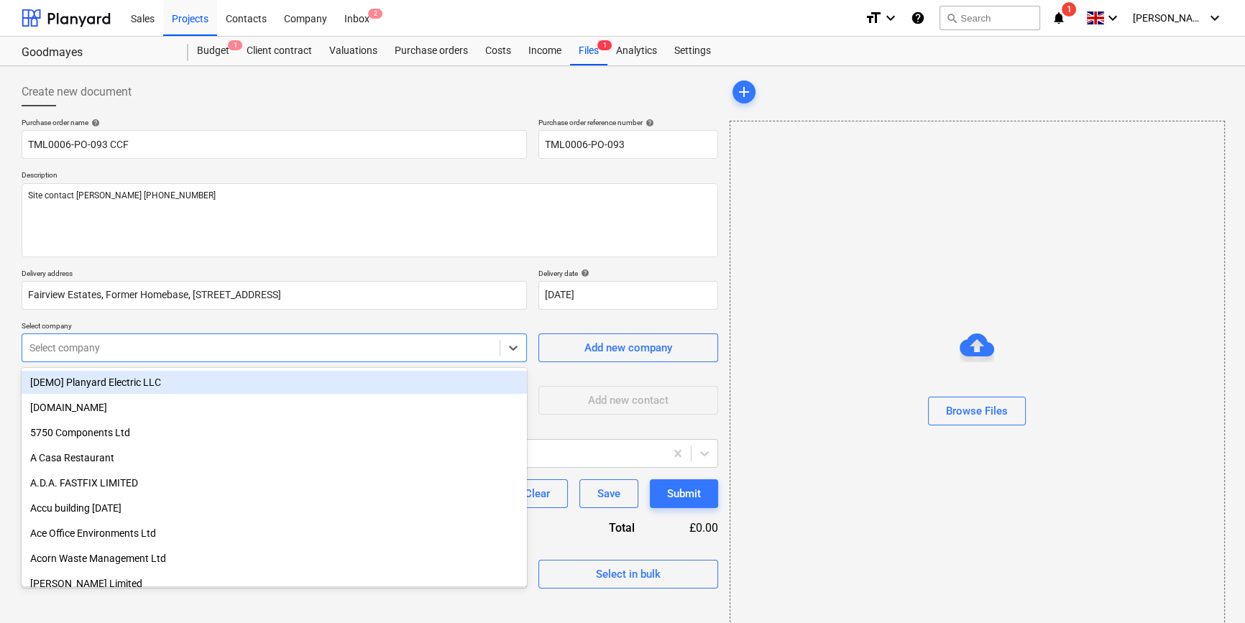
click at [452, 341] on div at bounding box center [260, 348] width 463 height 14
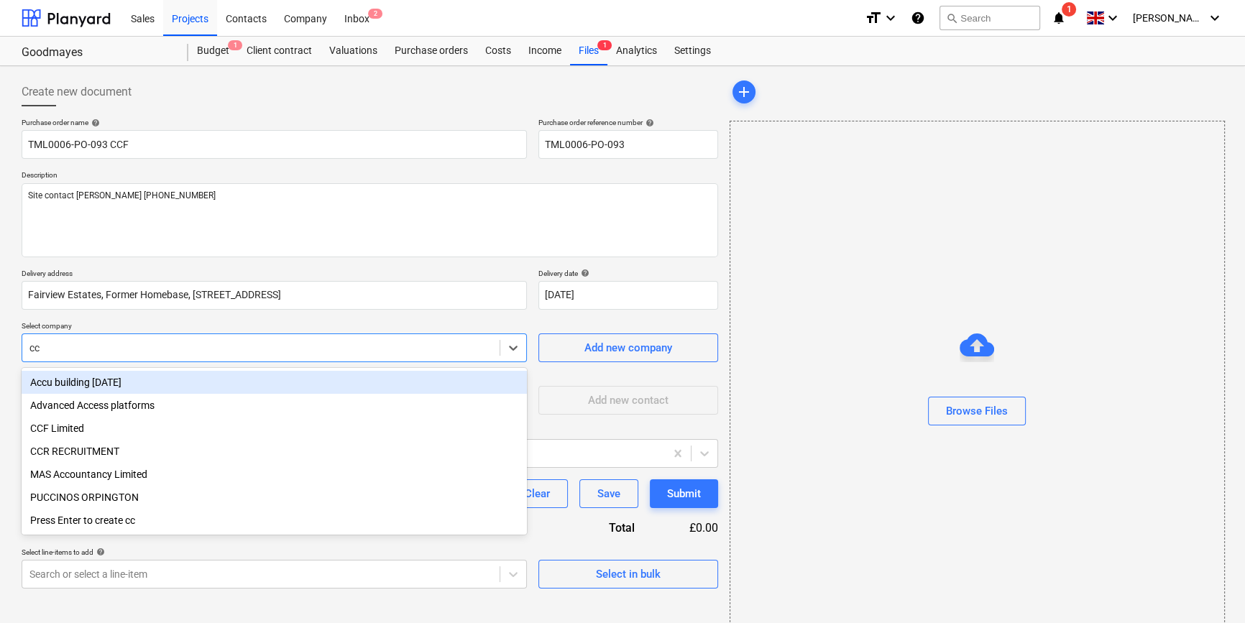
type input "ccf"
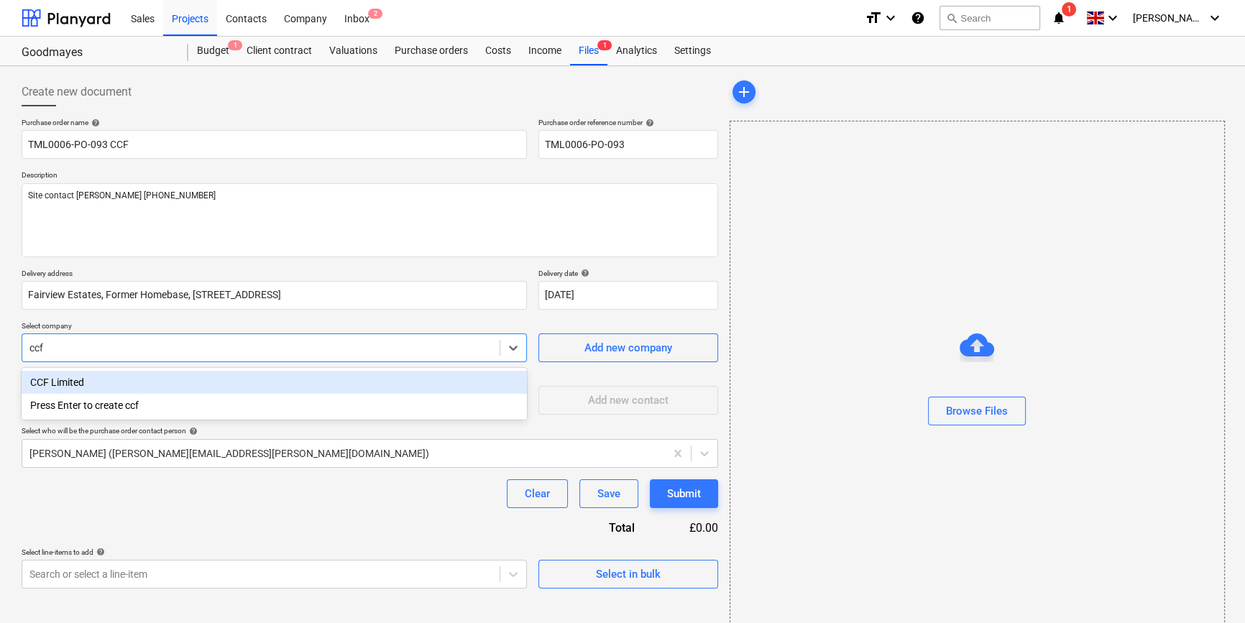
click at [95, 383] on div "CCF Limited" at bounding box center [274, 382] width 505 height 23
type textarea "x"
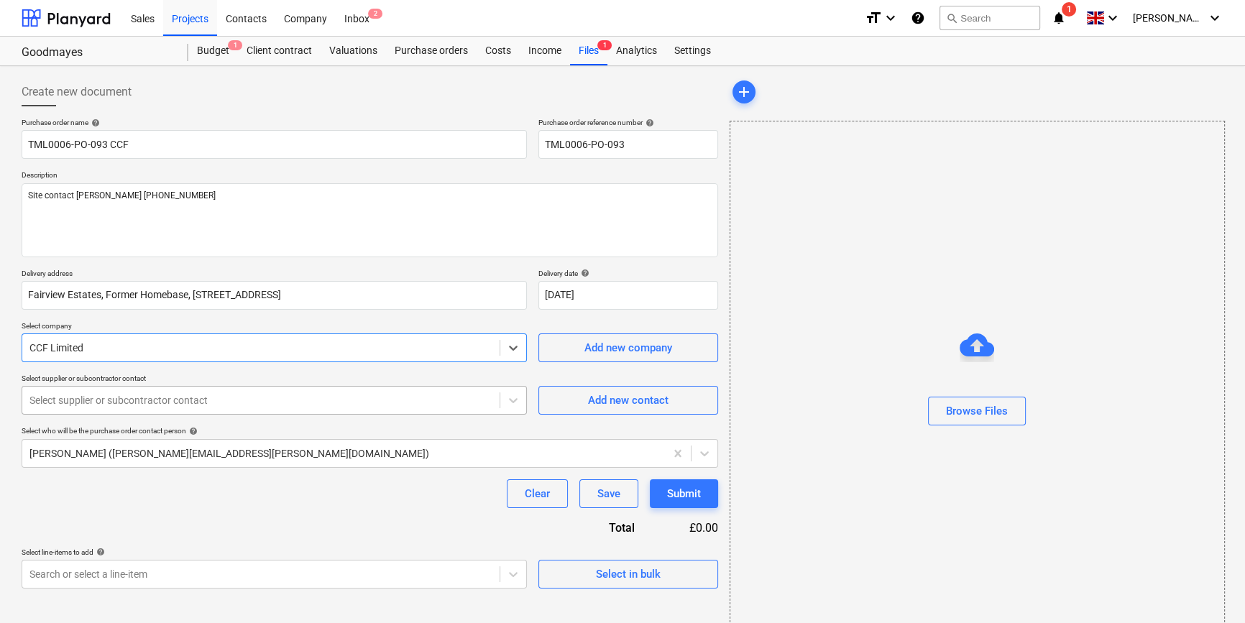
click at [89, 398] on div "Select supplier or subcontractor contact" at bounding box center [274, 400] width 505 height 29
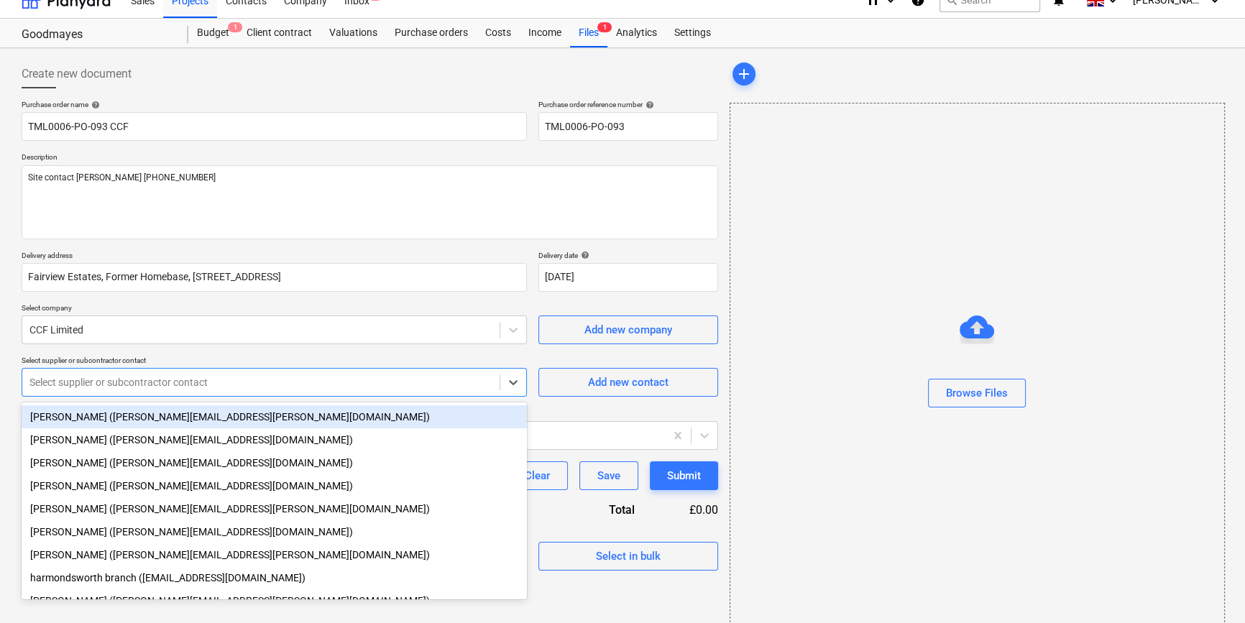
scroll to position [19, 0]
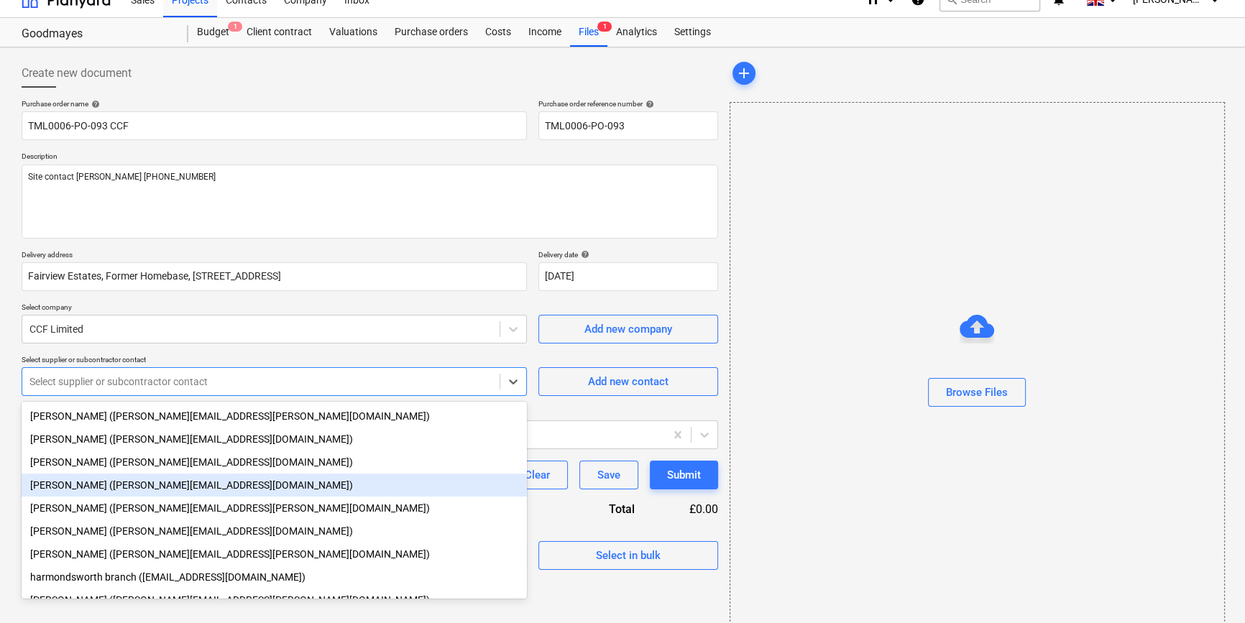
click at [86, 485] on div "[PERSON_NAME] ([PERSON_NAME][EMAIL_ADDRESS][DOMAIN_NAME])" at bounding box center [274, 485] width 505 height 23
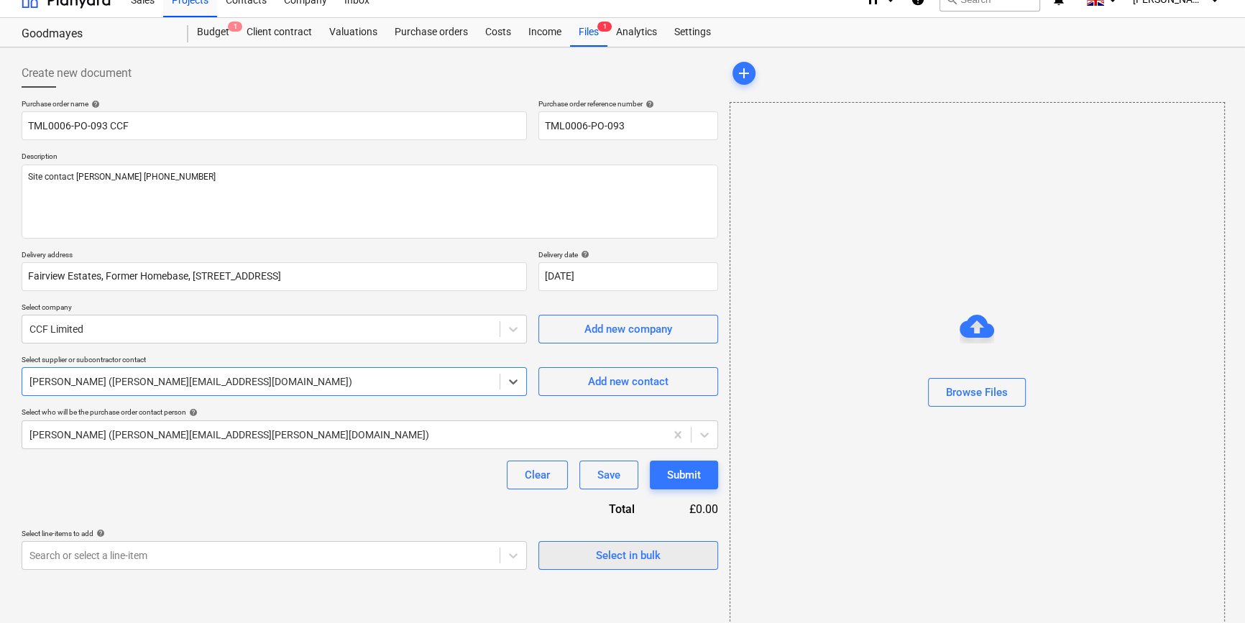
click at [559, 553] on span "Select in bulk" at bounding box center [628, 555] width 144 height 19
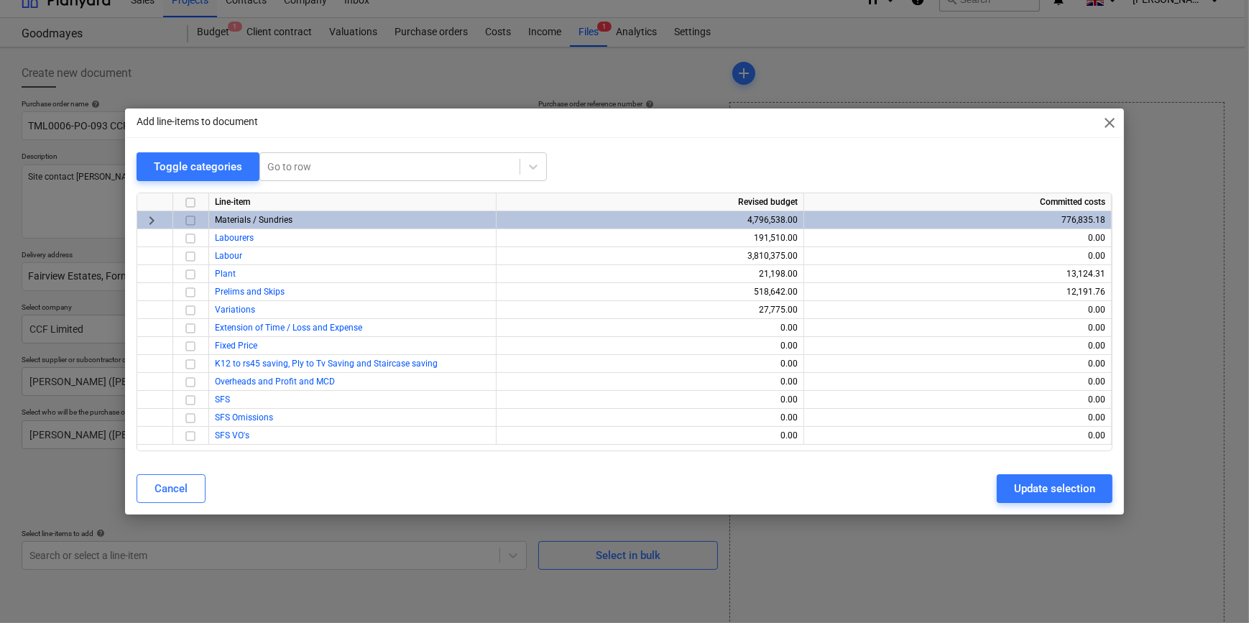
click at [192, 218] on input "checkbox" at bounding box center [190, 220] width 17 height 17
click at [1044, 492] on div "Update selection" at bounding box center [1054, 488] width 81 height 19
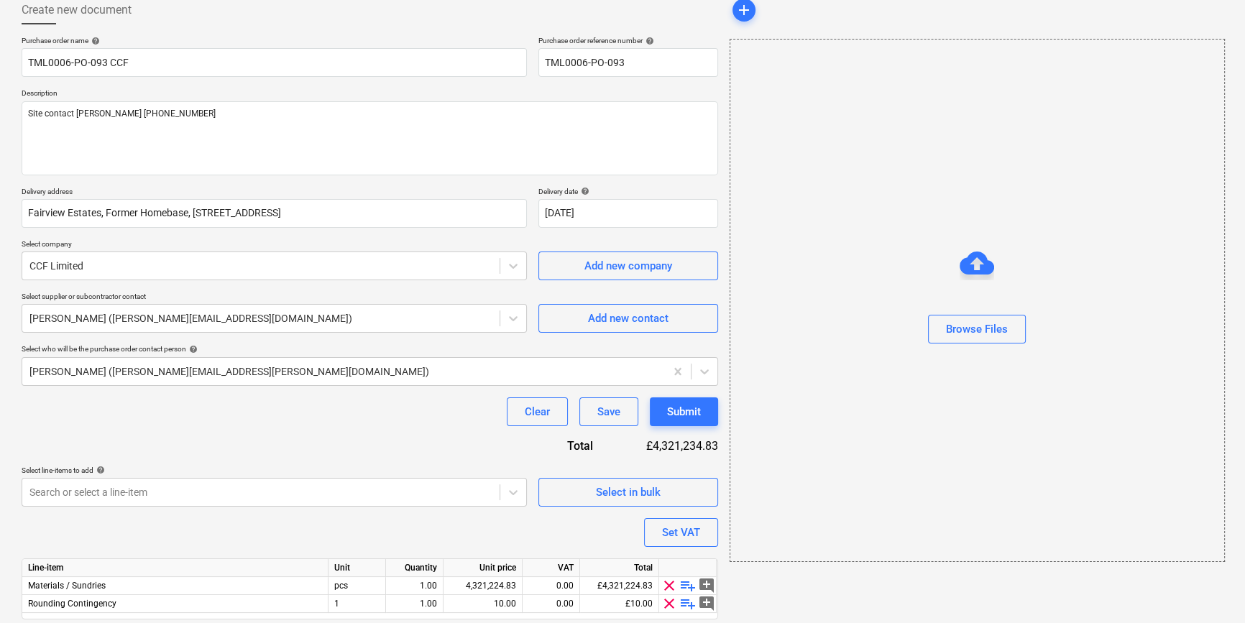
scroll to position [129, 0]
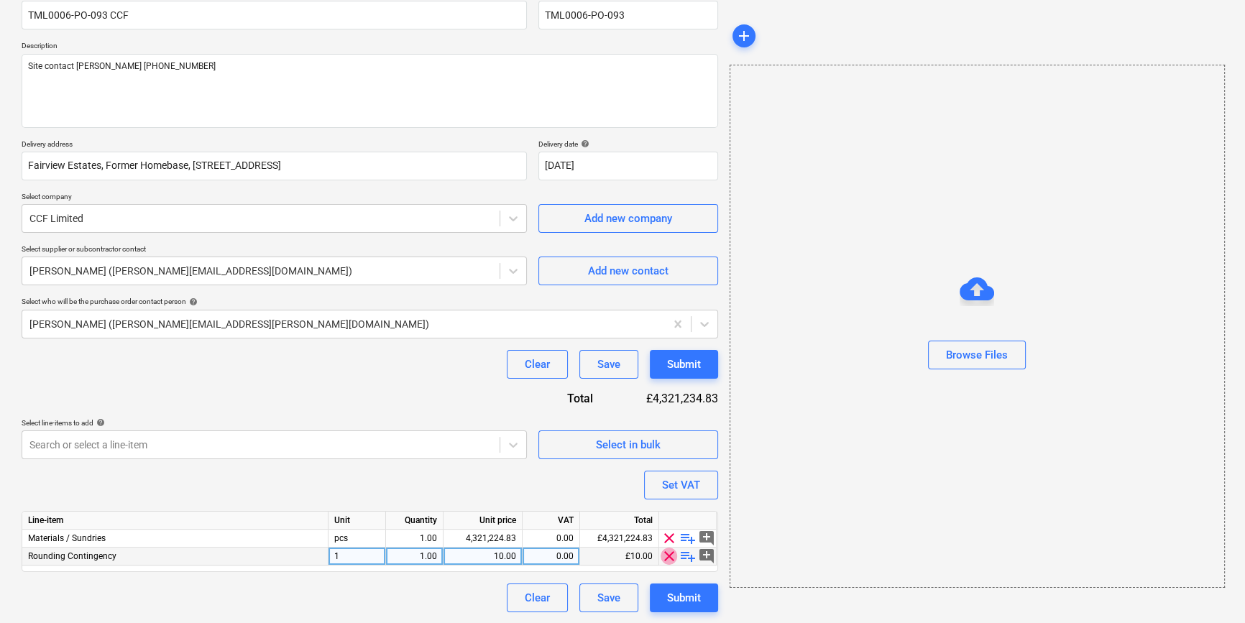
click at [665, 555] on span "clear" at bounding box center [668, 556] width 17 height 17
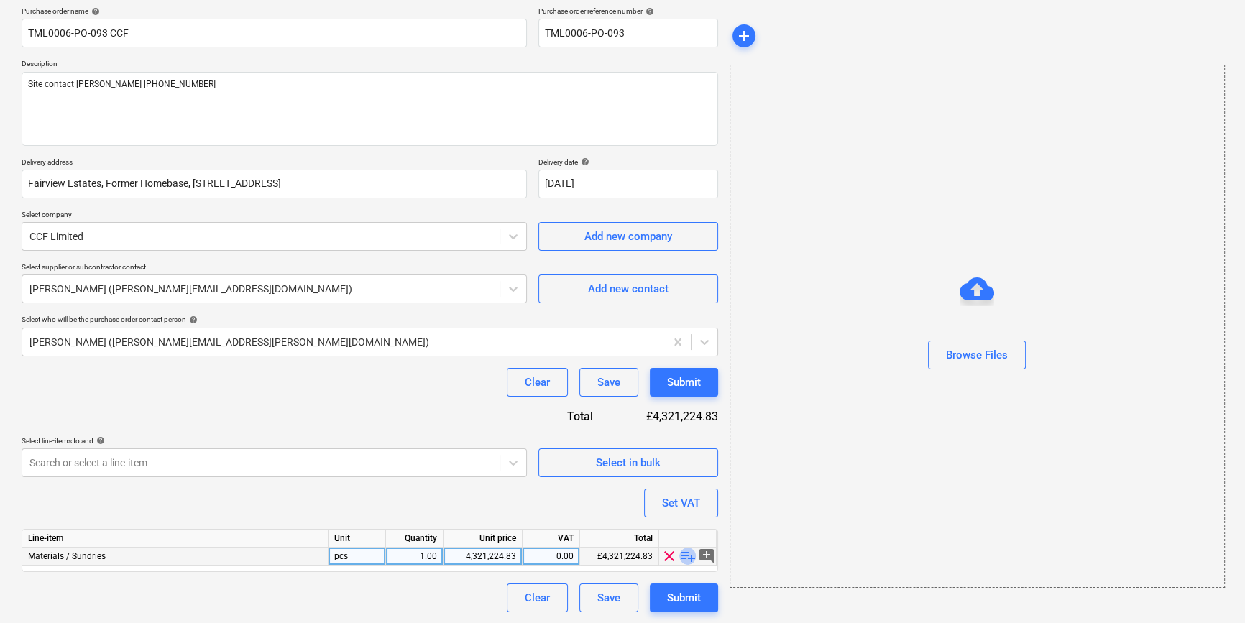
click at [681, 555] on span "playlist_add" at bounding box center [687, 556] width 17 height 17
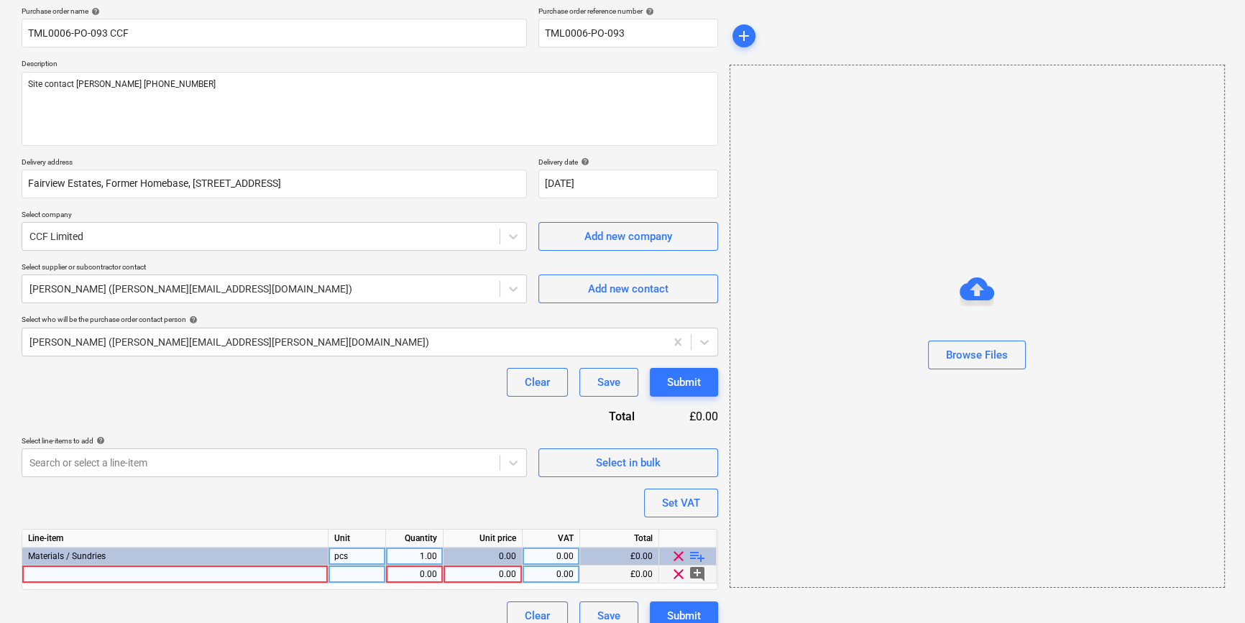
click at [47, 576] on div at bounding box center [175, 575] width 306 height 18
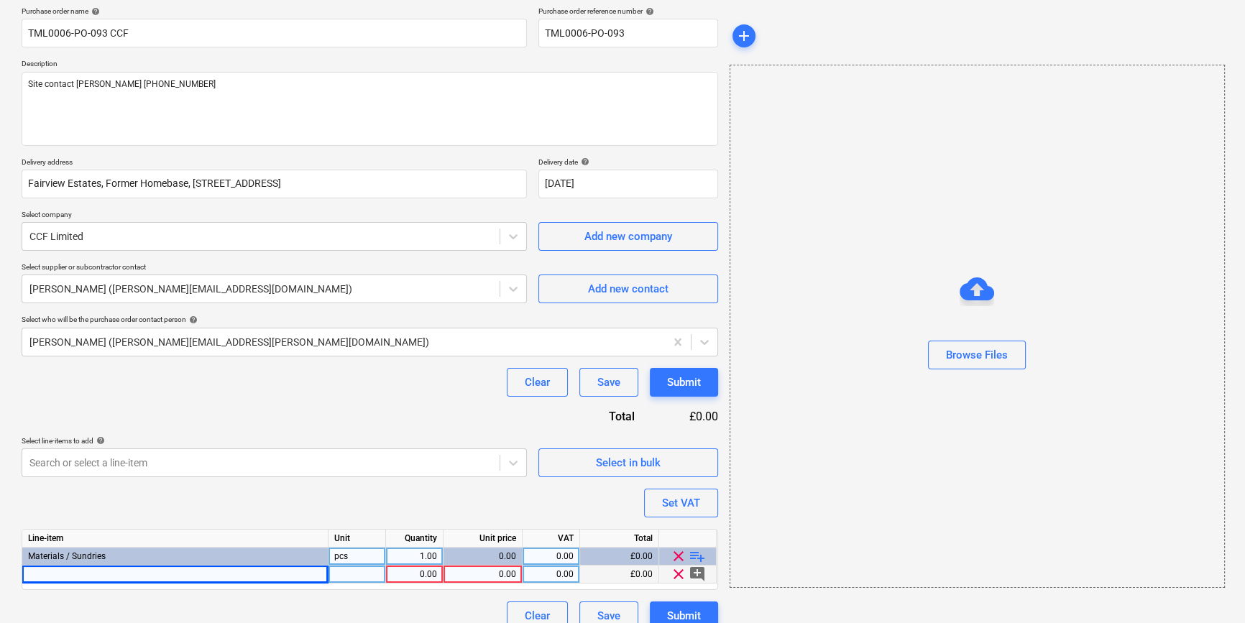
click at [46, 575] on div at bounding box center [175, 575] width 306 height 18
type textarea "x"
type input "[PERSON_NAME] wafer head jack point screws 14mm"
type textarea "x"
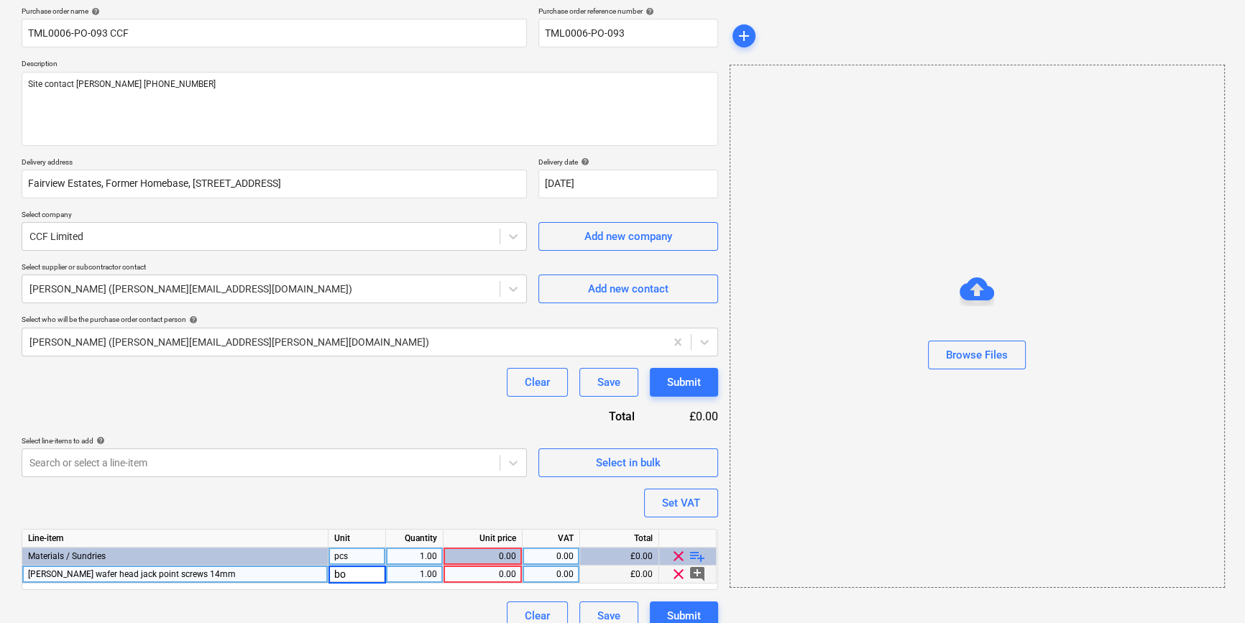
type input "box"
type textarea "x"
type input "40"
type textarea "x"
type input "15.85"
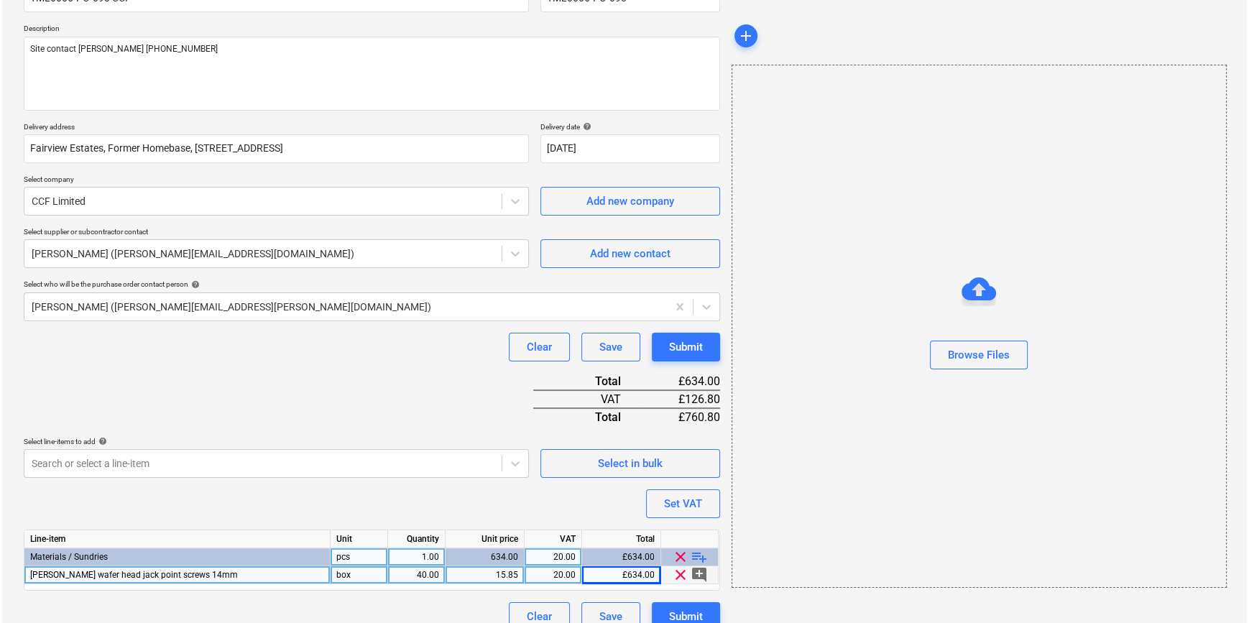
scroll to position [165, 0]
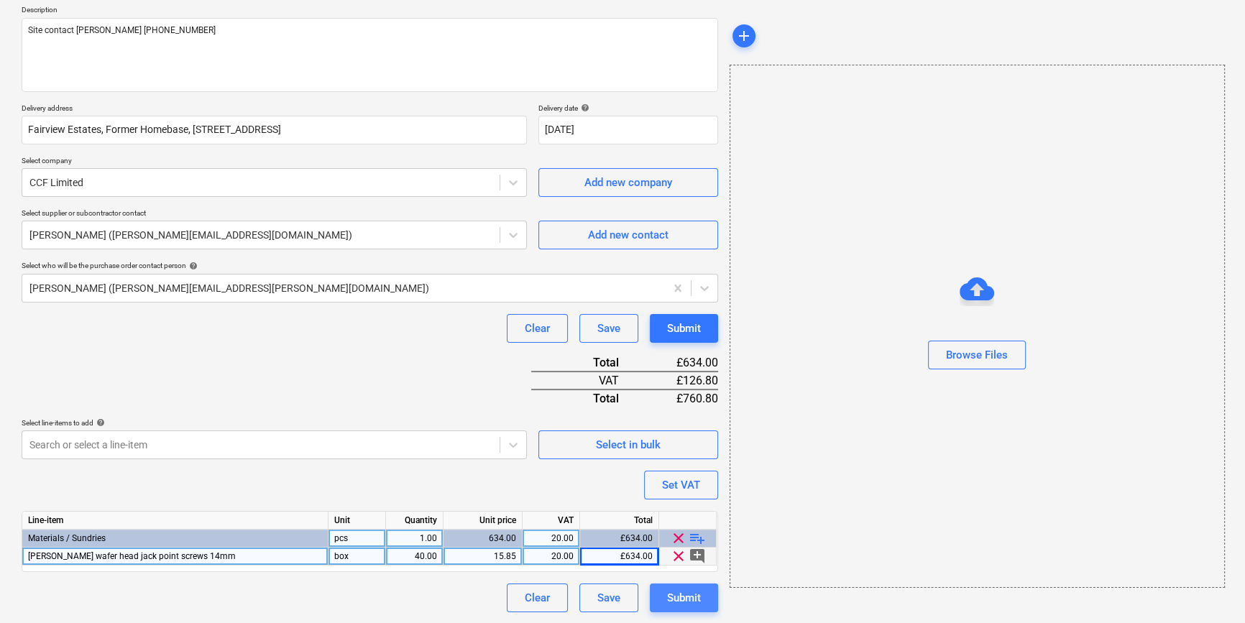
click at [675, 606] on div "Submit" at bounding box center [684, 598] width 34 height 19
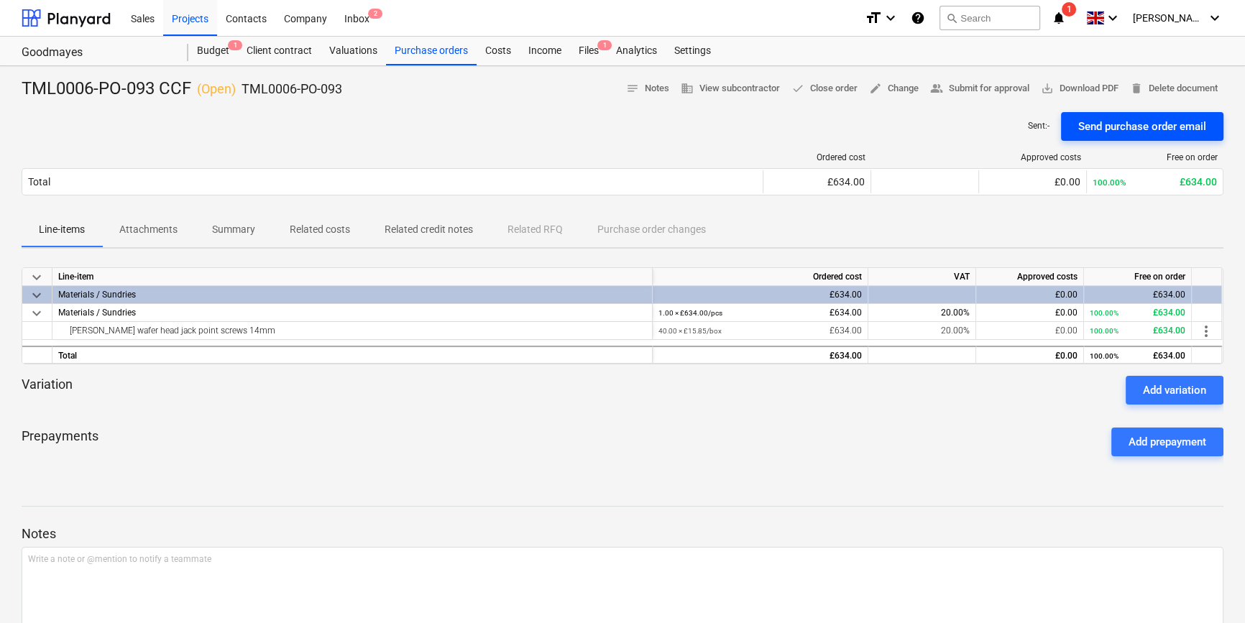
click at [1109, 129] on div "Send purchase order email" at bounding box center [1142, 126] width 128 height 19
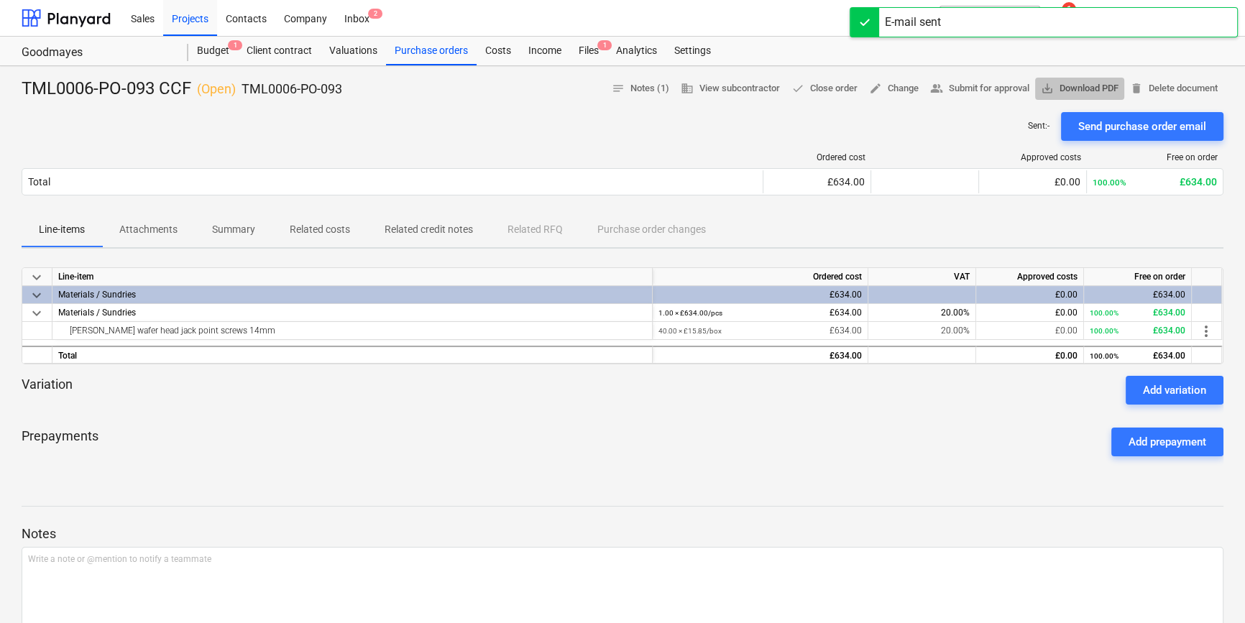
click at [1079, 92] on span "save_alt Download PDF" at bounding box center [1080, 88] width 78 height 17
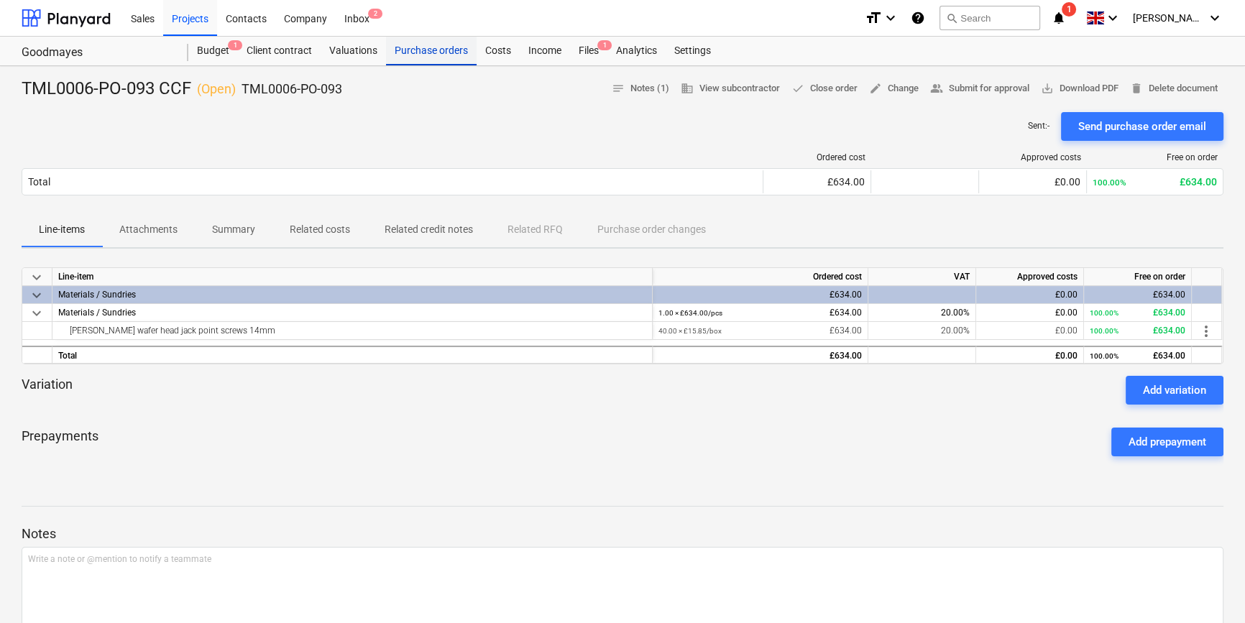
click at [431, 54] on div "Purchase orders" at bounding box center [431, 51] width 91 height 29
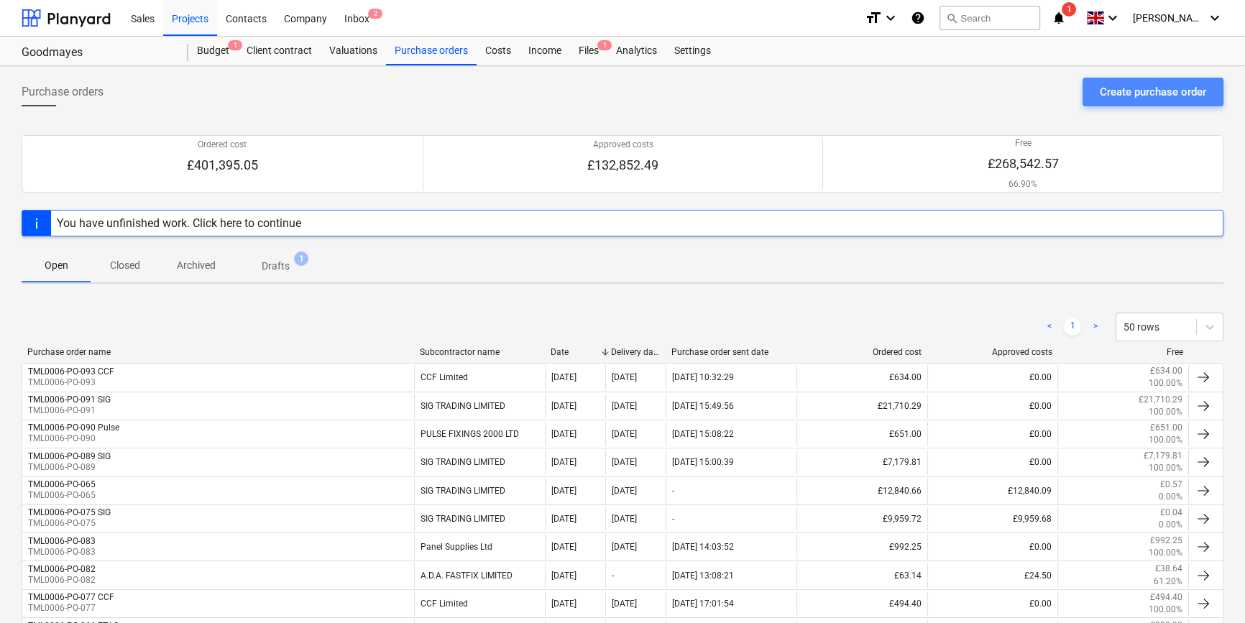
click at [1145, 83] on div "Create purchase order" at bounding box center [1152, 92] width 106 height 19
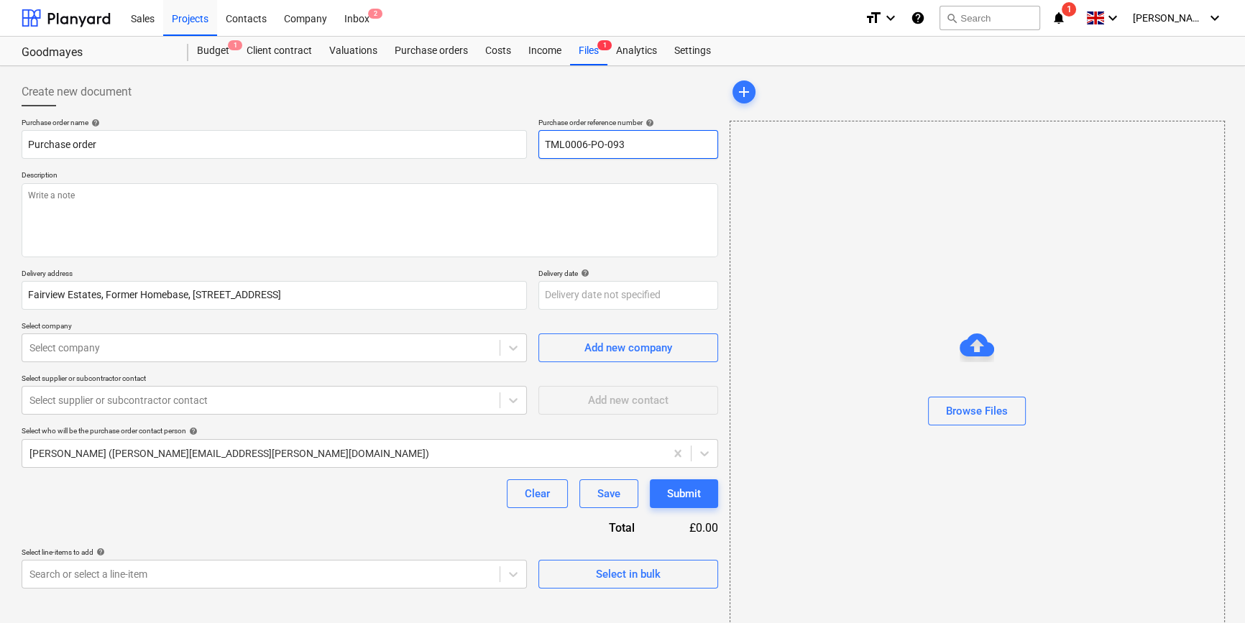
drag, startPoint x: 627, startPoint y: 144, endPoint x: 547, endPoint y: 146, distance: 79.8
click at [547, 146] on input "TML0006-PO-093" at bounding box center [628, 144] width 180 height 29
click at [641, 143] on input "TML0006-PO-093" at bounding box center [628, 144] width 180 height 29
click at [635, 144] on input "TML0006-PO-093" at bounding box center [628, 144] width 180 height 29
type textarea "x"
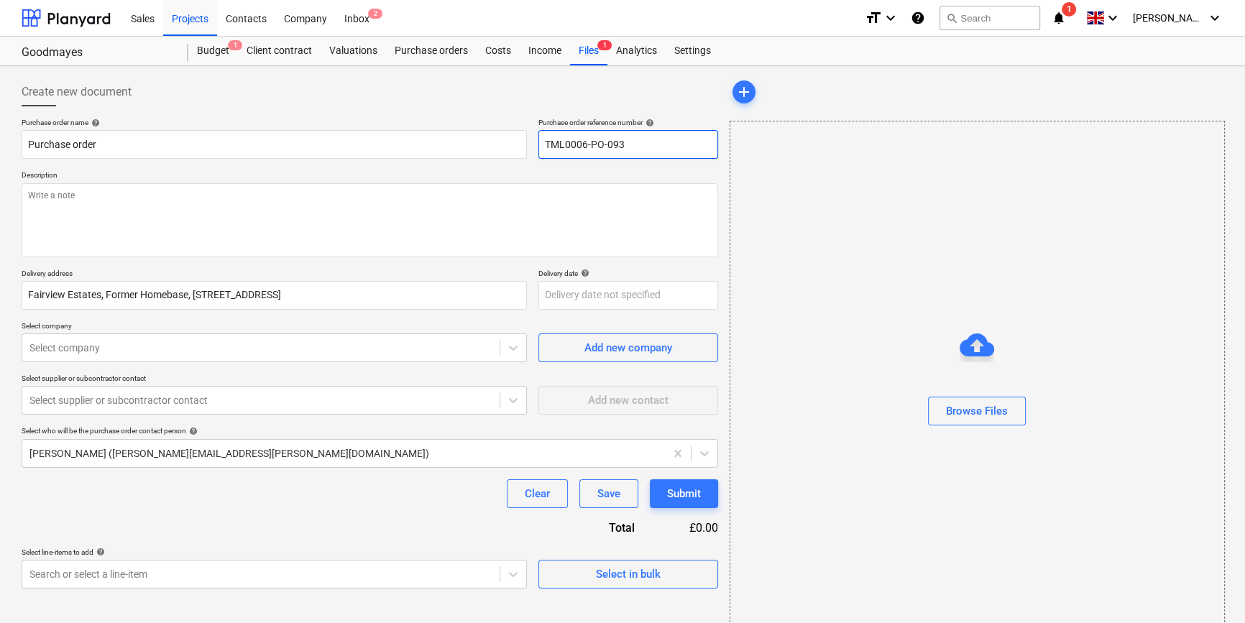
type input "TML0006-PO-09"
drag, startPoint x: 624, startPoint y: 145, endPoint x: 543, endPoint y: 145, distance: 80.5
click at [543, 145] on input "TML0006-PO-094" at bounding box center [628, 144] width 180 height 29
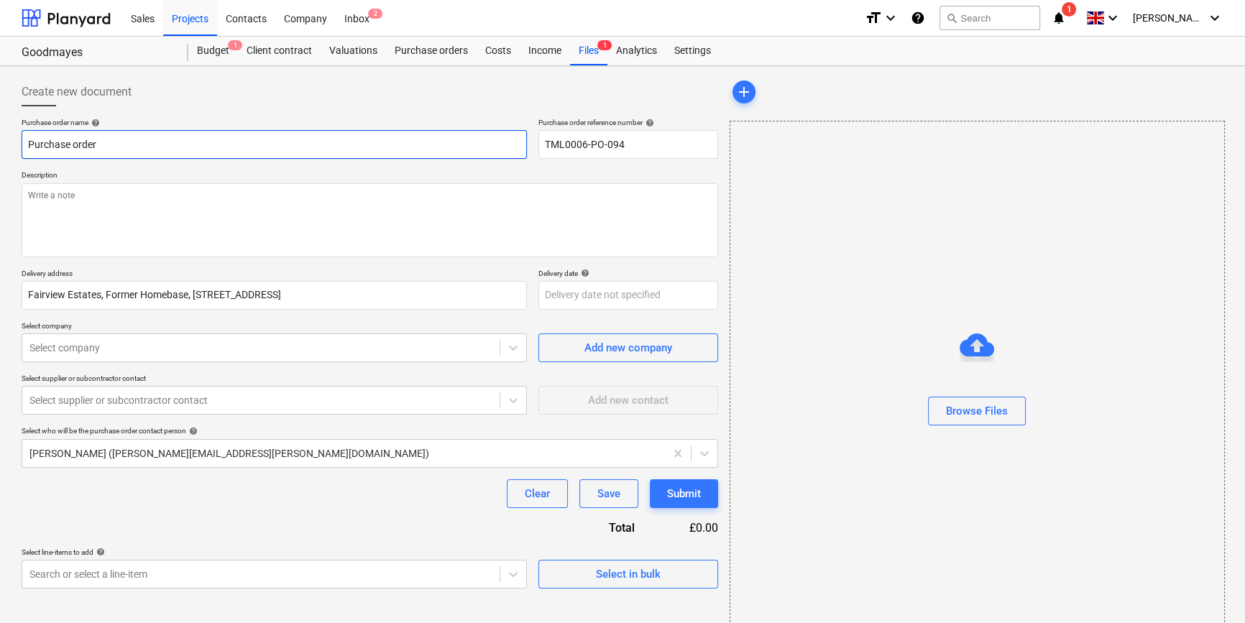
drag, startPoint x: 109, startPoint y: 144, endPoint x: 20, endPoint y: 144, distance: 89.1
click at [22, 144] on input "Purchase order" at bounding box center [274, 144] width 505 height 29
paste input "TML0006-PO-094"
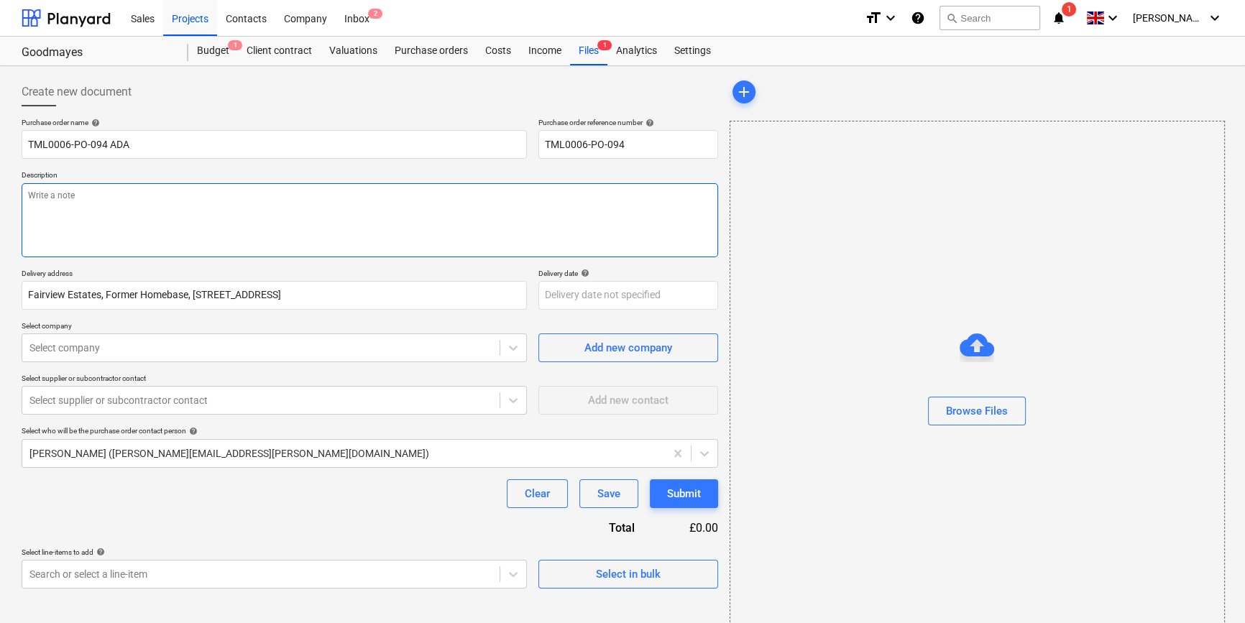
click at [63, 210] on textarea at bounding box center [370, 220] width 696 height 74
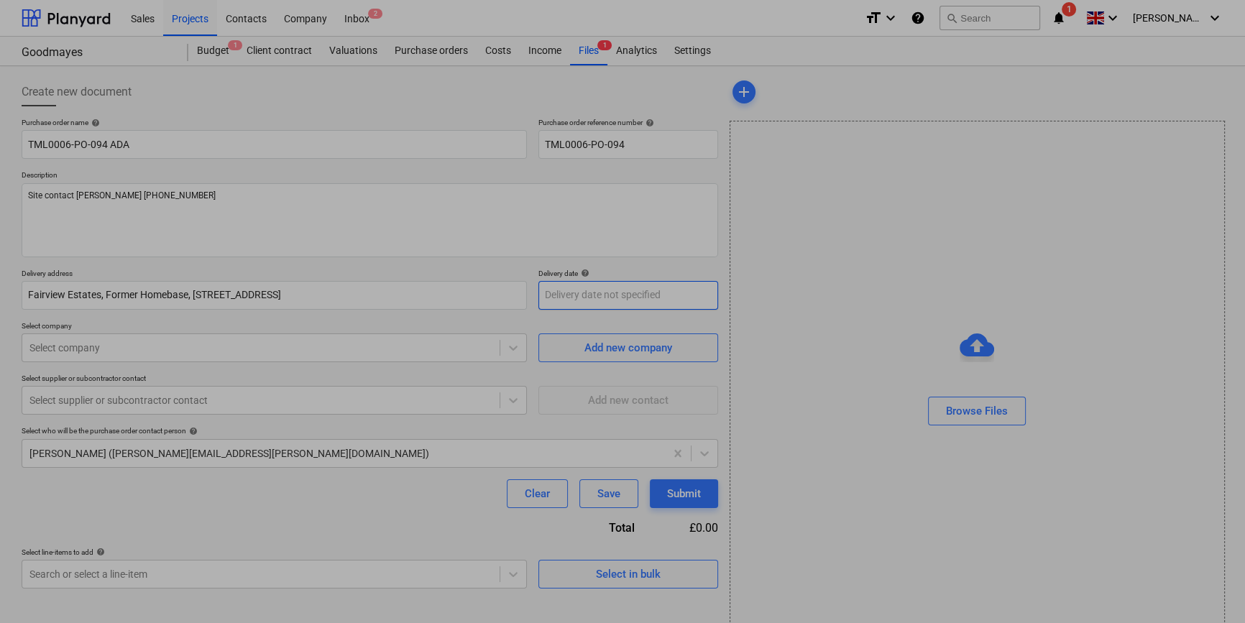
click at [628, 298] on body "Sales Projects Contacts Company Inbox 2 format_size keyboard_arrow_down help se…" at bounding box center [622, 311] width 1245 height 623
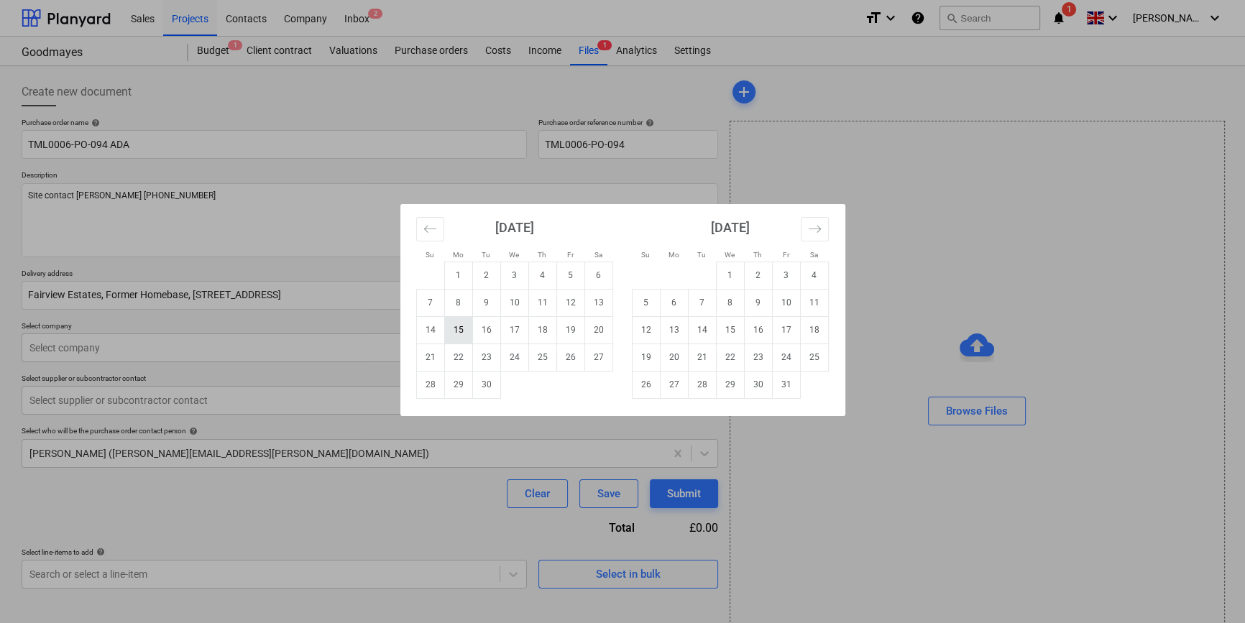
click at [459, 328] on td "15" at bounding box center [458, 329] width 28 height 27
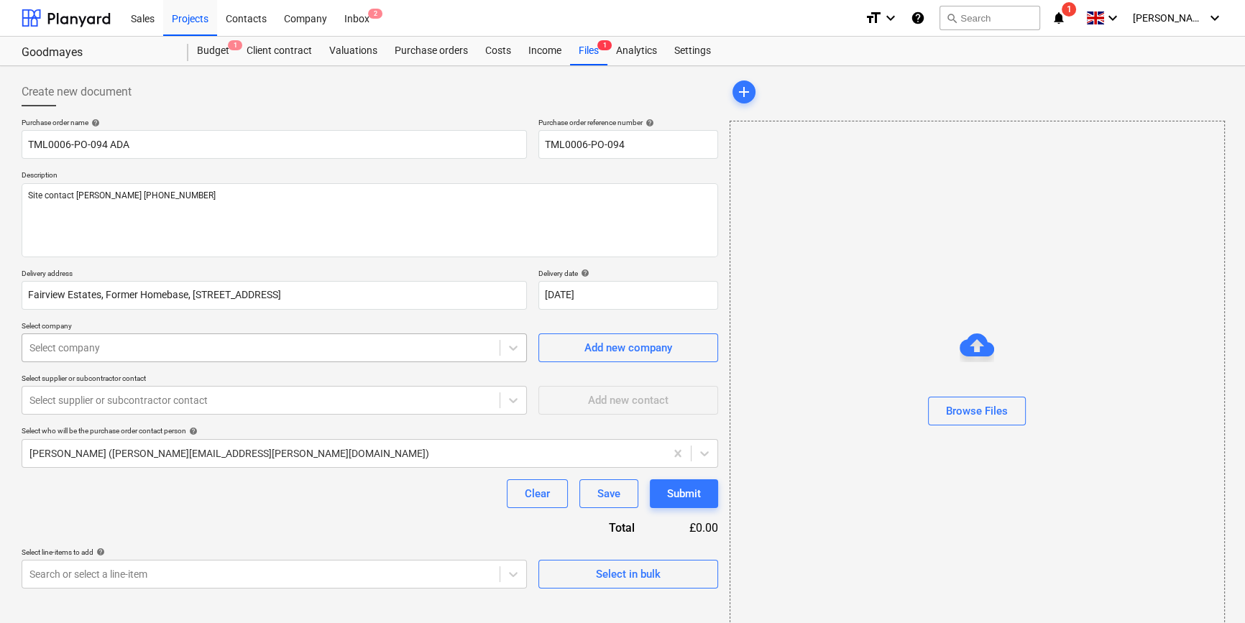
click at [308, 348] on div at bounding box center [260, 348] width 463 height 14
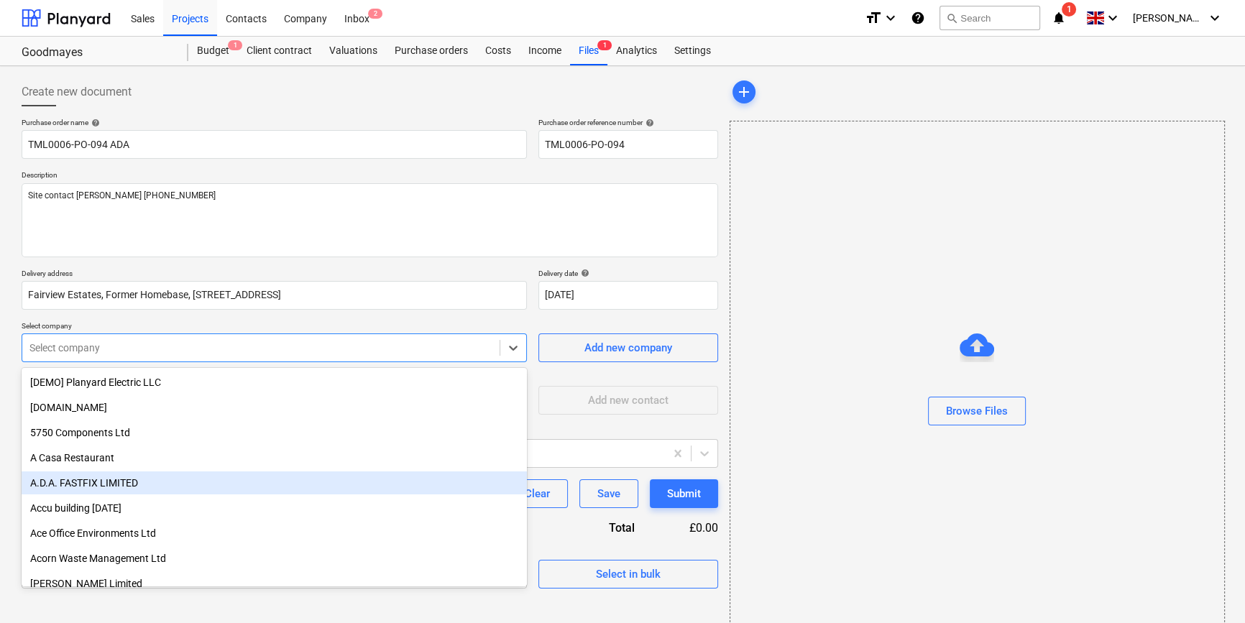
click at [116, 479] on div "A.D.A. FASTFIX LIMITED" at bounding box center [274, 482] width 505 height 23
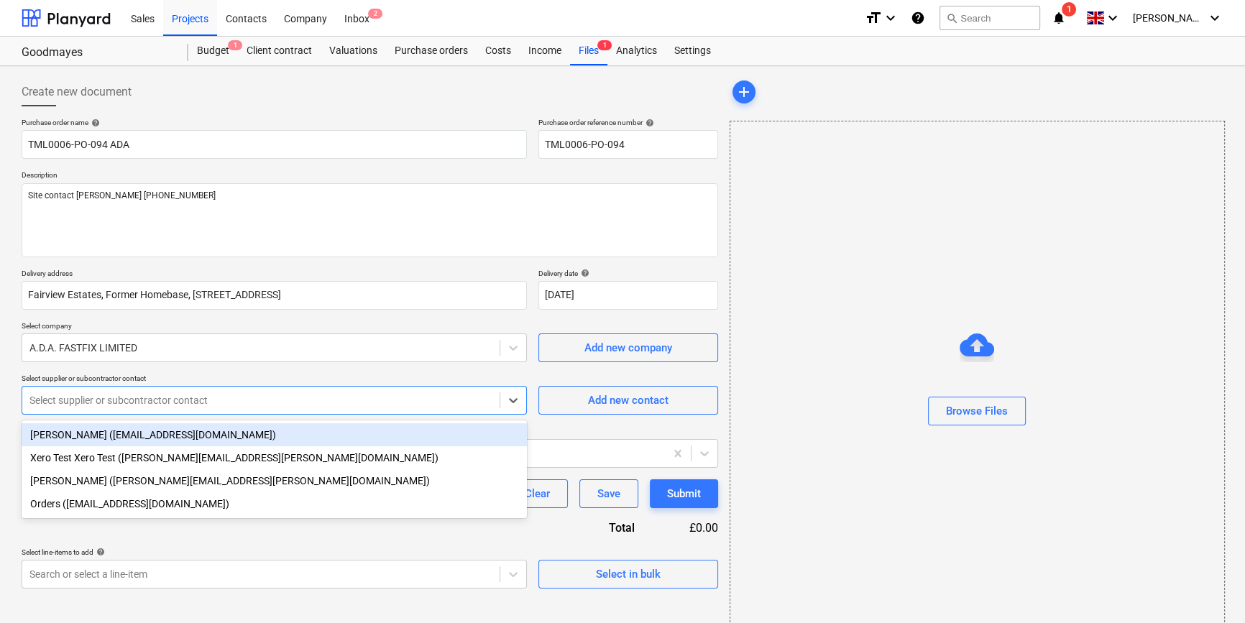
click at [108, 409] on div "Select supplier or subcontractor contact" at bounding box center [260, 400] width 477 height 20
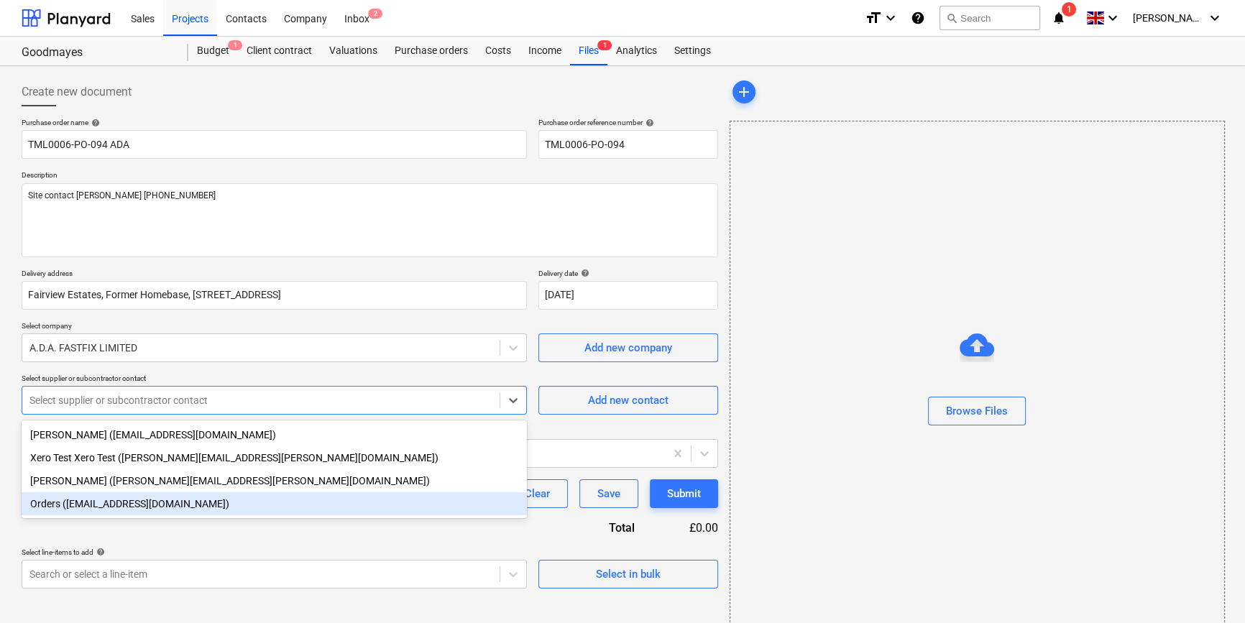
click at [95, 501] on div "Orders ([EMAIL_ADDRESS][DOMAIN_NAME])" at bounding box center [274, 503] width 505 height 23
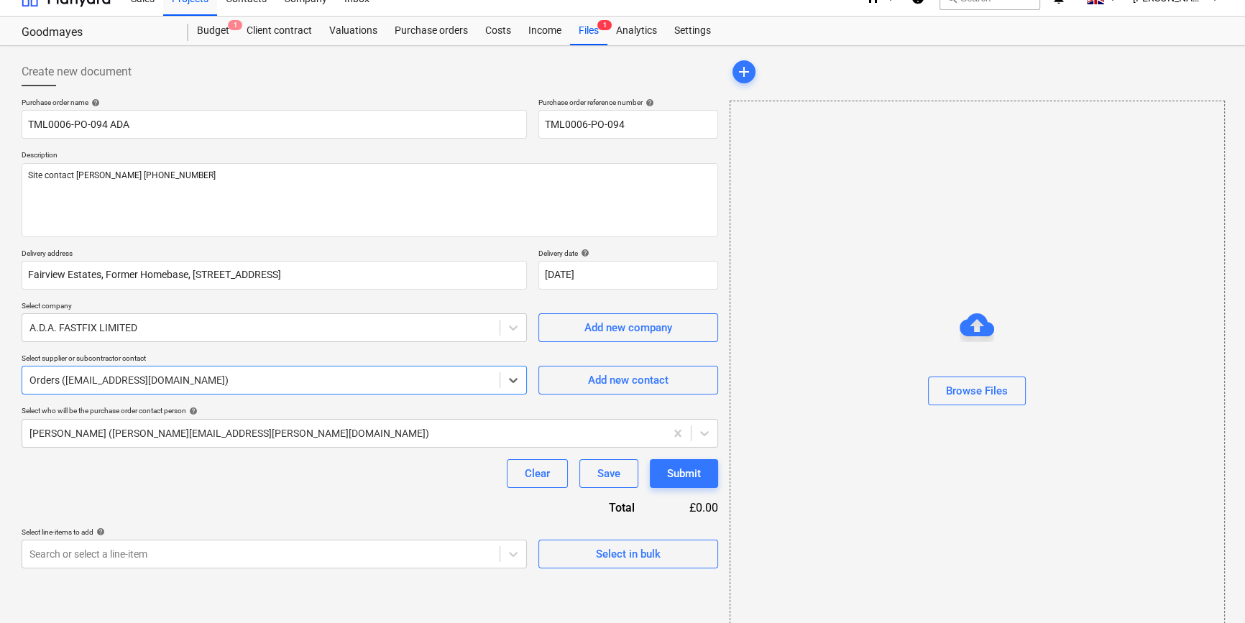
scroll to position [31, 0]
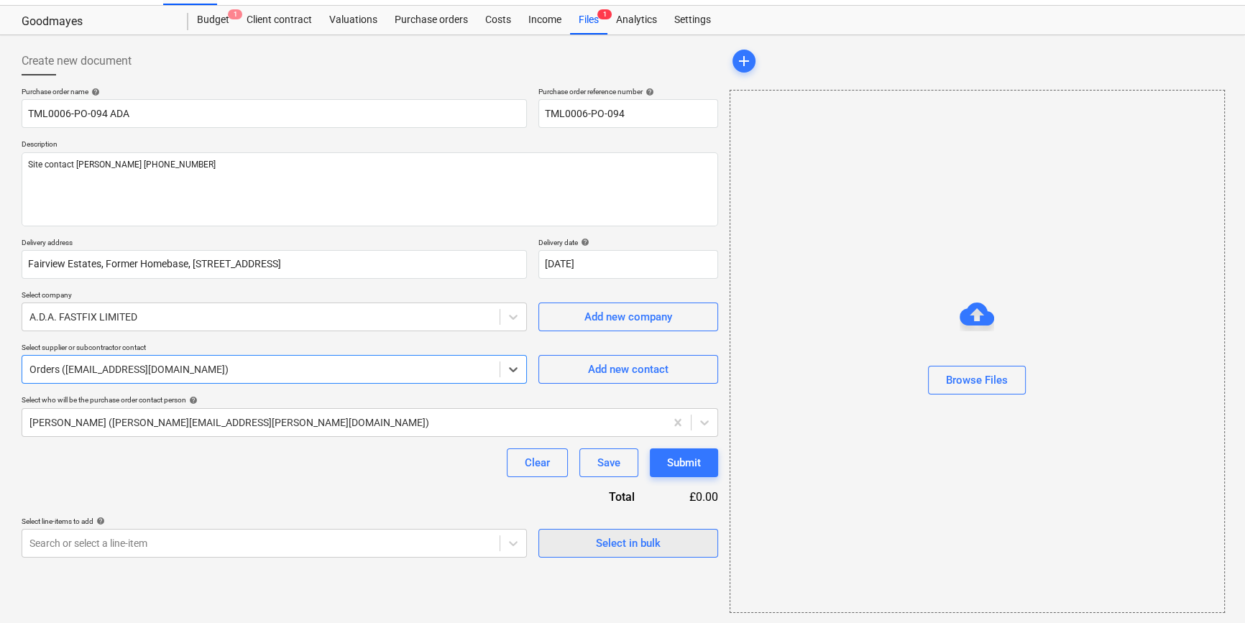
click at [584, 548] on span "Select in bulk" at bounding box center [628, 543] width 144 height 19
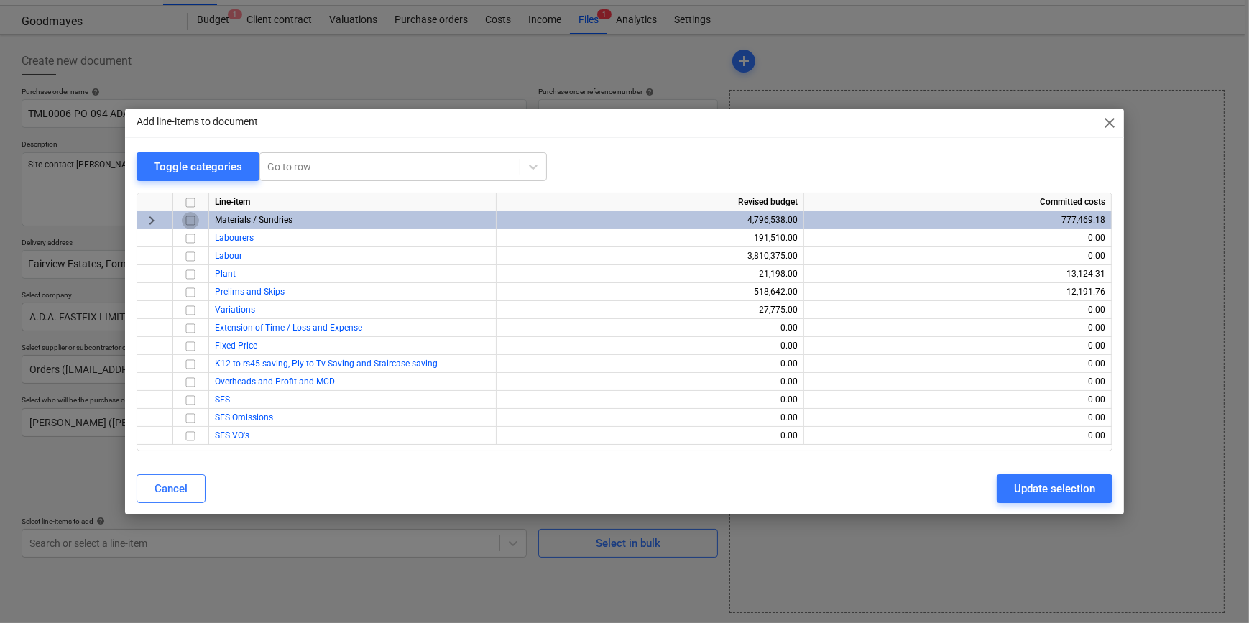
click at [190, 219] on input "checkbox" at bounding box center [190, 220] width 17 height 17
click at [1029, 497] on div "Update selection" at bounding box center [1054, 488] width 81 height 19
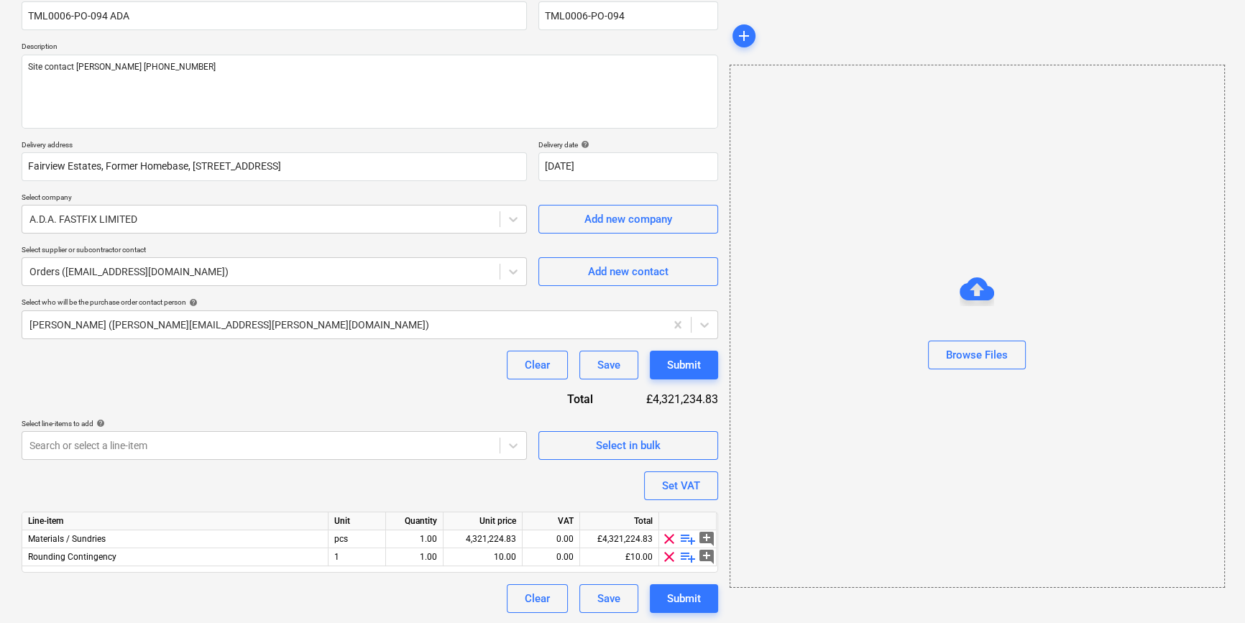
scroll to position [129, 0]
click at [665, 558] on span "clear" at bounding box center [668, 556] width 17 height 17
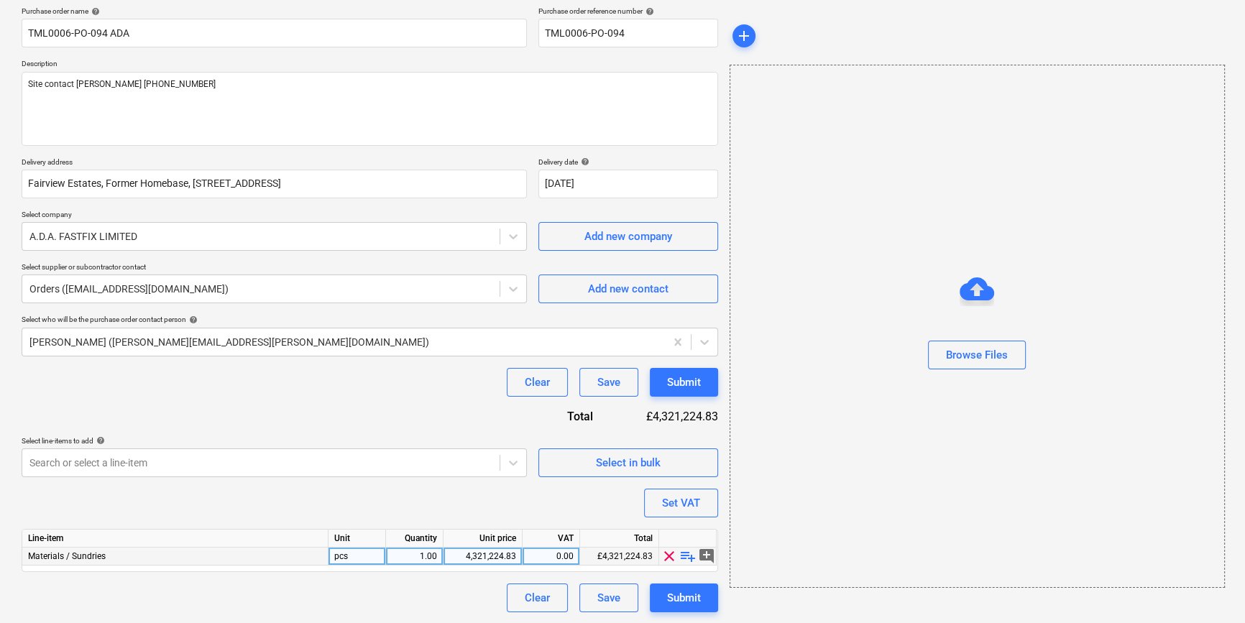
click at [688, 559] on span "playlist_add" at bounding box center [687, 556] width 17 height 17
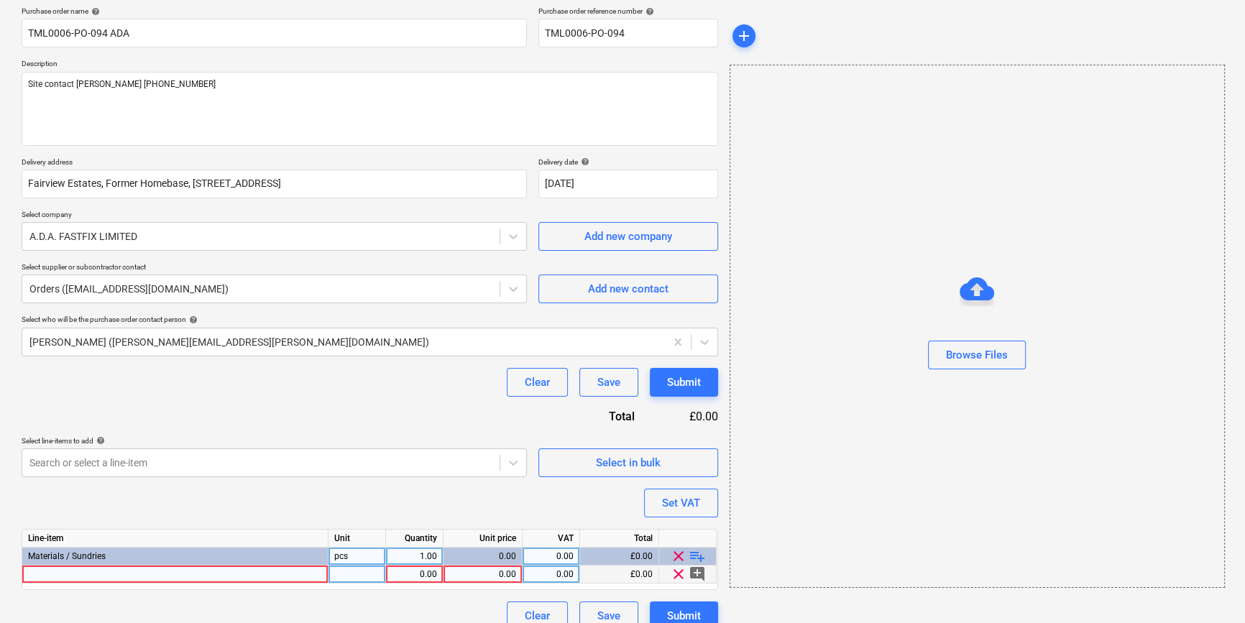
click at [47, 573] on div at bounding box center [175, 575] width 306 height 18
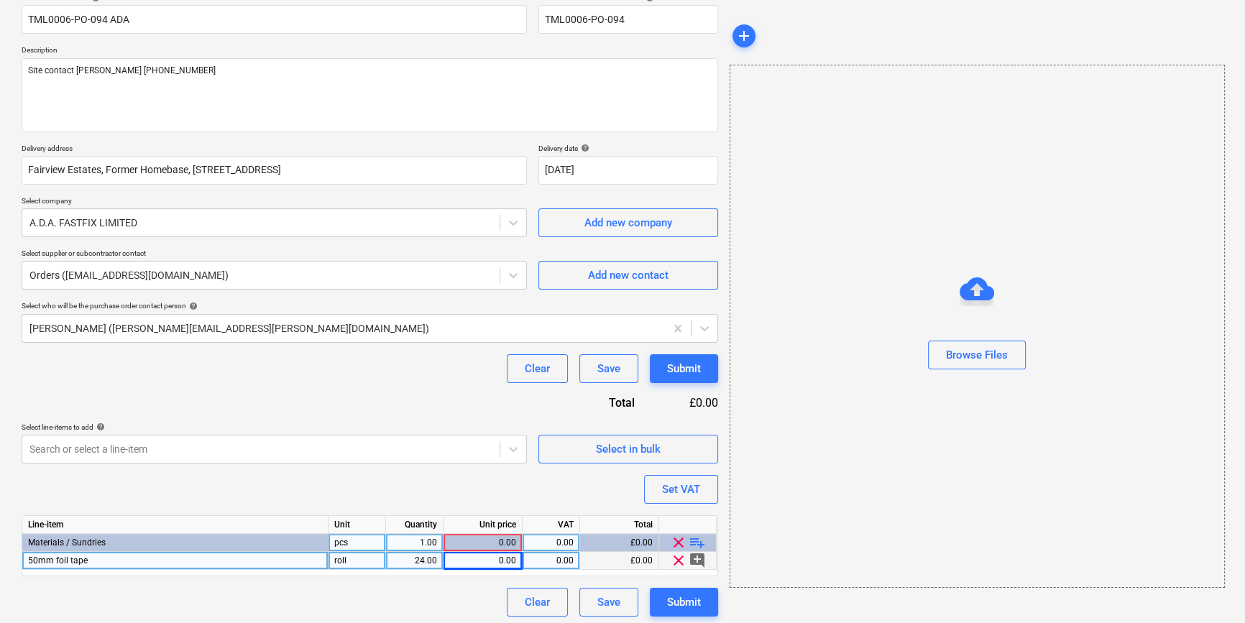
scroll to position [129, 0]
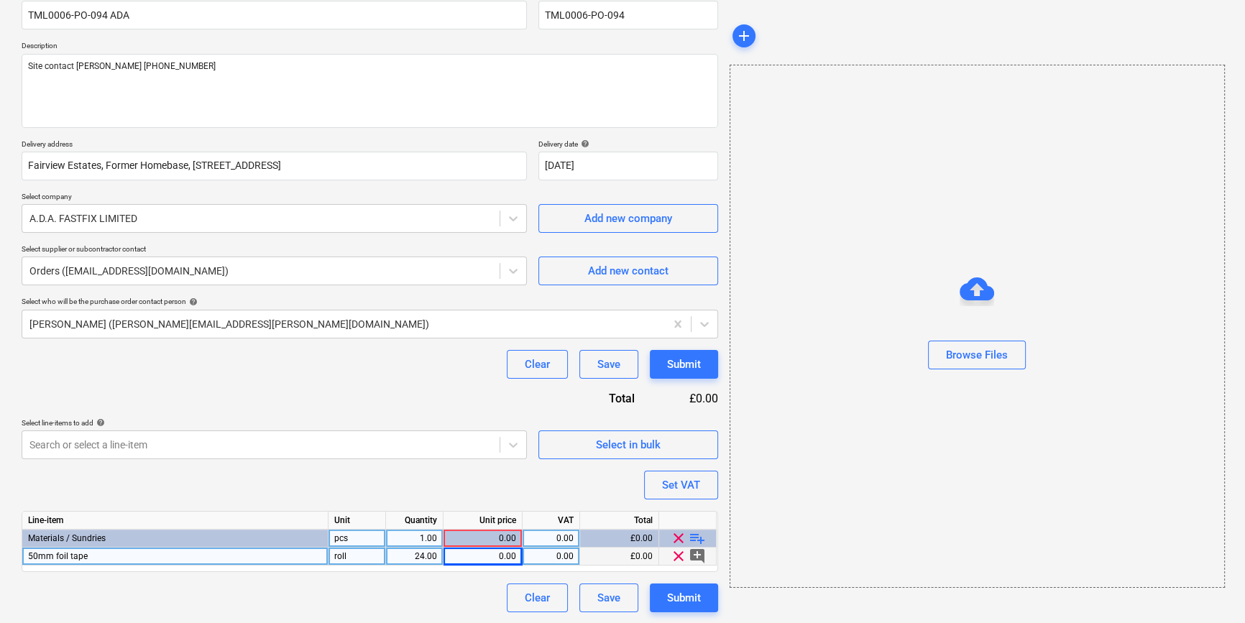
click at [696, 535] on span "playlist_add" at bounding box center [696, 538] width 17 height 17
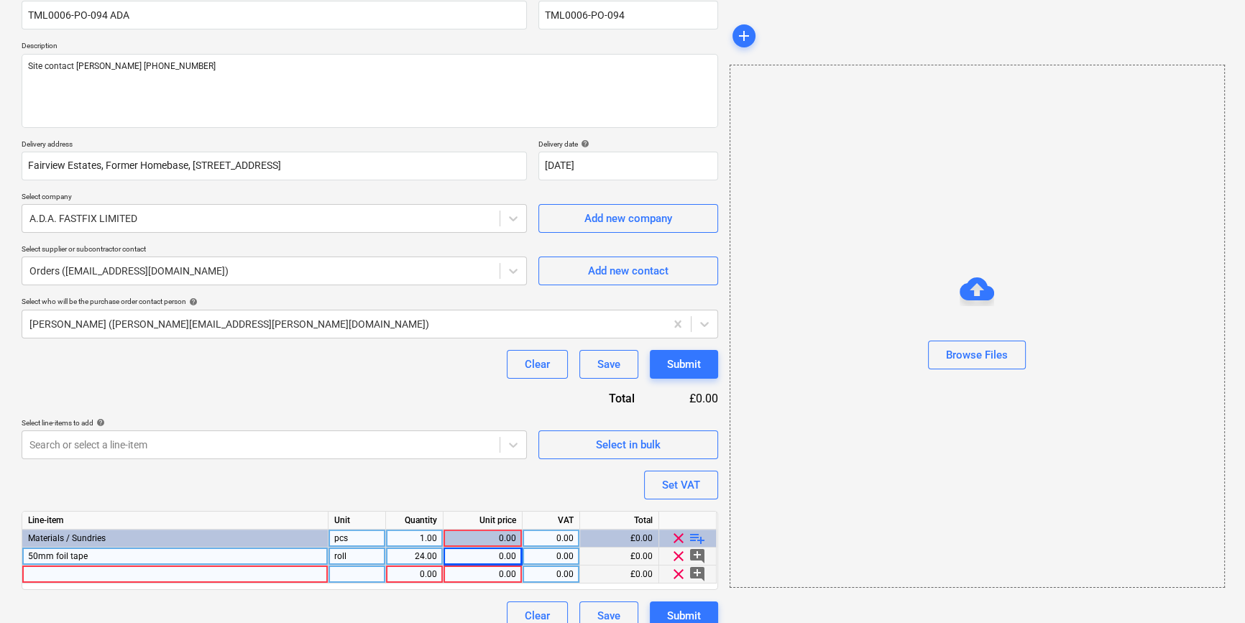
click at [33, 572] on div at bounding box center [175, 575] width 306 height 18
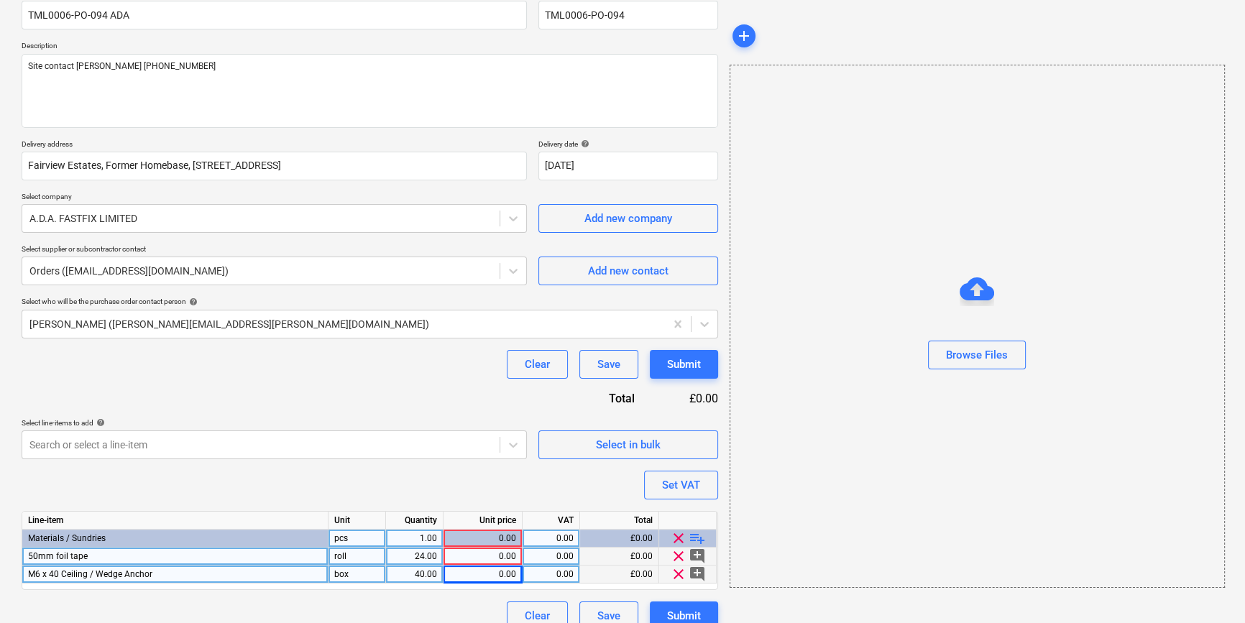
click at [501, 576] on div "0.00" at bounding box center [482, 575] width 67 height 18
click at [488, 555] on div "Line-item Unit Quantity Unit price VAT Total Materials / Sundries pcs 1.00 159.…" at bounding box center [370, 550] width 696 height 79
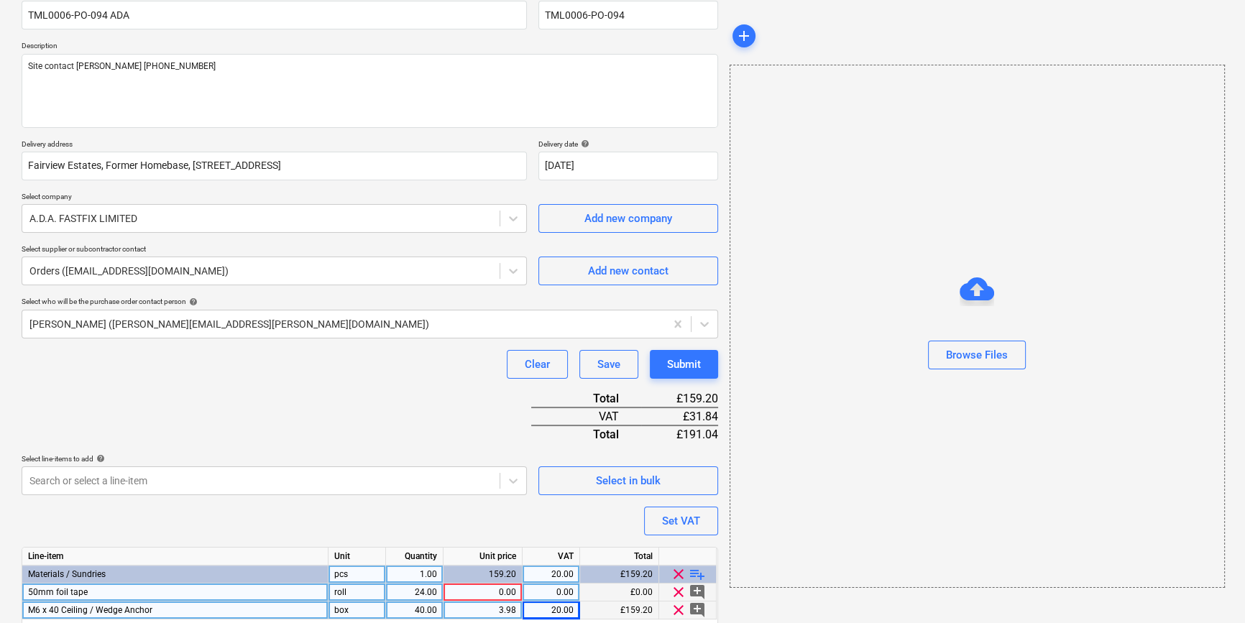
click at [484, 588] on div "0.00" at bounding box center [482, 593] width 67 height 18
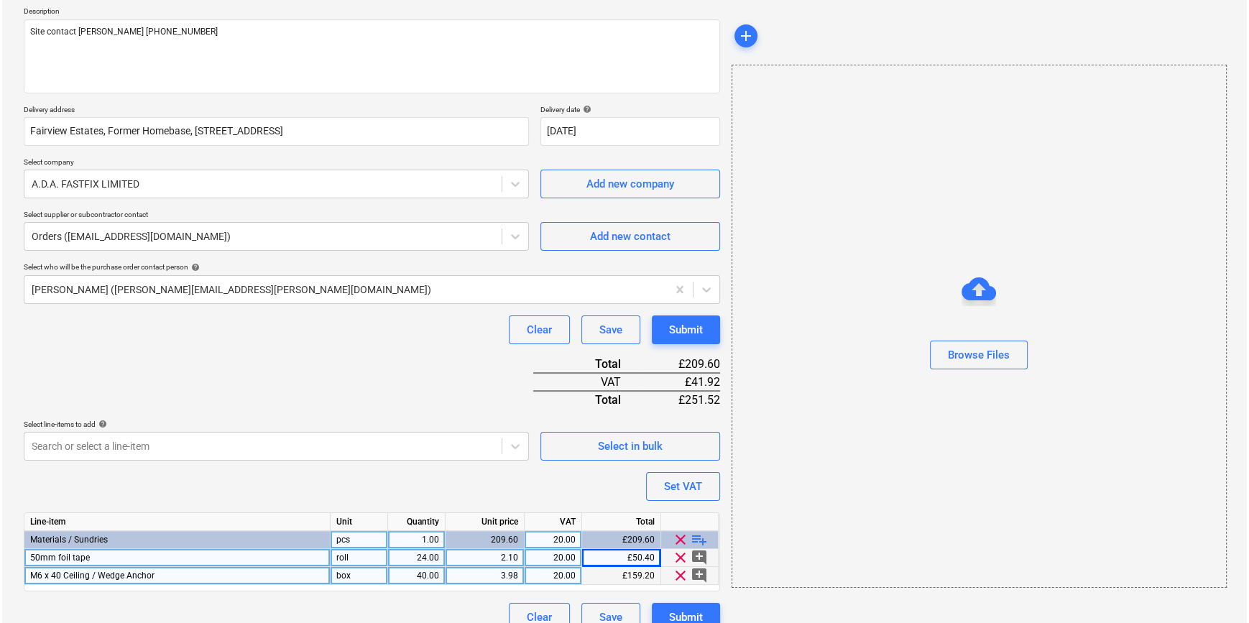
scroll to position [183, 0]
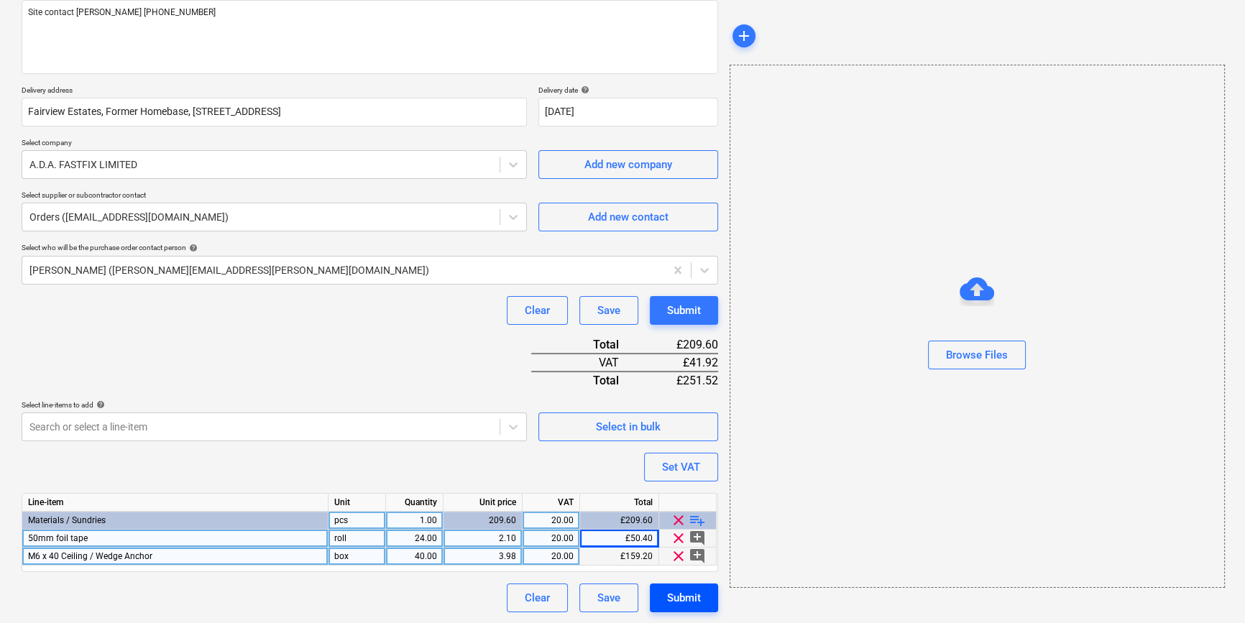
click at [678, 595] on div "Submit" at bounding box center [684, 598] width 34 height 19
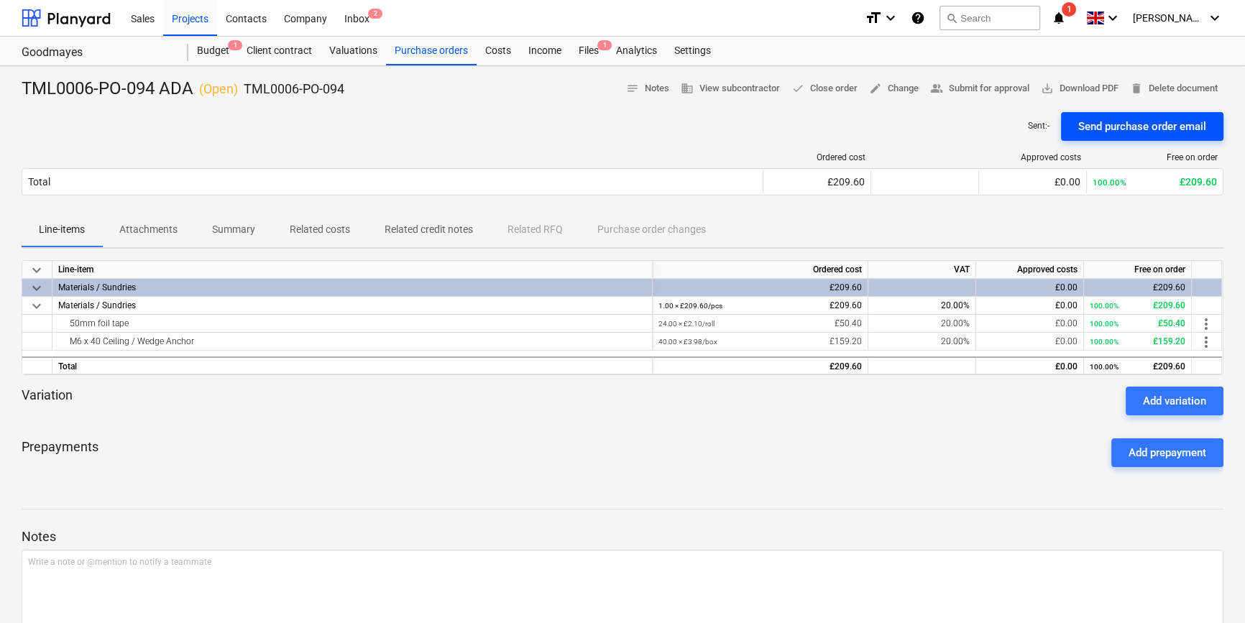
click at [1110, 127] on div "Send purchase order email" at bounding box center [1142, 126] width 128 height 19
click at [1090, 86] on span "save_alt Download PDF" at bounding box center [1080, 88] width 78 height 17
click at [189, 21] on div "Projects" at bounding box center [190, 17] width 54 height 37
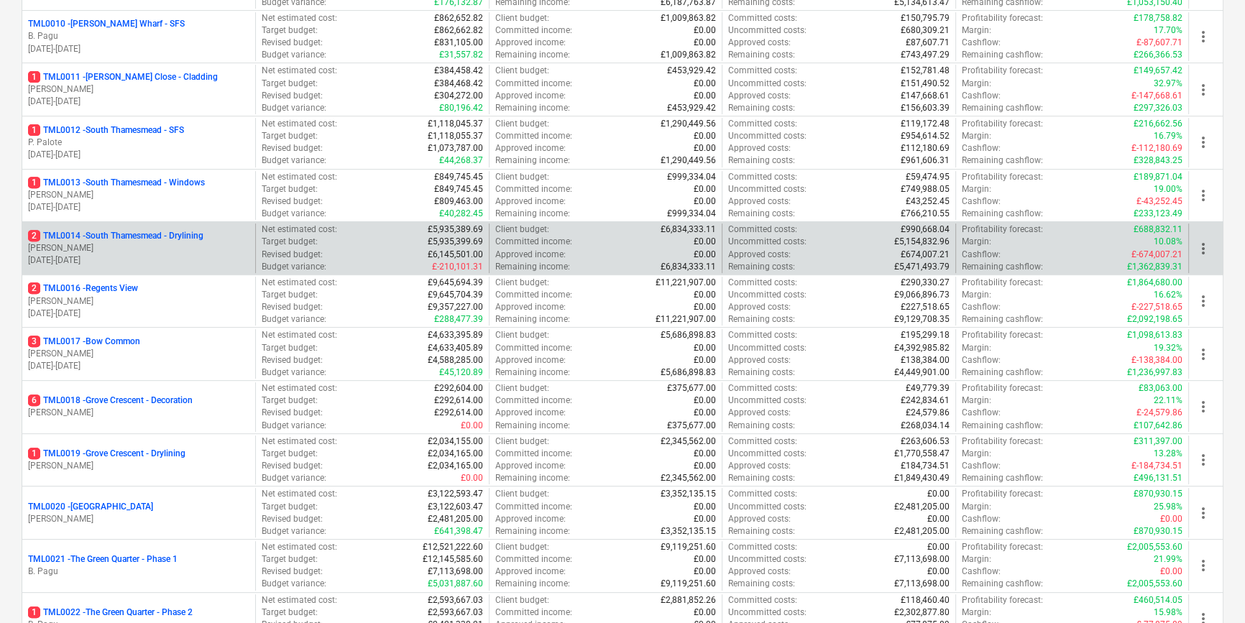
scroll to position [719, 0]
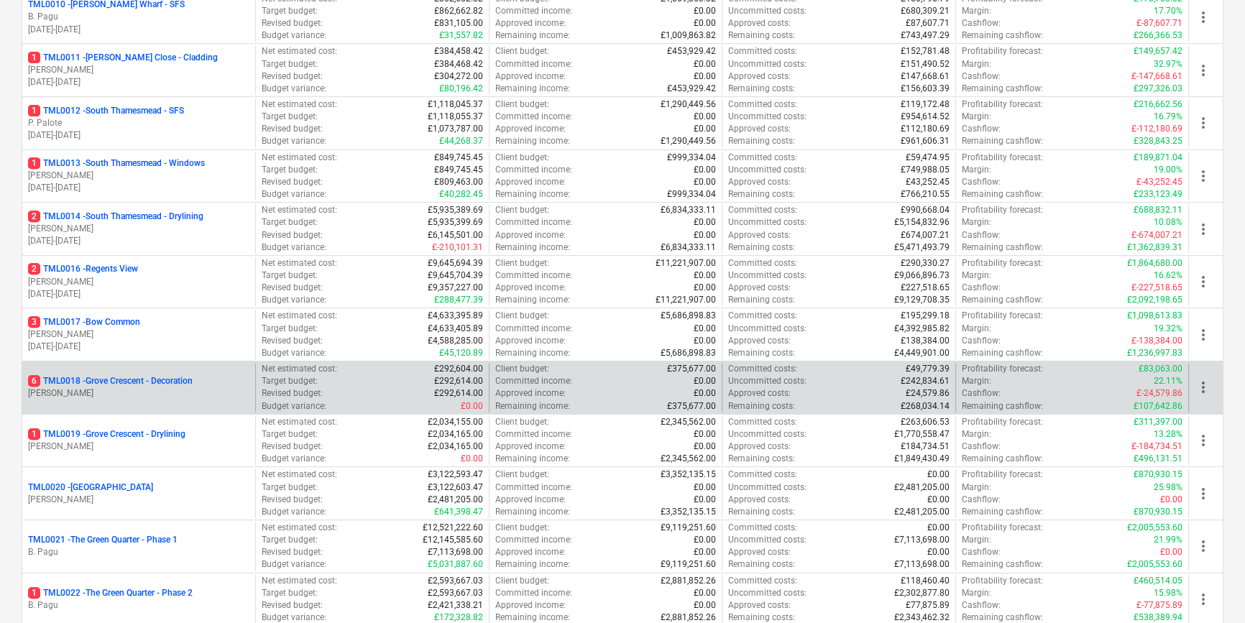
click at [176, 394] on p "[PERSON_NAME]" at bounding box center [138, 393] width 221 height 12
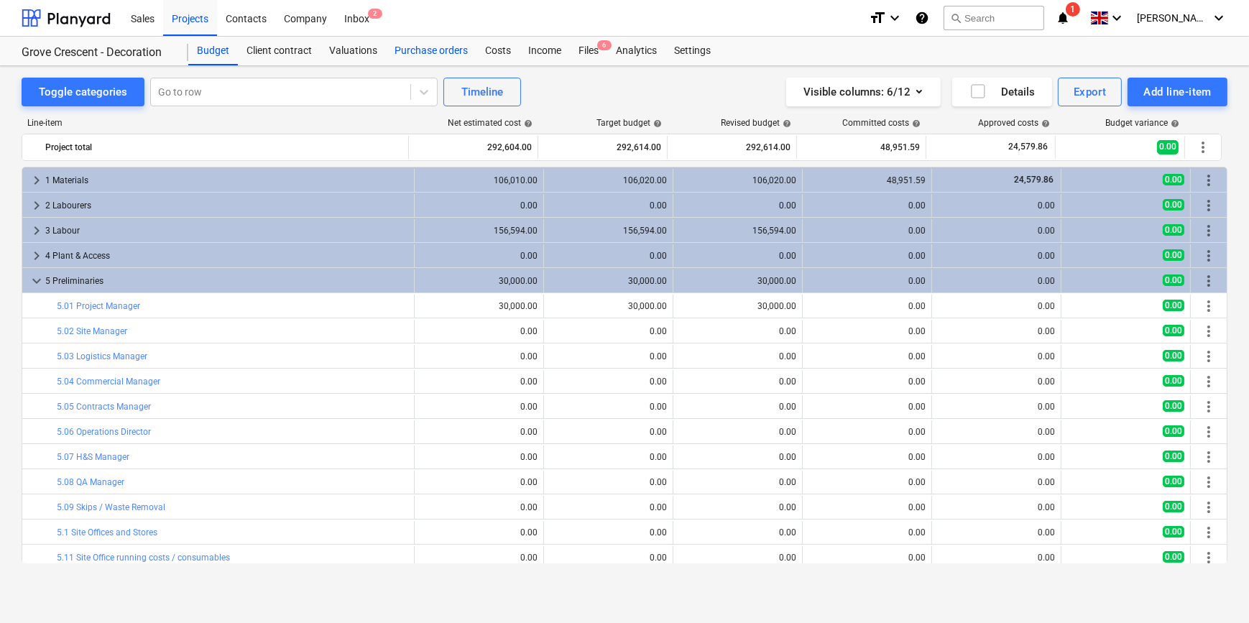
click at [440, 50] on div "Purchase orders" at bounding box center [431, 51] width 91 height 29
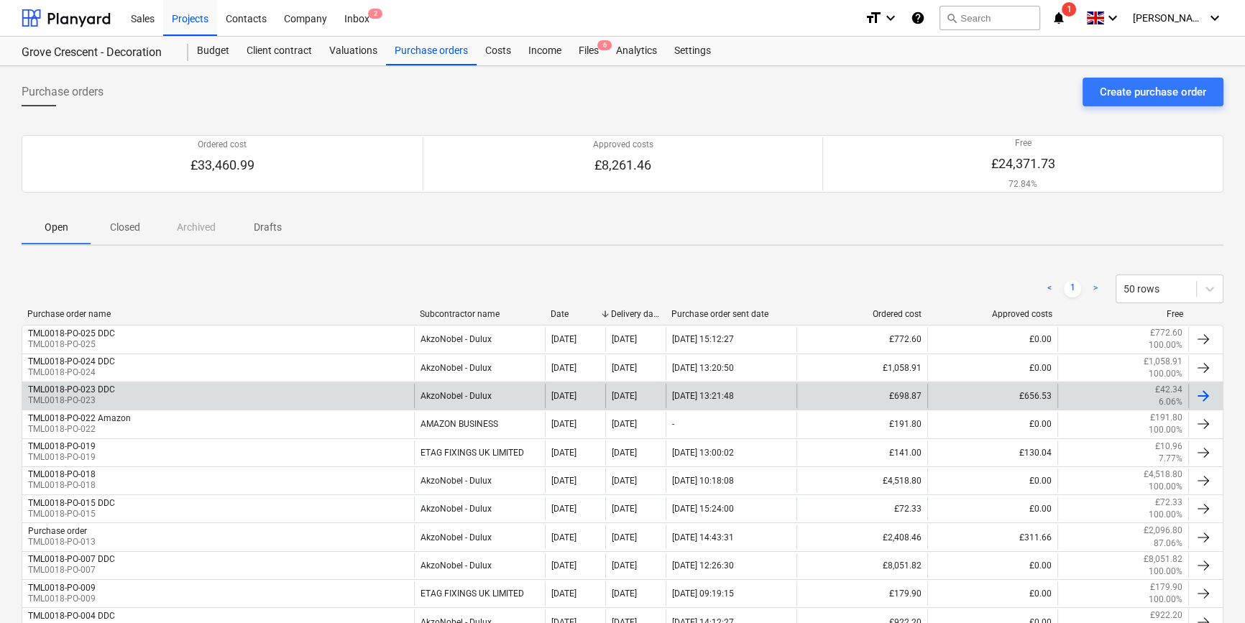
click at [1207, 395] on div at bounding box center [1202, 395] width 17 height 17
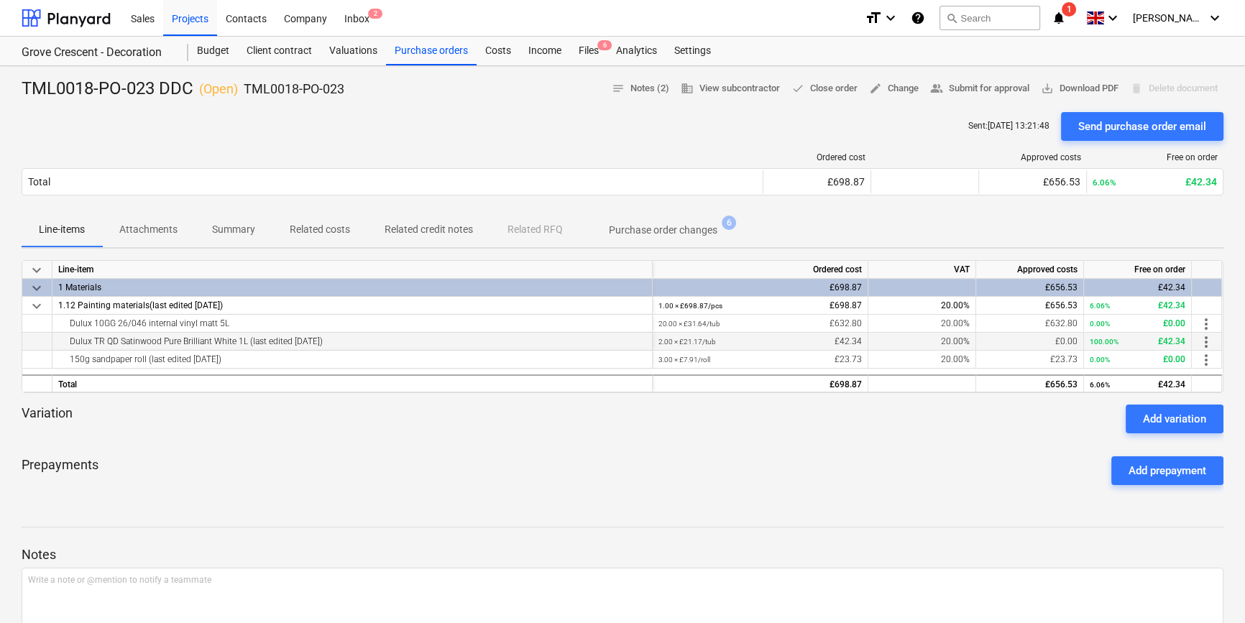
click at [1207, 346] on span "more_vert" at bounding box center [1205, 341] width 17 height 17
click at [1209, 341] on li "Edit" at bounding box center [1216, 342] width 42 height 33
click at [885, 87] on span "edit Change" at bounding box center [894, 88] width 50 height 17
click at [702, 132] on div "Sent : [DATE] 13:21:48 Send purchase order email" at bounding box center [623, 126] width 1202 height 29
click at [586, 52] on div "Files 6" at bounding box center [588, 51] width 37 height 29
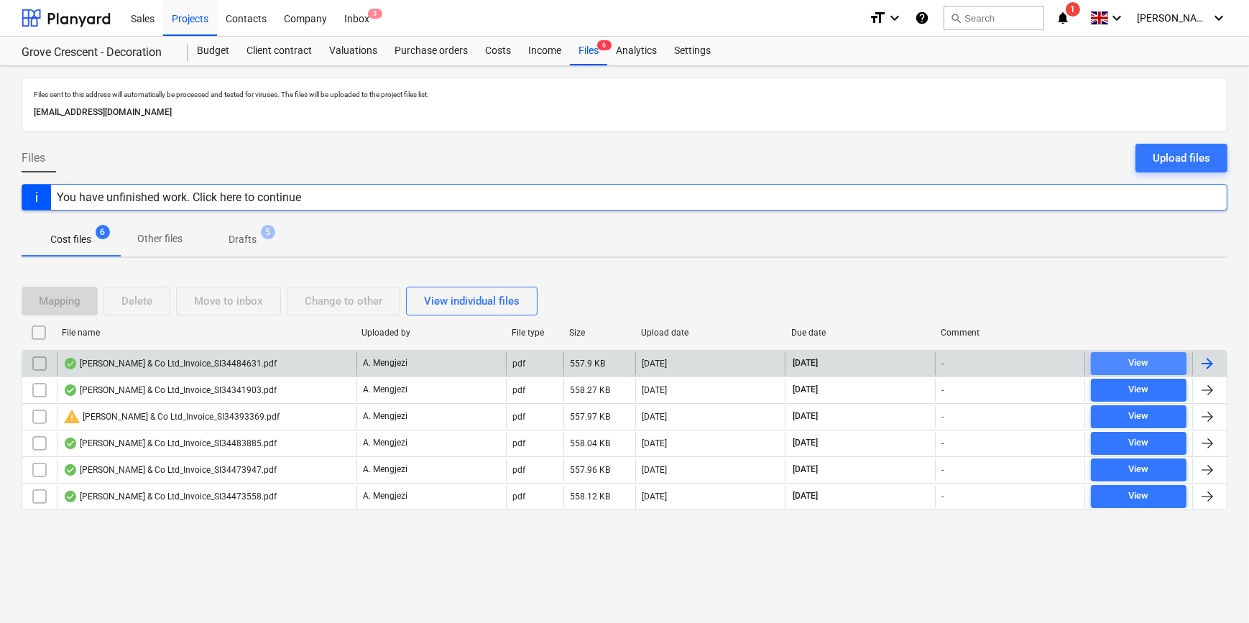
click at [1171, 364] on span "View" at bounding box center [1139, 363] width 84 height 17
click at [1216, 363] on div at bounding box center [1209, 363] width 34 height 23
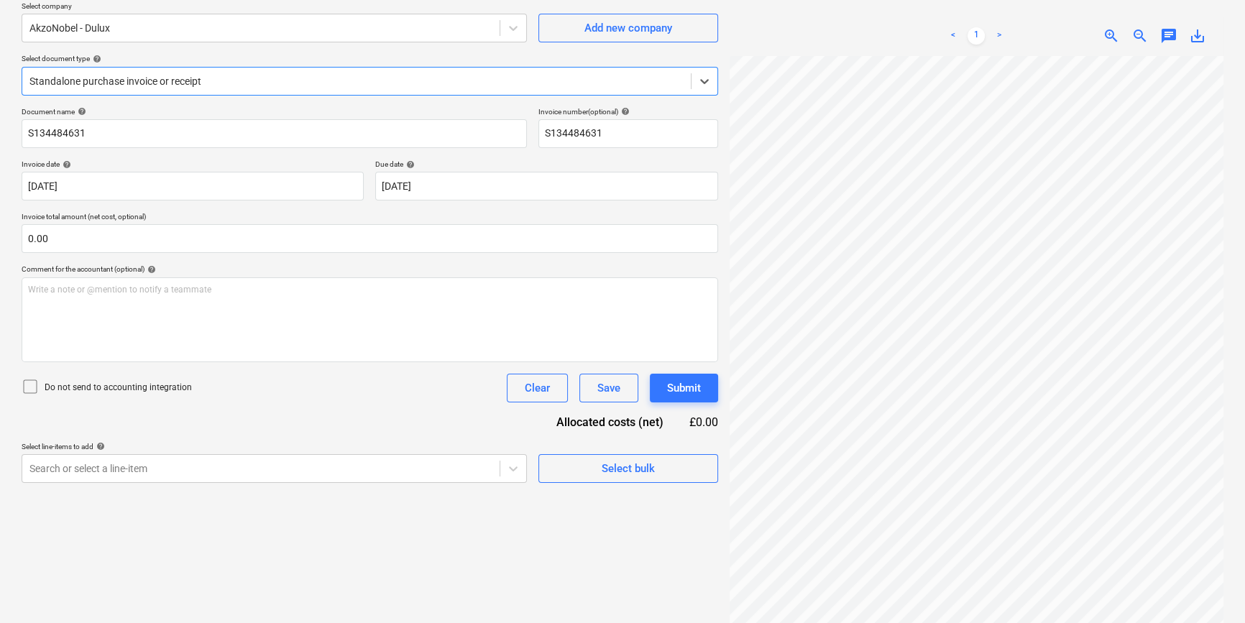
scroll to position [130, 0]
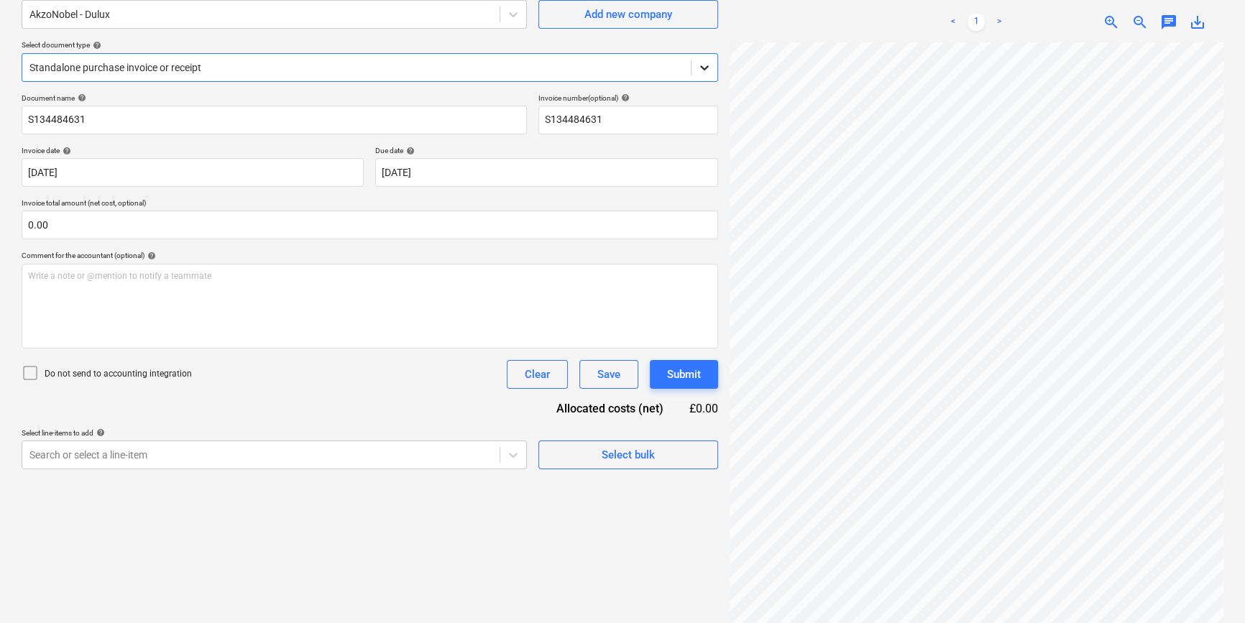
click at [704, 66] on icon at bounding box center [704, 67] width 14 height 14
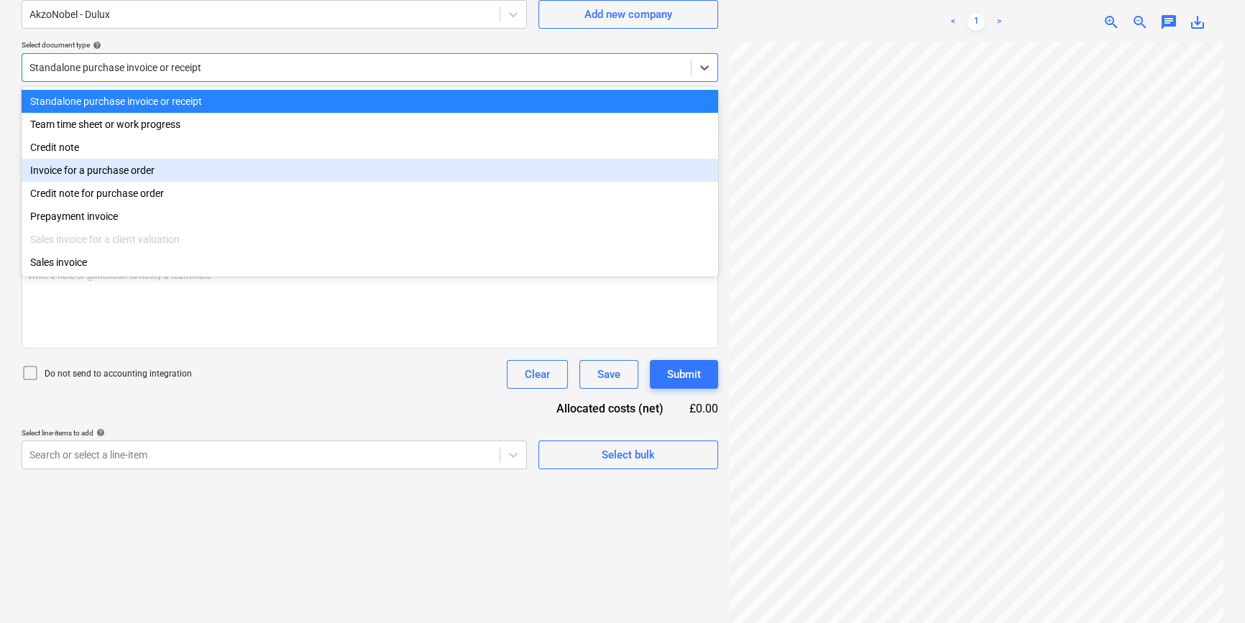
click at [689, 170] on div "Invoice for a purchase order" at bounding box center [370, 170] width 696 height 23
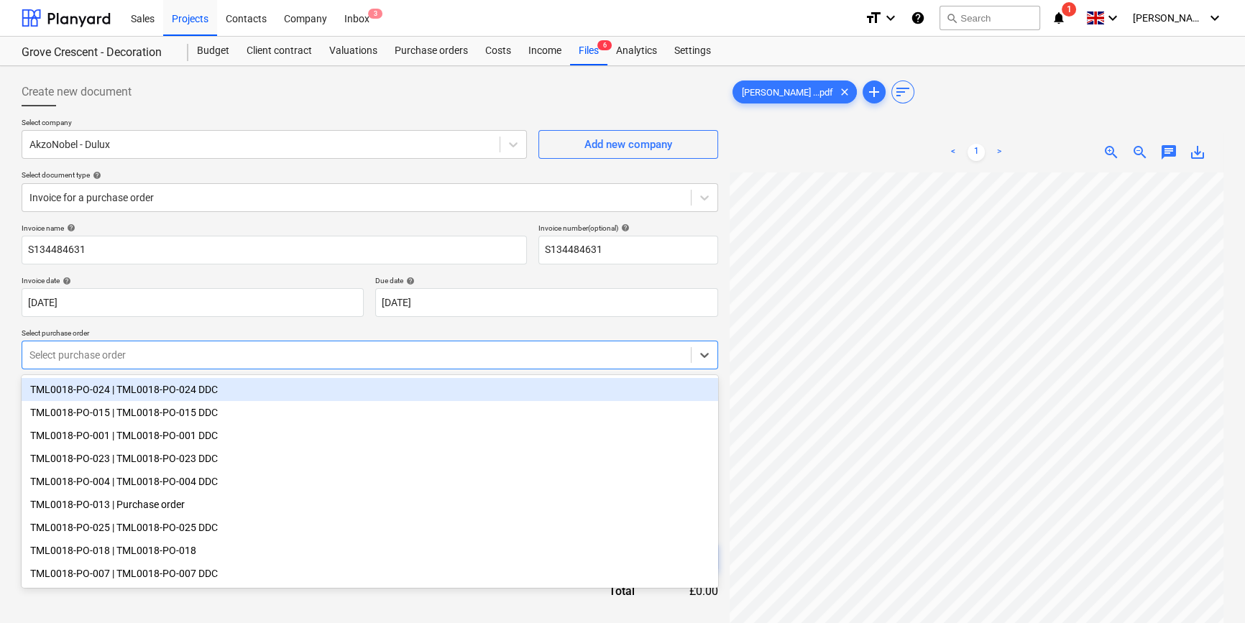
click at [399, 356] on div at bounding box center [356, 355] width 654 height 14
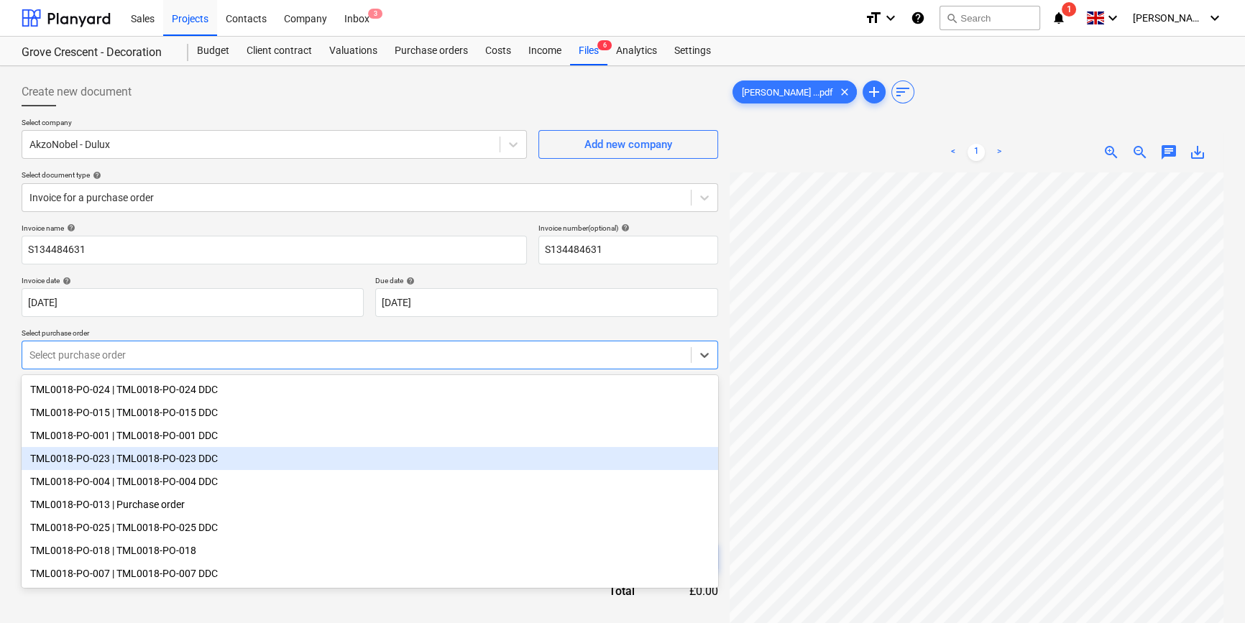
click at [187, 464] on div "TML0018-PO-023 | TML0018-PO-023 DDC" at bounding box center [370, 458] width 696 height 23
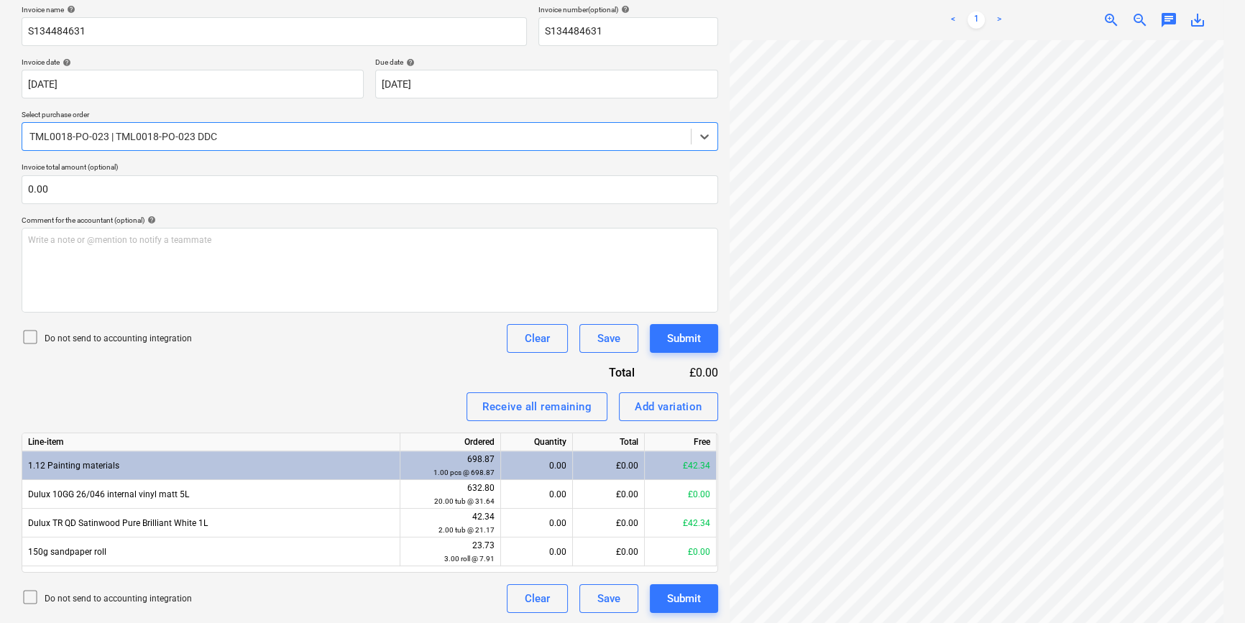
scroll to position [219, 0]
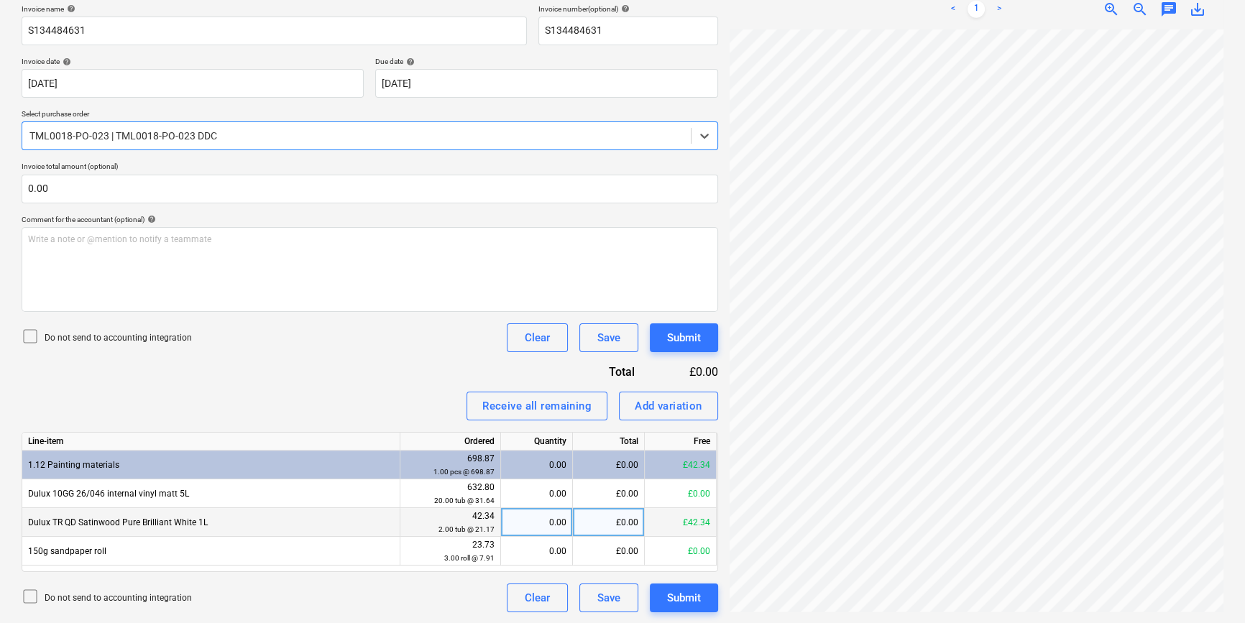
click at [550, 519] on div "0.00" at bounding box center [537, 522] width 60 height 29
click at [611, 521] on div "£0.00" at bounding box center [609, 522] width 72 height 29
click at [605, 525] on div "£0.00" at bounding box center [609, 522] width 72 height 29
click at [660, 404] on div "Add variation" at bounding box center [669, 406] width 68 height 19
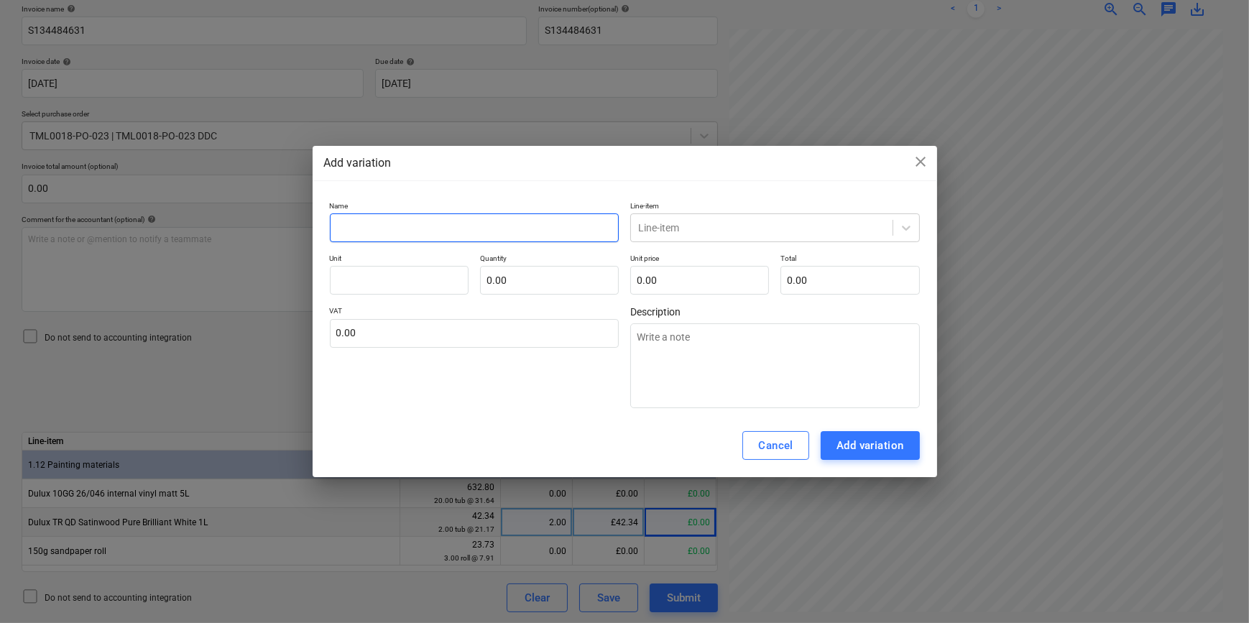
click at [369, 232] on input "text" at bounding box center [475, 227] width 290 height 29
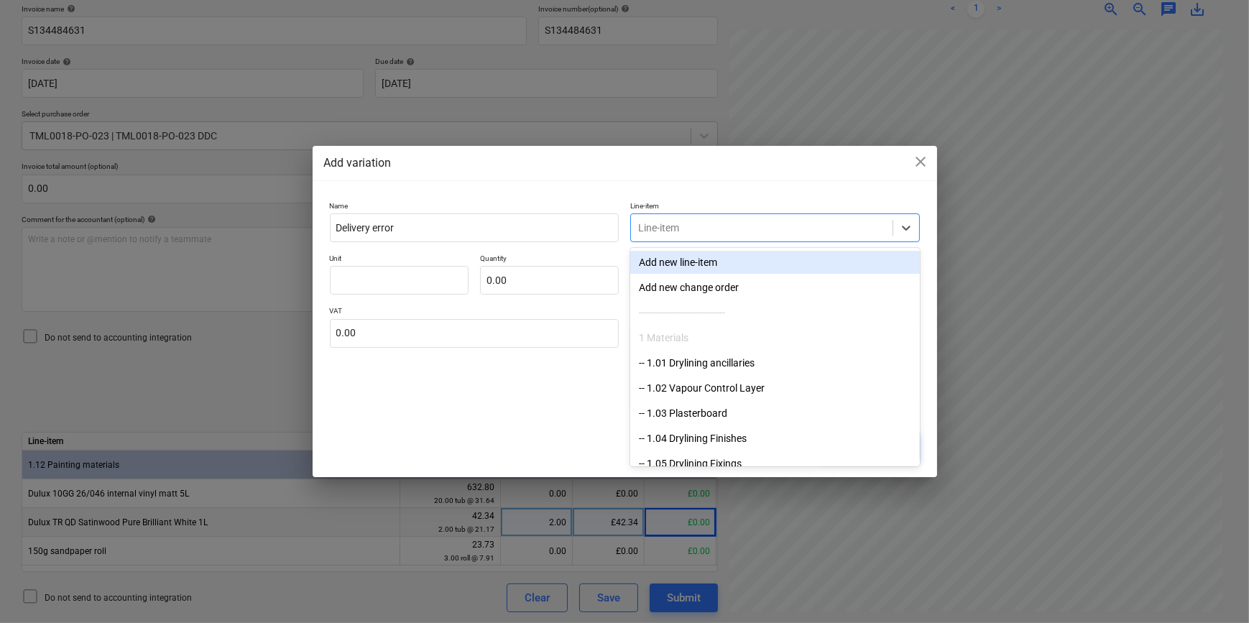
click at [773, 229] on div at bounding box center [761, 228] width 247 height 14
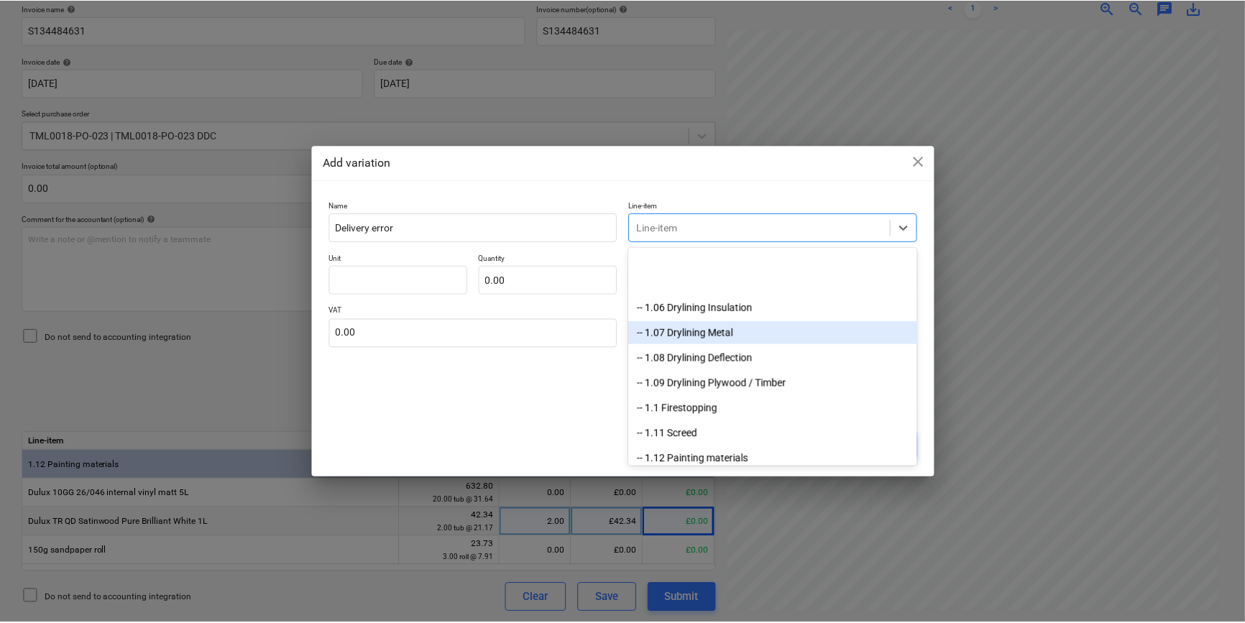
scroll to position [261, 0]
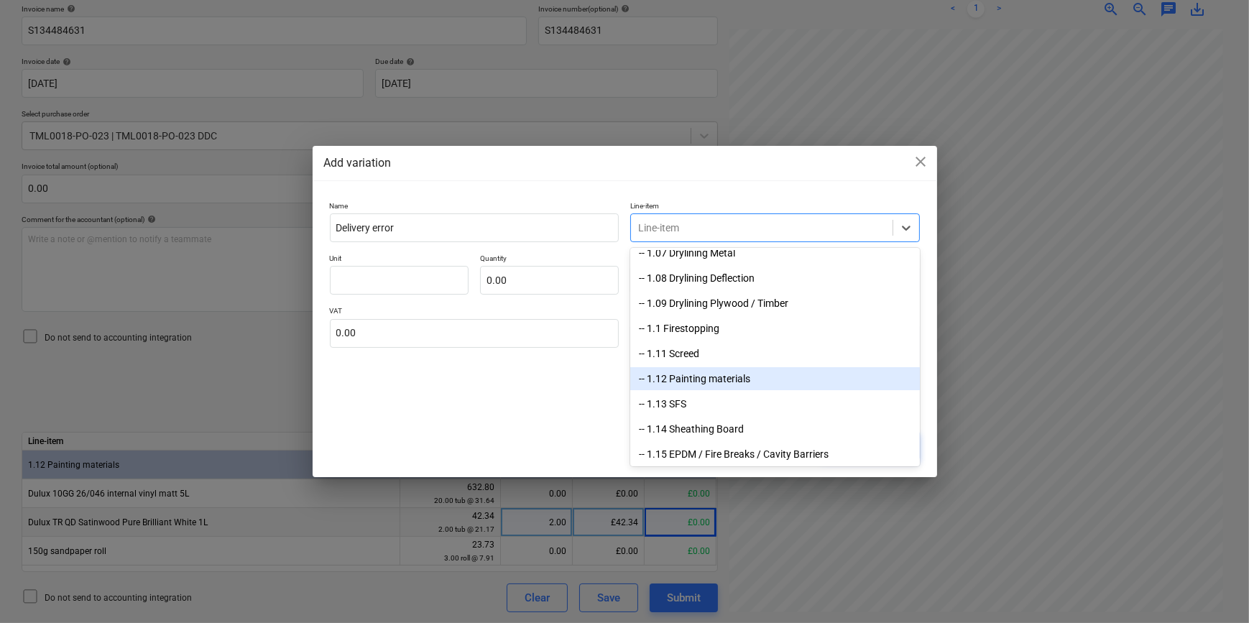
click at [735, 375] on div "-- 1.12 Painting materials" at bounding box center [775, 378] width 290 height 23
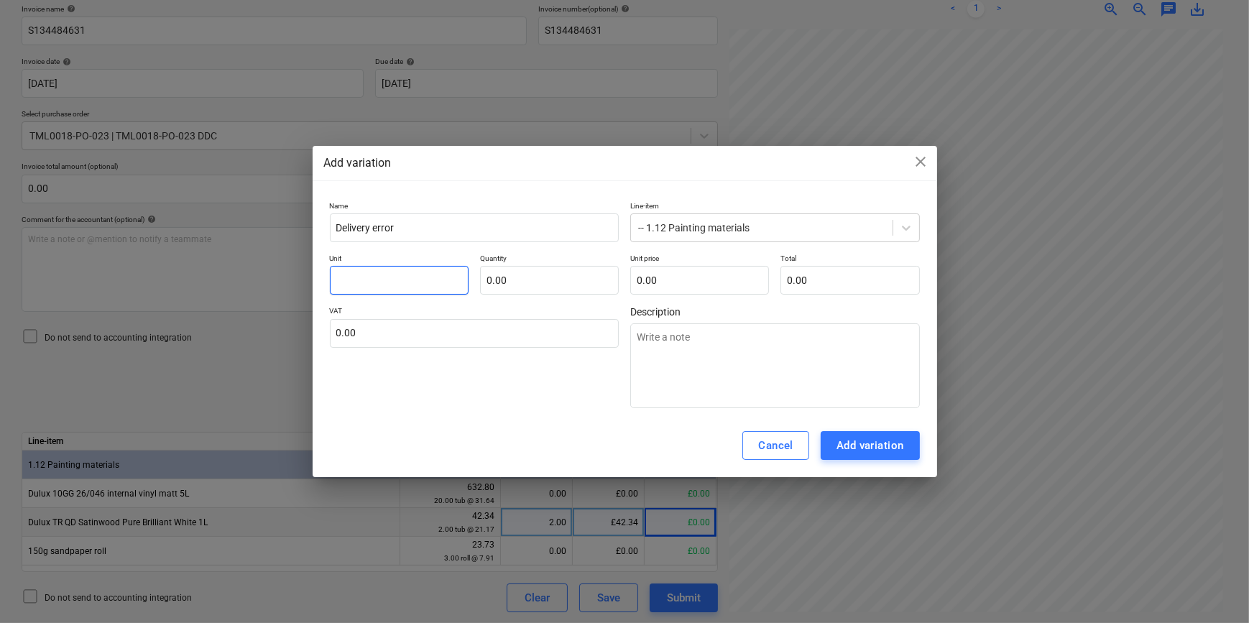
click at [361, 280] on input "text" at bounding box center [399, 280] width 139 height 29
click at [829, 282] on input "381.06" at bounding box center [849, 280] width 139 height 29
click at [869, 450] on div "Add variation" at bounding box center [870, 445] width 68 height 19
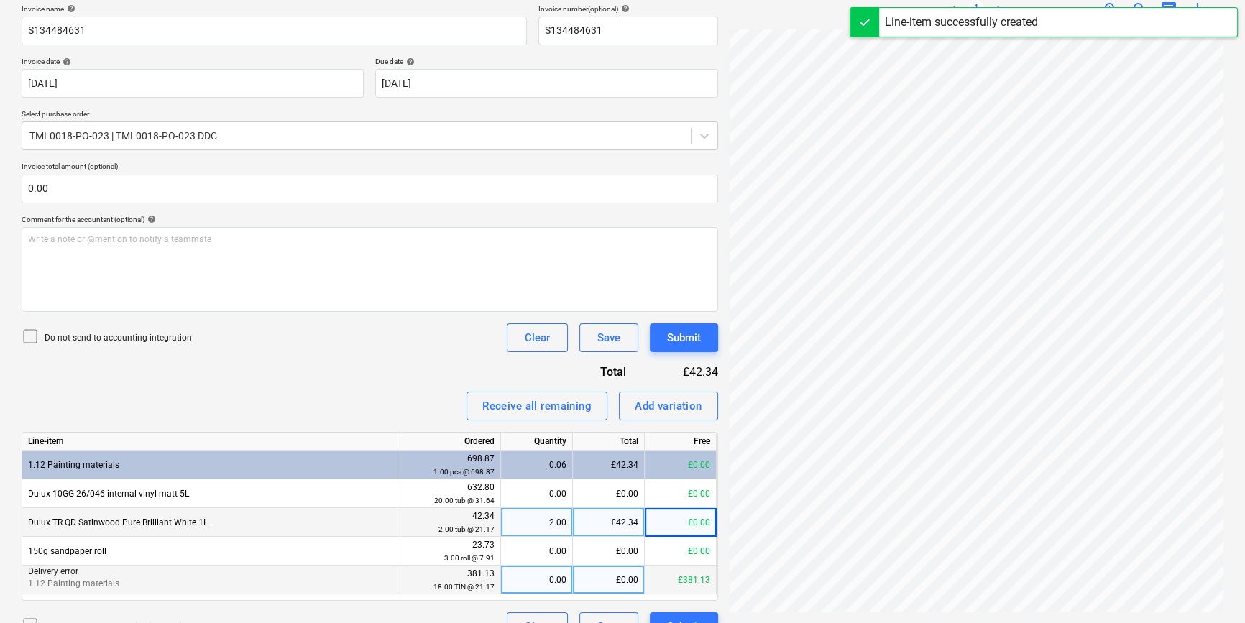
click at [553, 577] on div "0.00" at bounding box center [537, 580] width 60 height 29
click at [555, 576] on div "1.00" at bounding box center [537, 580] width 60 height 29
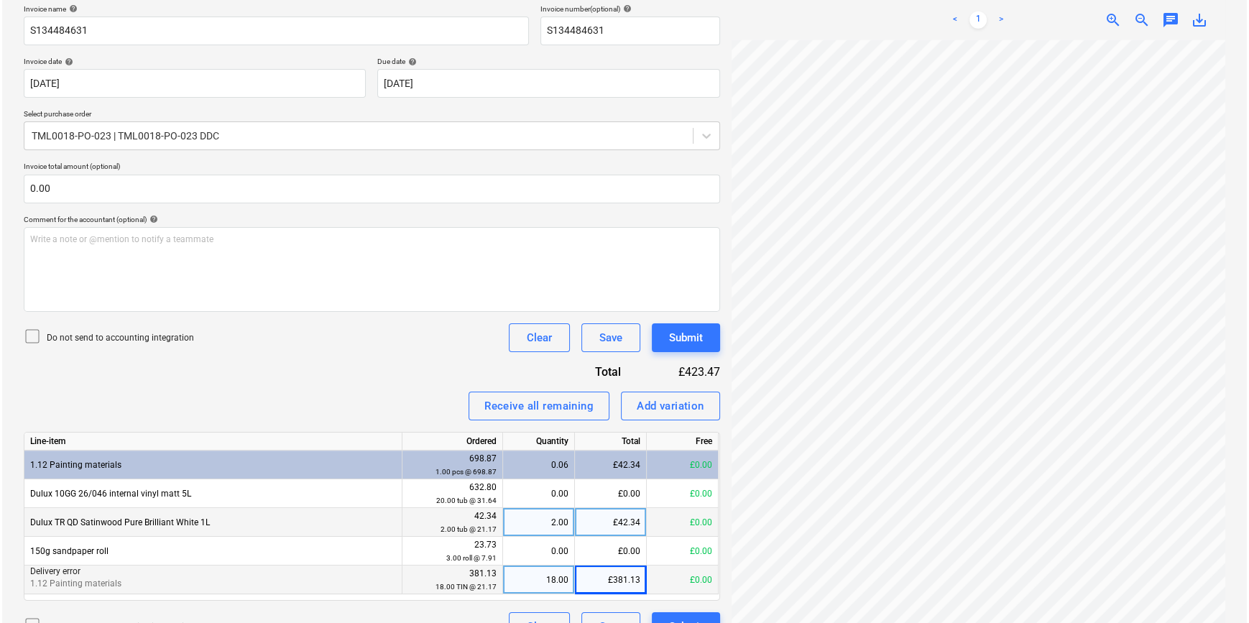
scroll to position [248, 0]
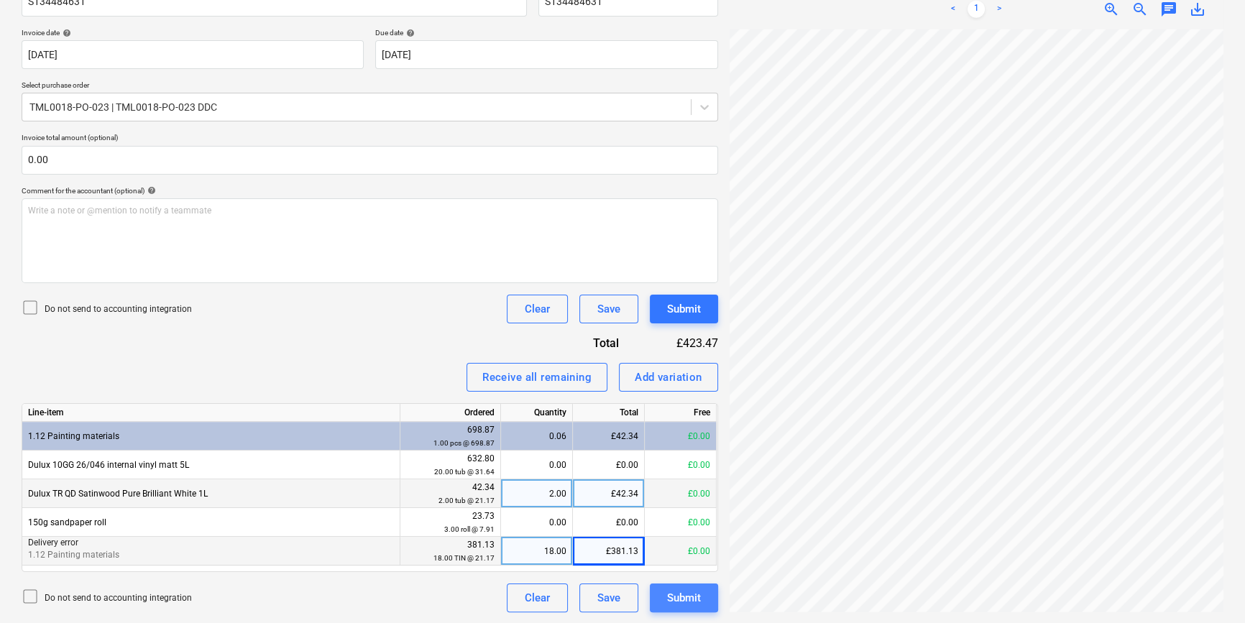
click at [694, 595] on div "Submit" at bounding box center [684, 598] width 34 height 19
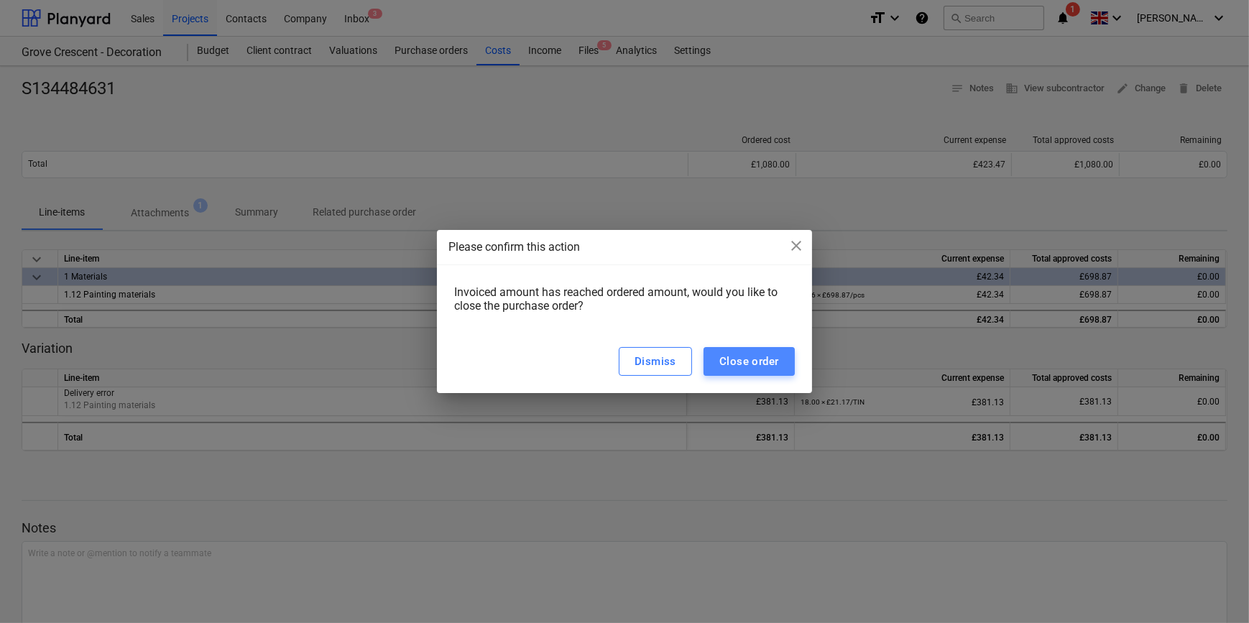
click at [732, 366] on div "Close order" at bounding box center [749, 361] width 60 height 19
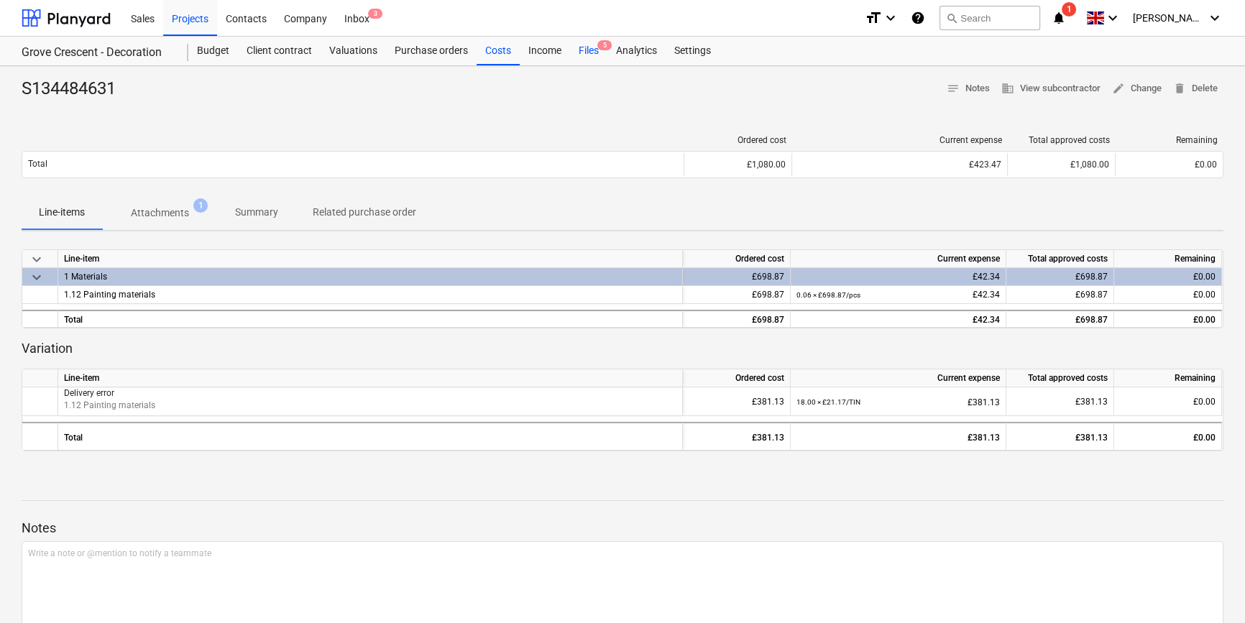
click at [584, 50] on div "Files 5" at bounding box center [588, 51] width 37 height 29
